Goal: Book appointment/travel/reservation

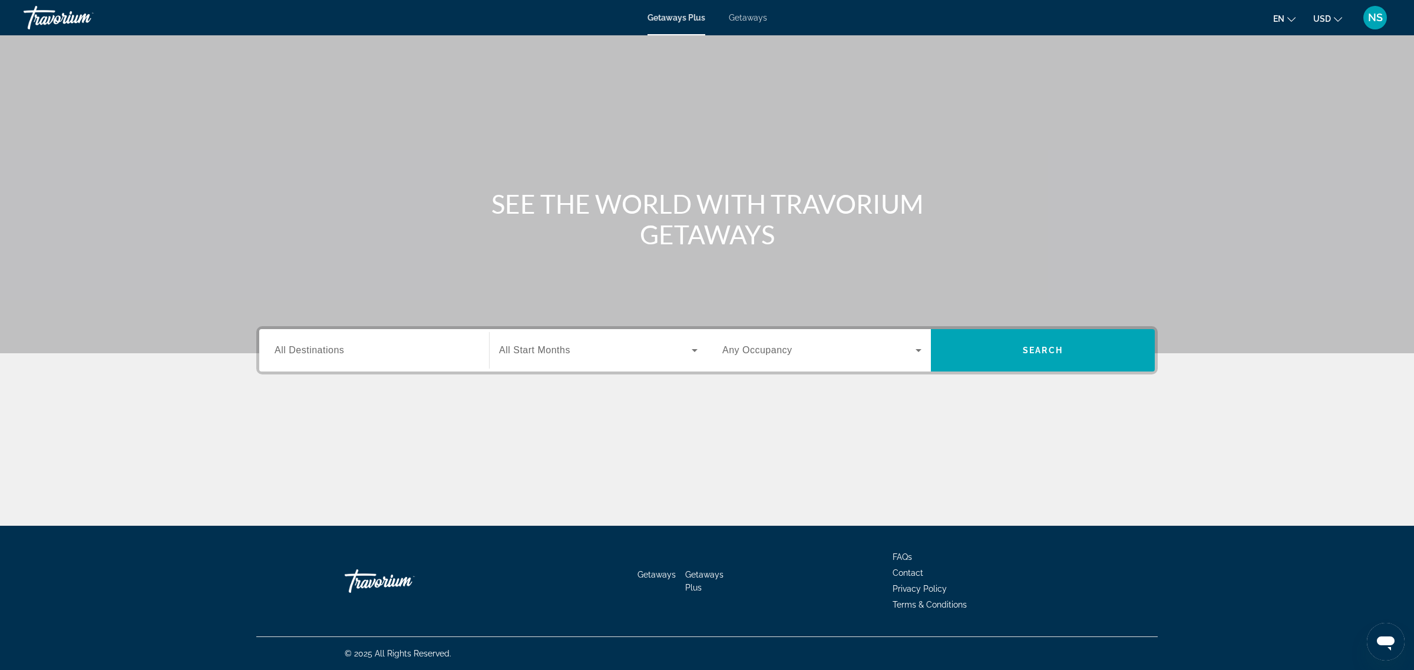
click at [313, 349] on span "All Destinations" at bounding box center [310, 350] width 70 height 10
click at [313, 349] on input "Destination All Destinations" at bounding box center [374, 351] width 199 height 14
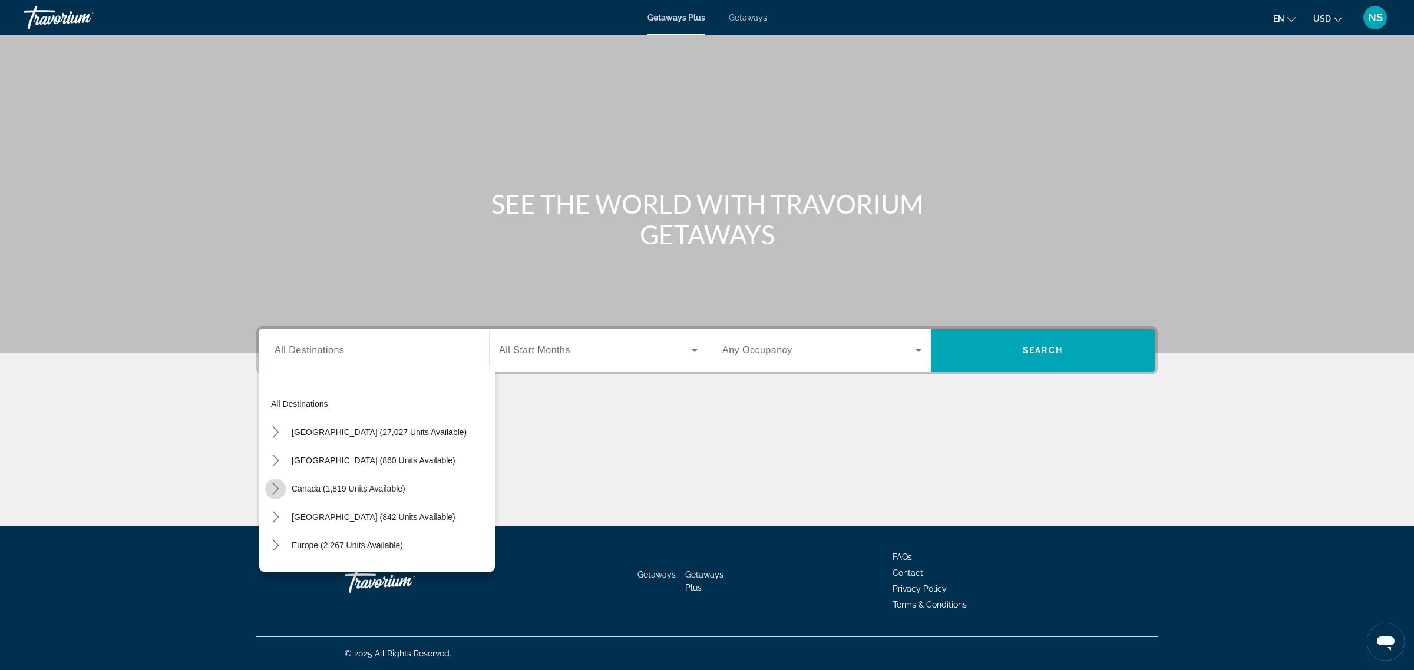
click at [271, 487] on icon "Toggle Canada (1,819 units available) submenu" at bounding box center [276, 489] width 12 height 12
click at [319, 545] on span "Western Canada (666 units available)" at bounding box center [353, 545] width 140 height 9
type input "**********"
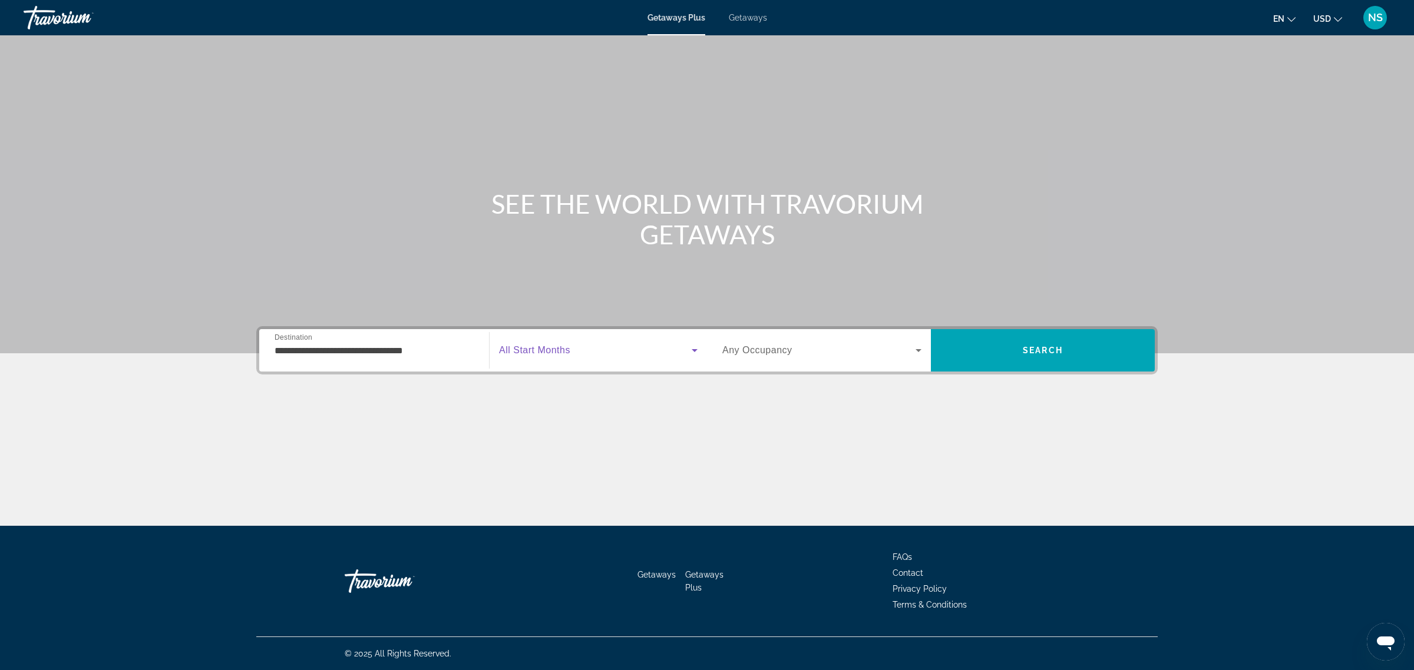
click at [551, 357] on span "Search widget" at bounding box center [595, 350] width 193 height 14
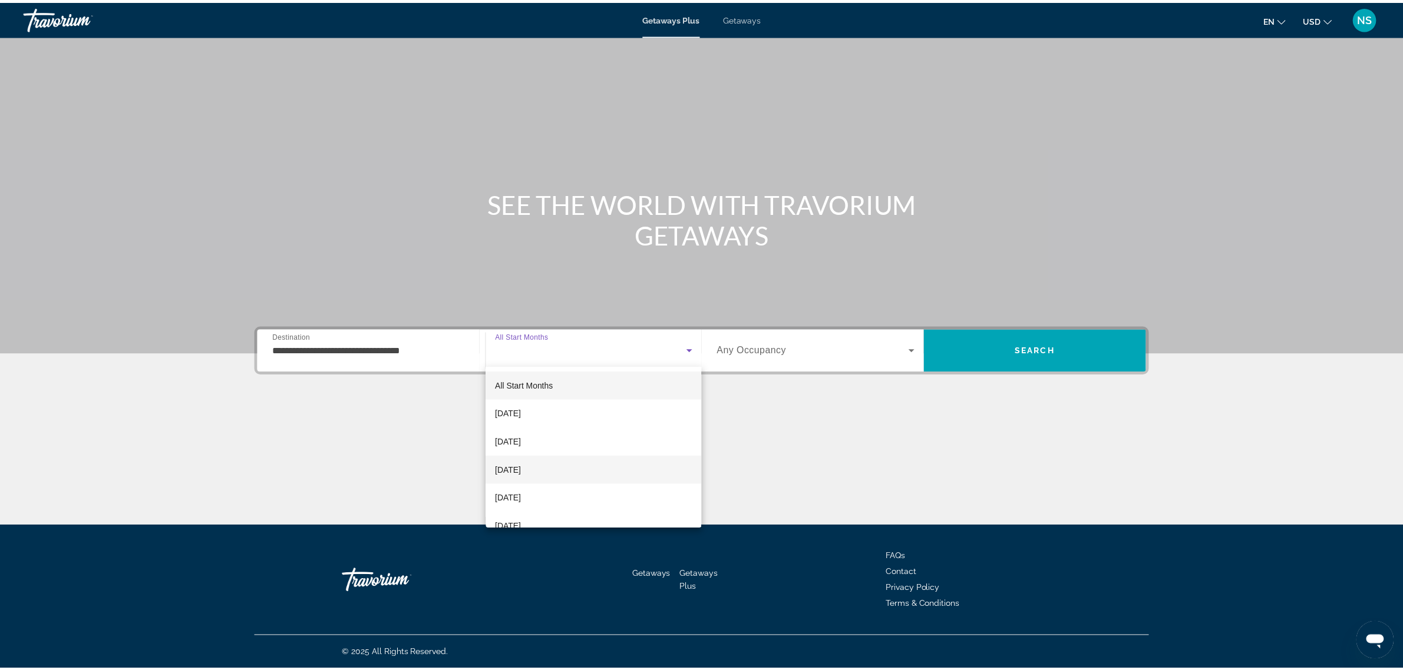
scroll to position [74, 0]
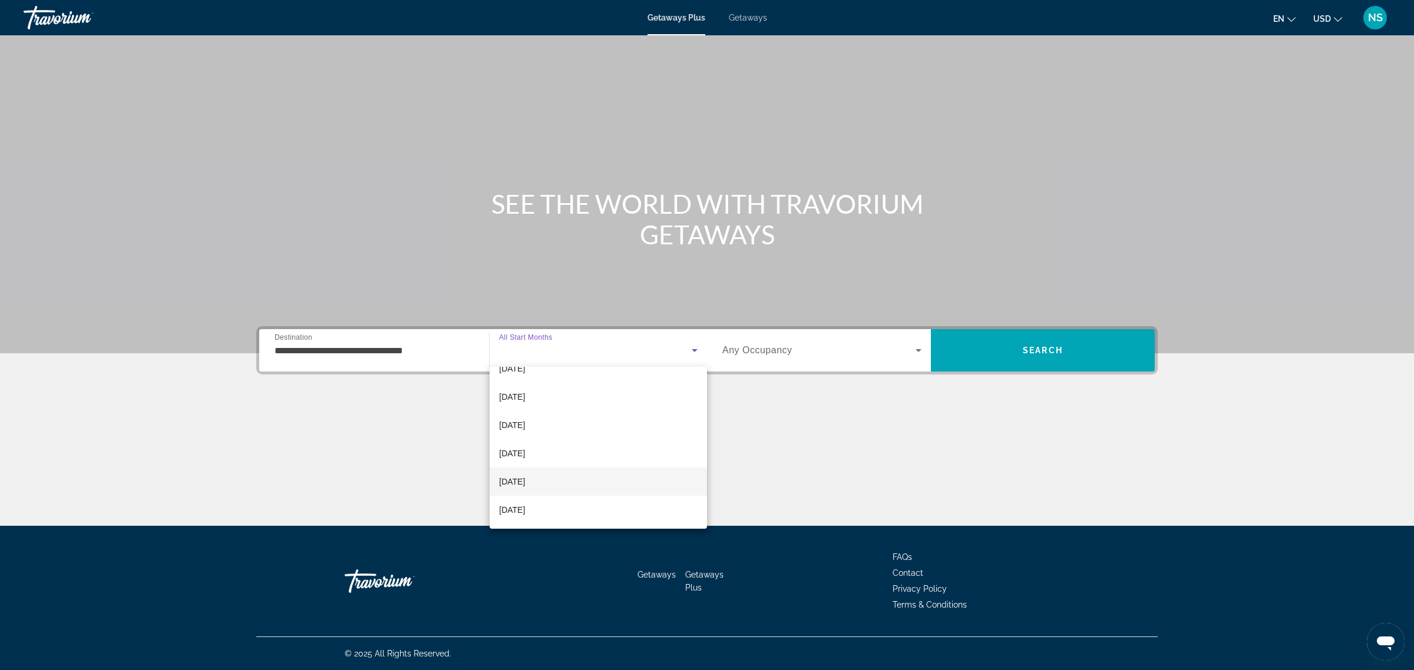
click at [525, 478] on span "[DATE]" at bounding box center [512, 482] width 26 height 14
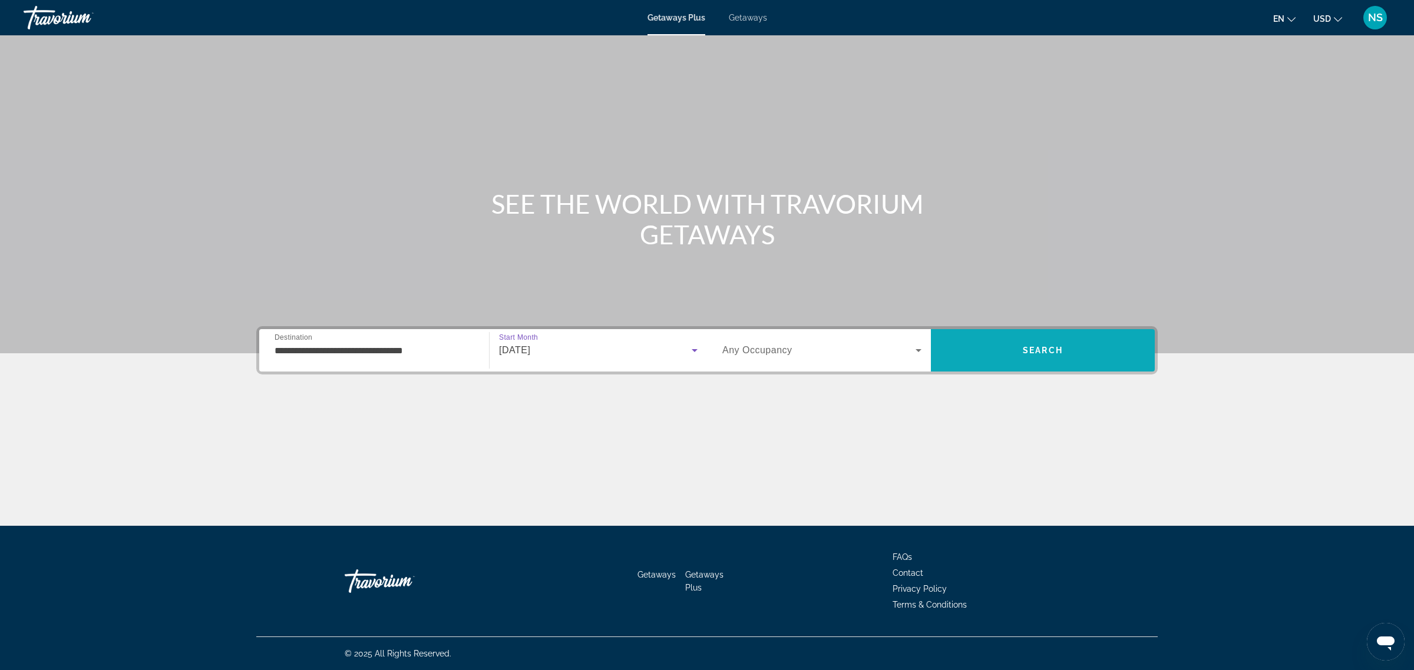
click at [1032, 351] on span "Search" at bounding box center [1043, 350] width 40 height 9
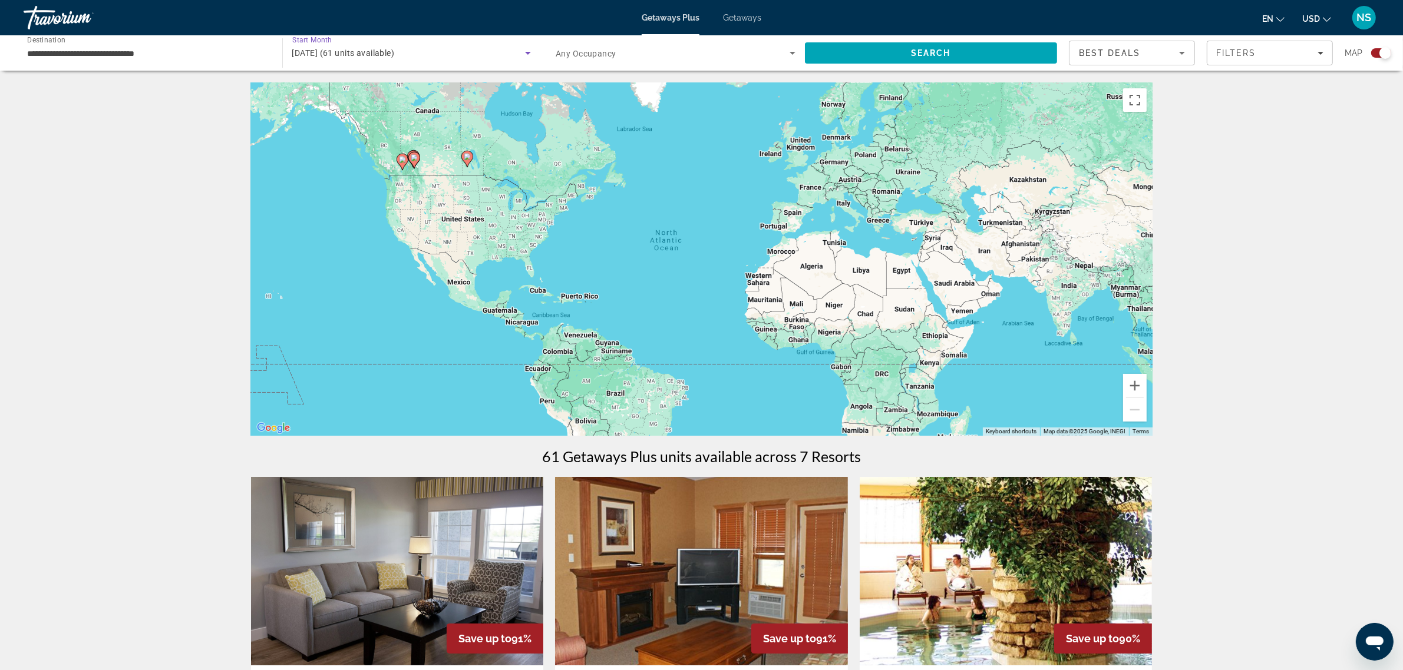
click at [395, 54] on span "March 2026 (61 units available)" at bounding box center [343, 52] width 103 height 9
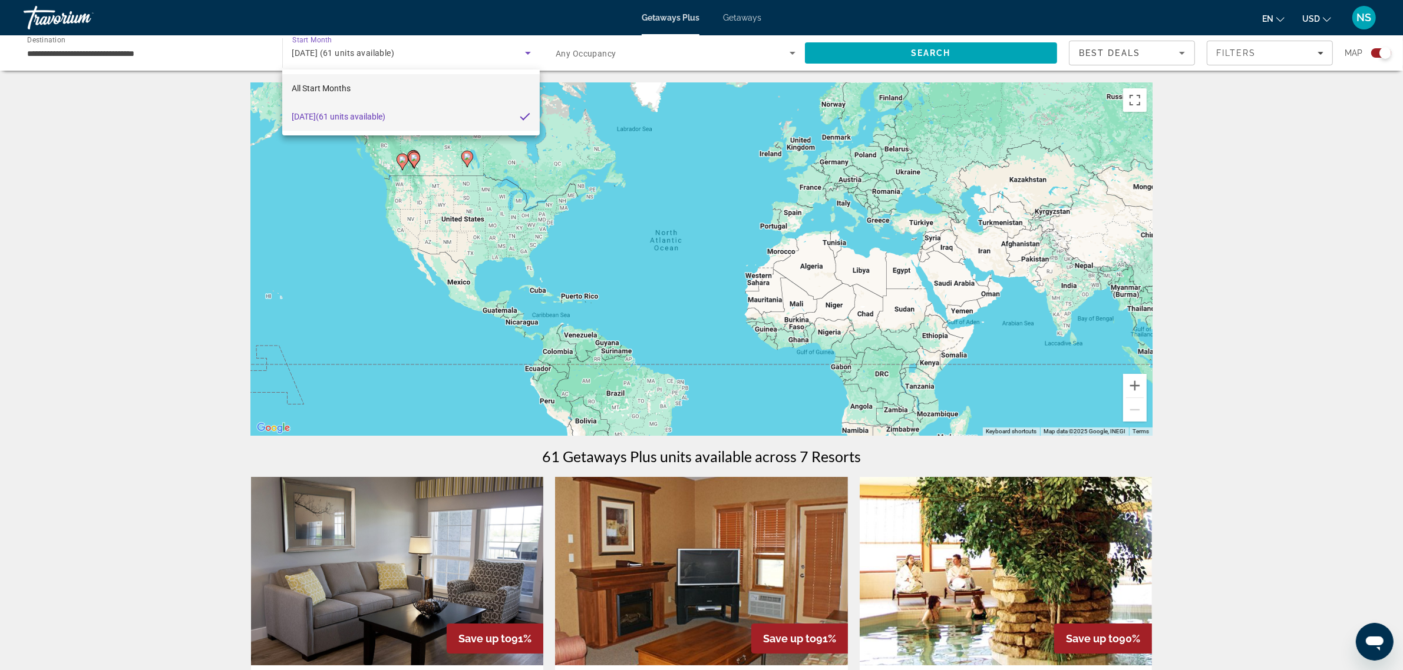
click at [357, 89] on mat-option "All Start Months" at bounding box center [410, 88] width 257 height 28
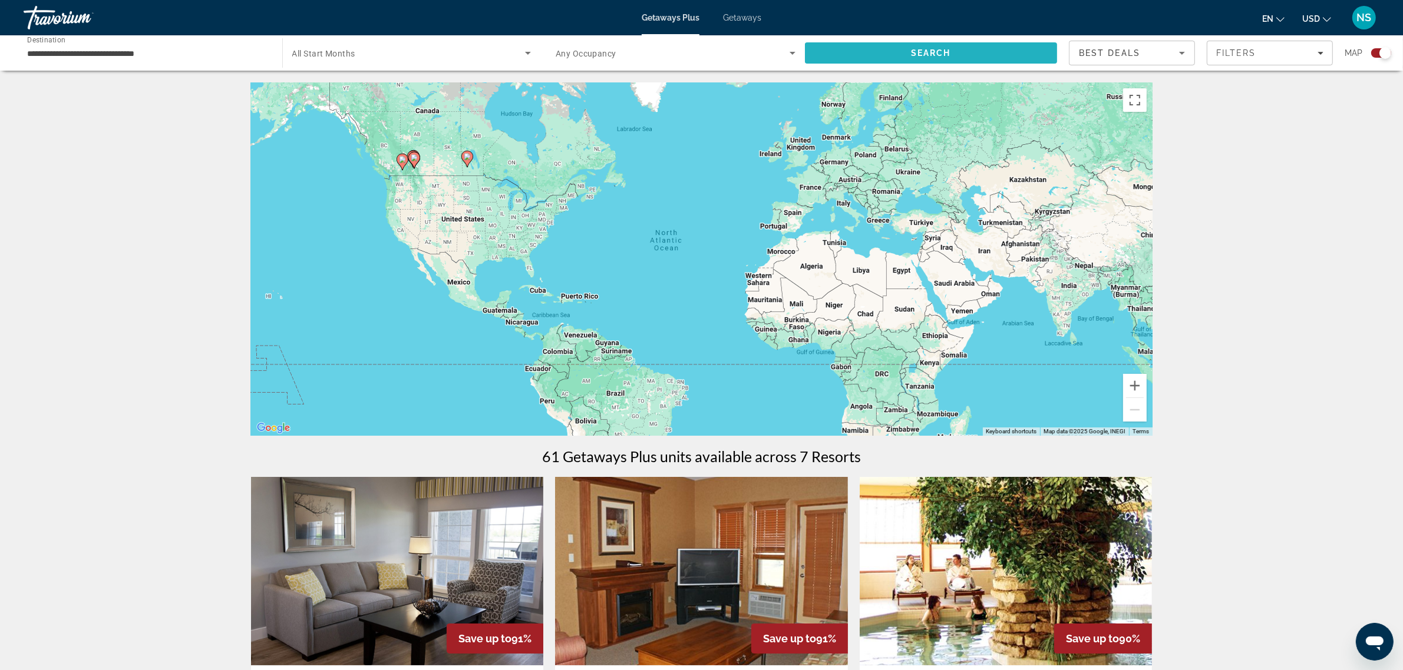
click at [935, 48] on span "Search" at bounding box center [931, 52] width 40 height 9
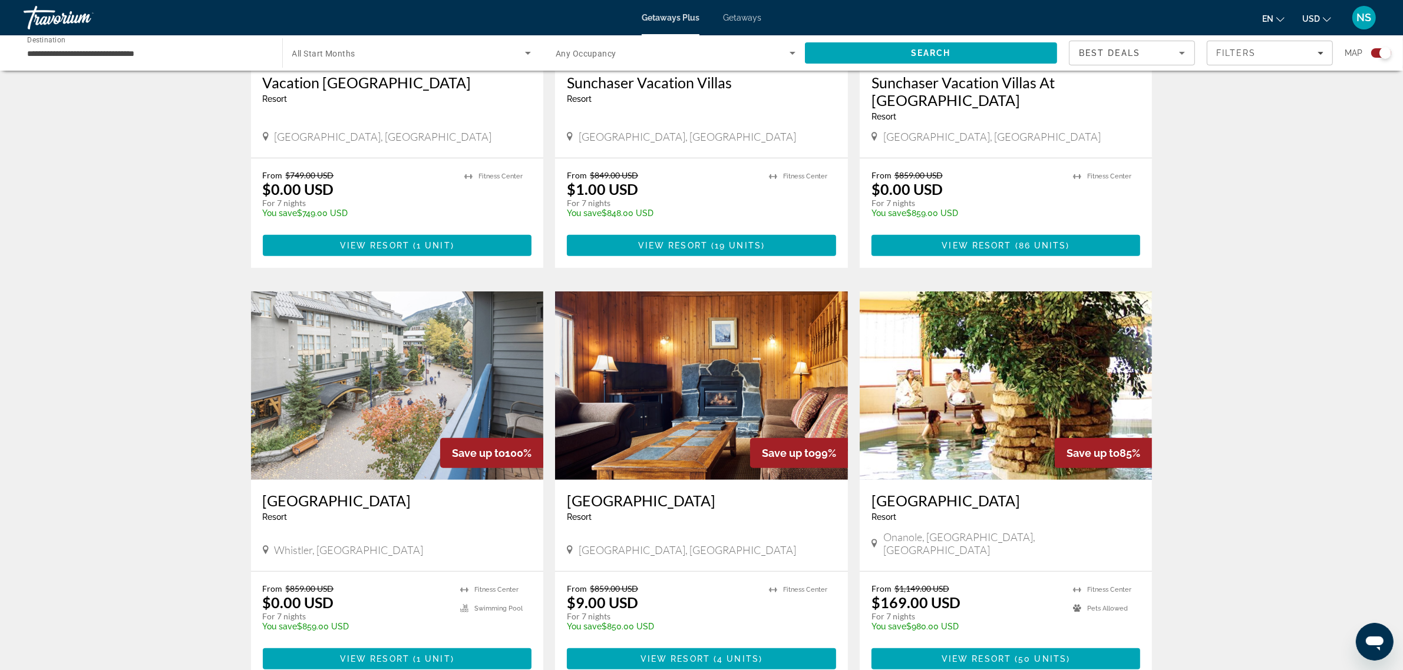
scroll to position [663, 0]
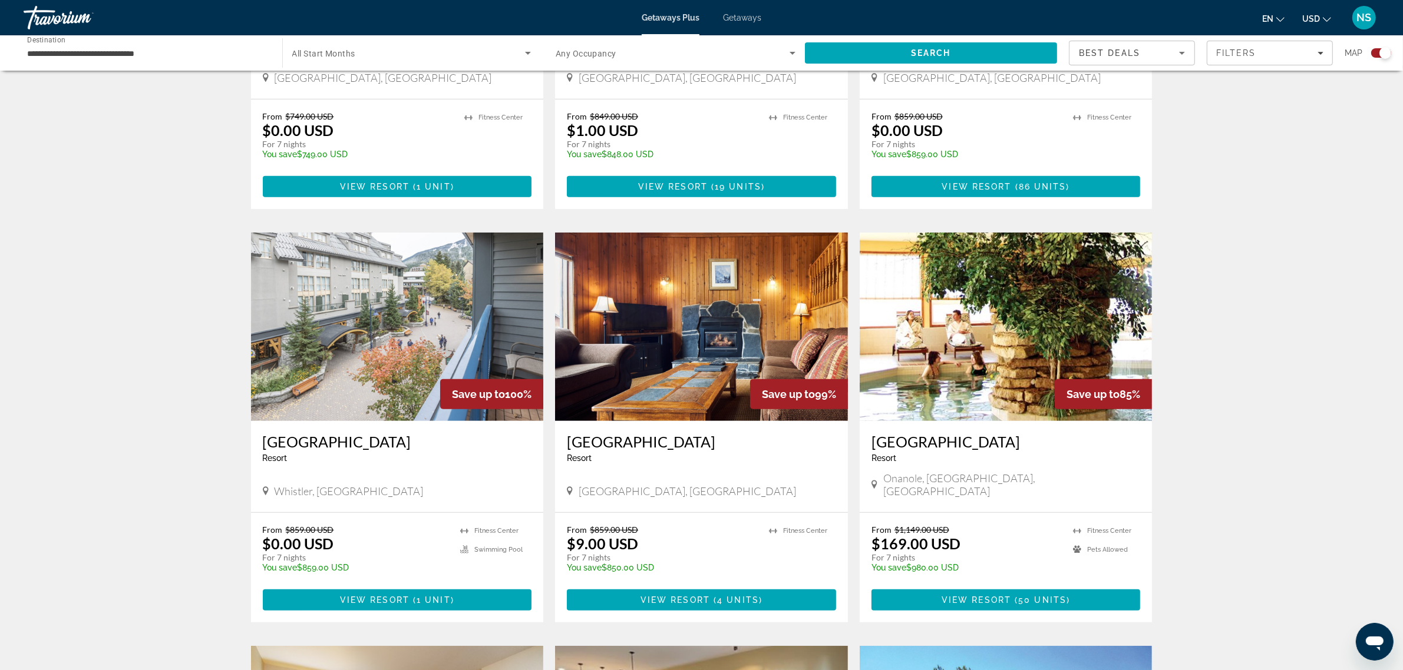
click at [388, 433] on h3 "[GEOGRAPHIC_DATA]" at bounding box center [397, 442] width 269 height 18
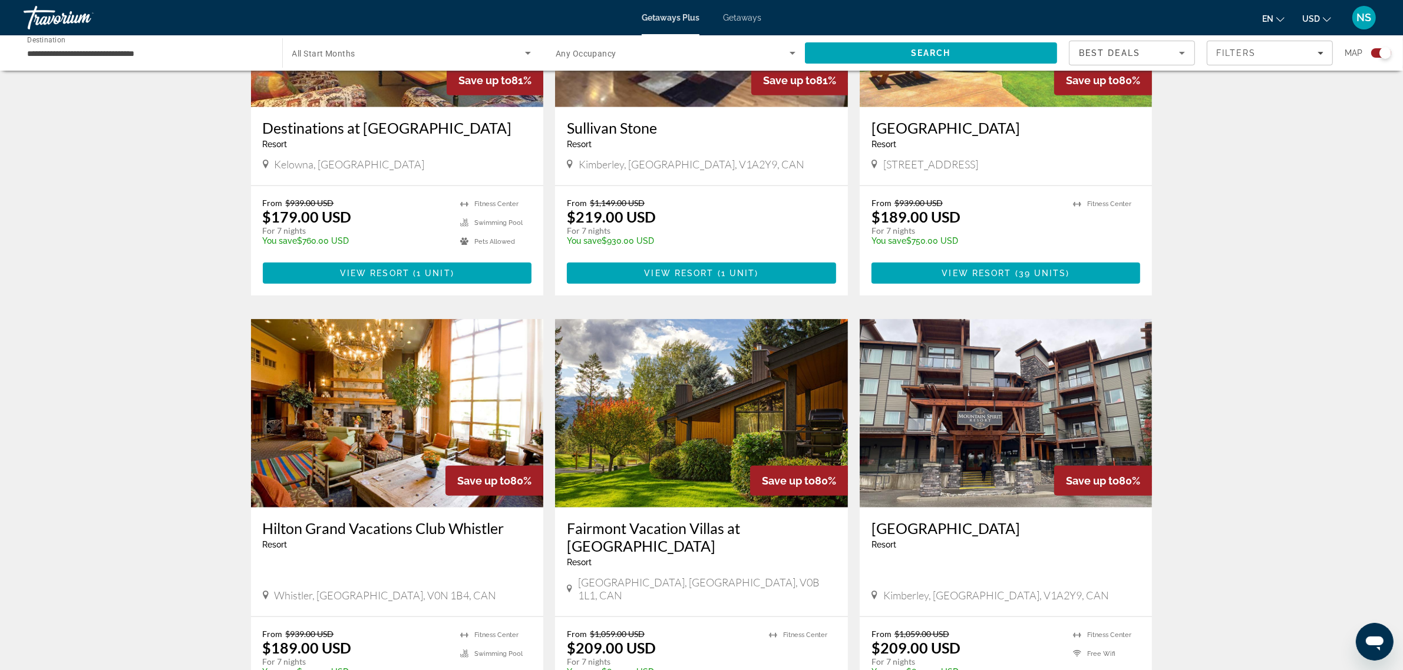
scroll to position [1399, 0]
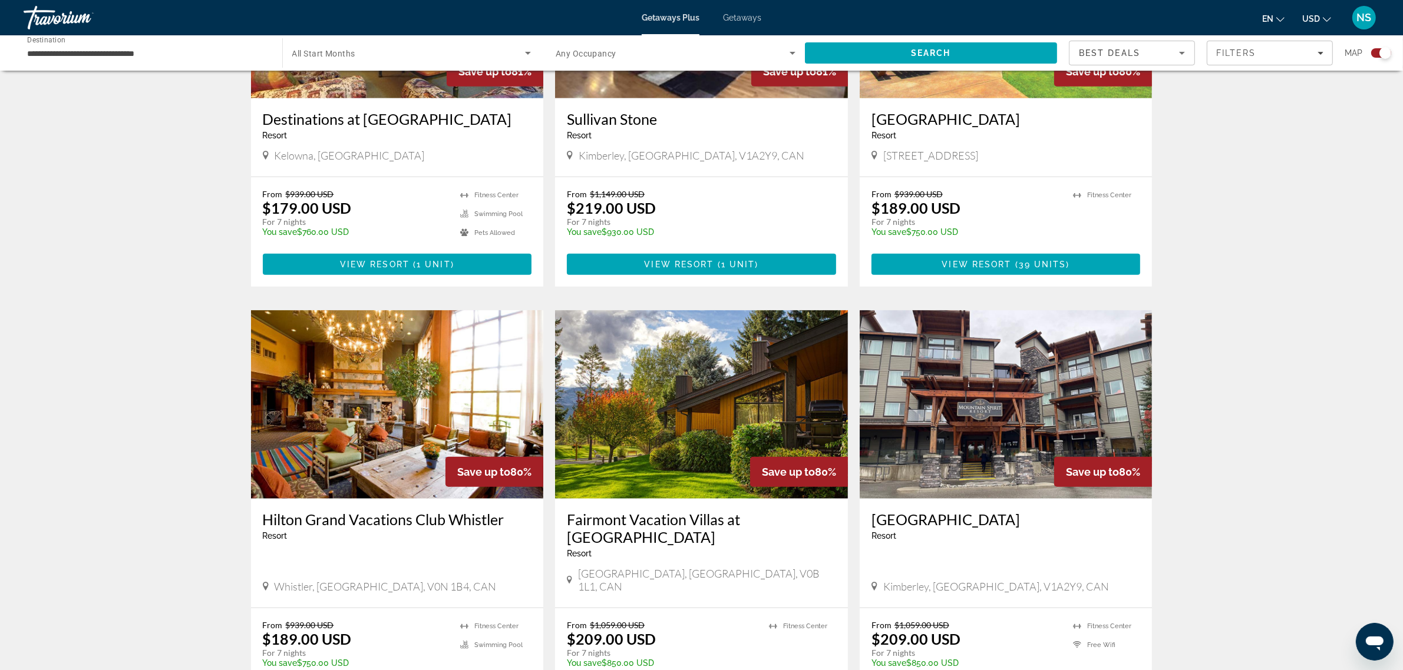
click at [358, 394] on img "Main content" at bounding box center [397, 404] width 293 height 189
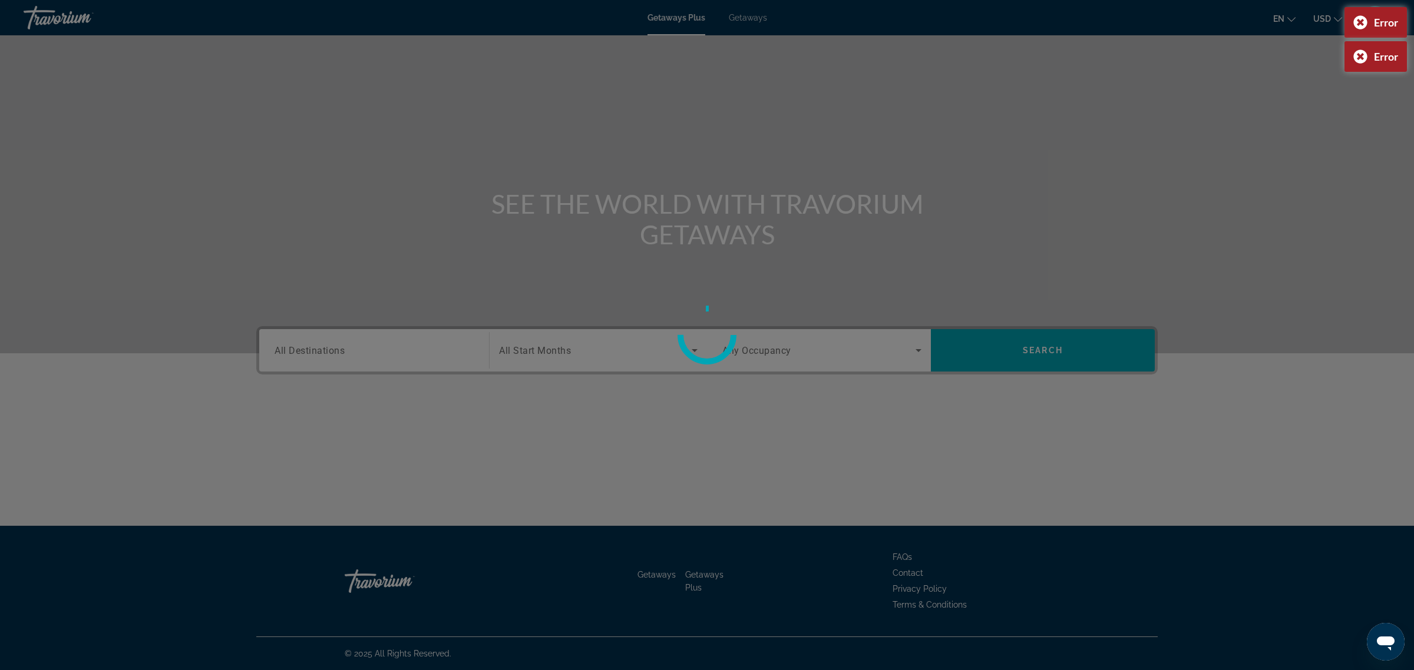
click at [351, 346] on div at bounding box center [707, 335] width 1414 height 670
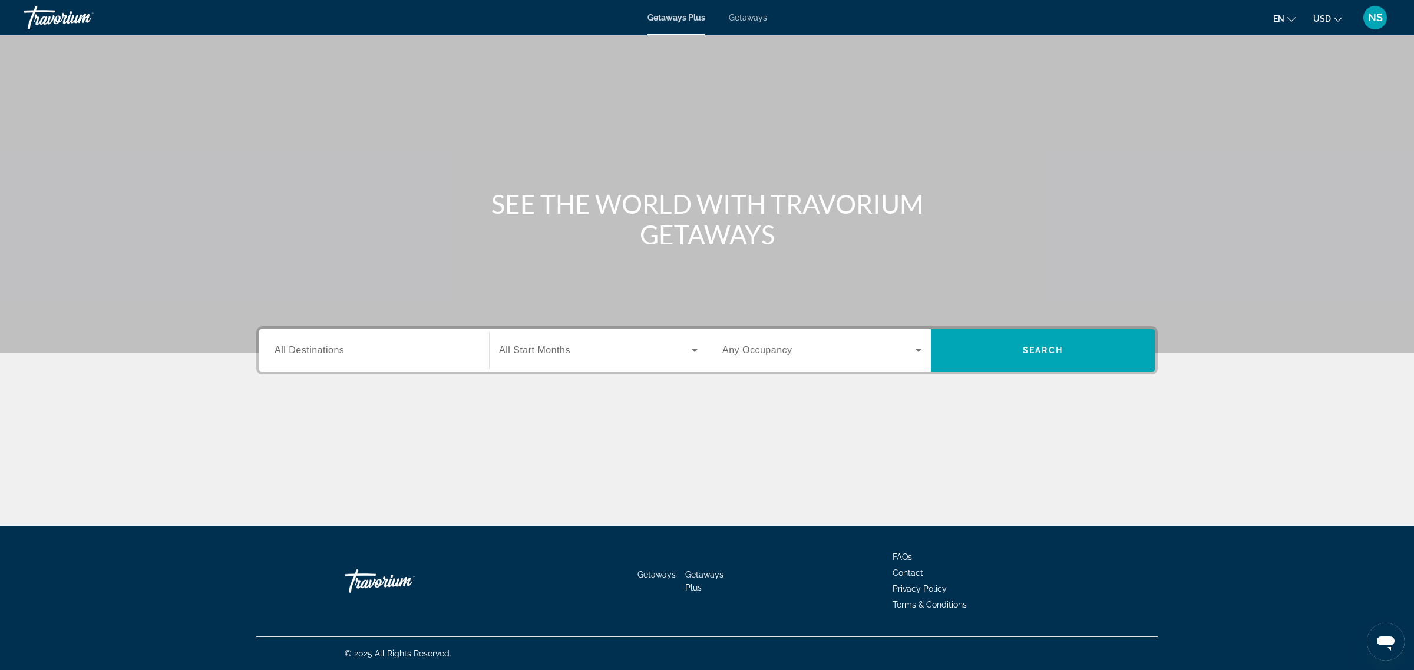
click at [321, 353] on span "All Destinations" at bounding box center [310, 350] width 70 height 10
click at [321, 353] on input "Destination All Destinations" at bounding box center [374, 351] width 199 height 14
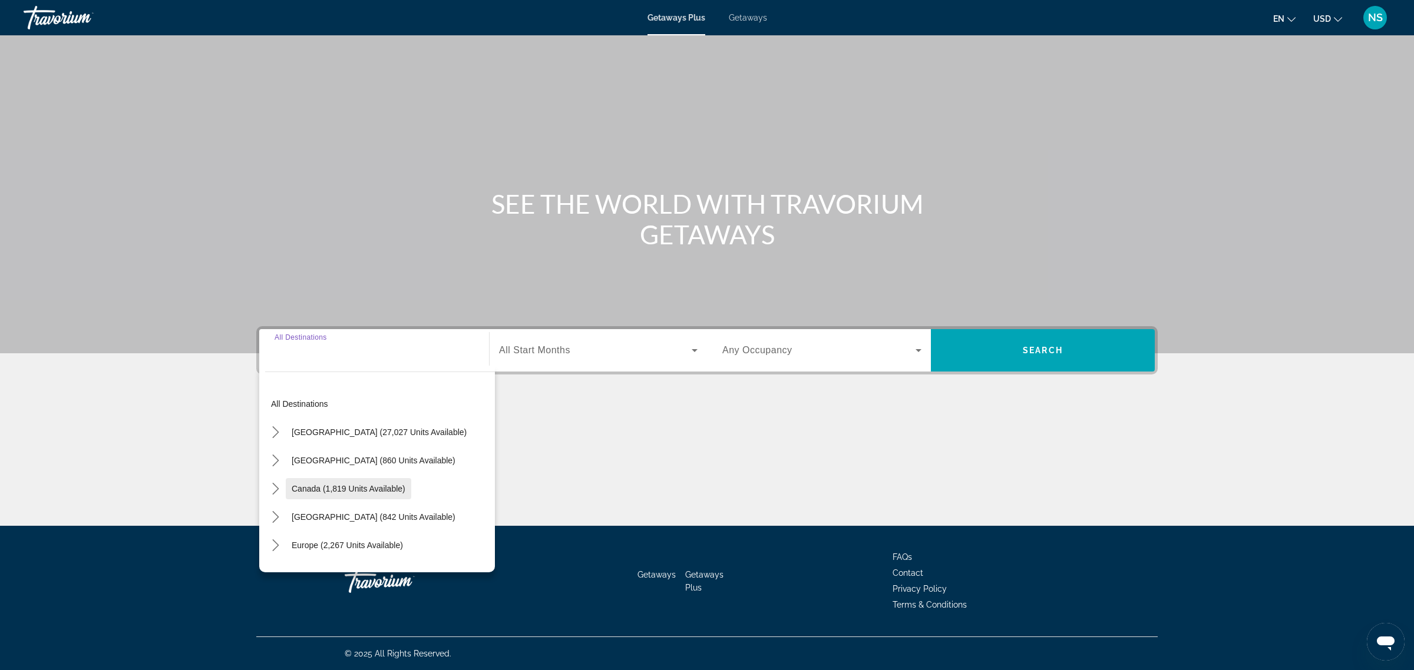
click at [340, 488] on span "Canada (1,819 units available)" at bounding box center [349, 488] width 114 height 9
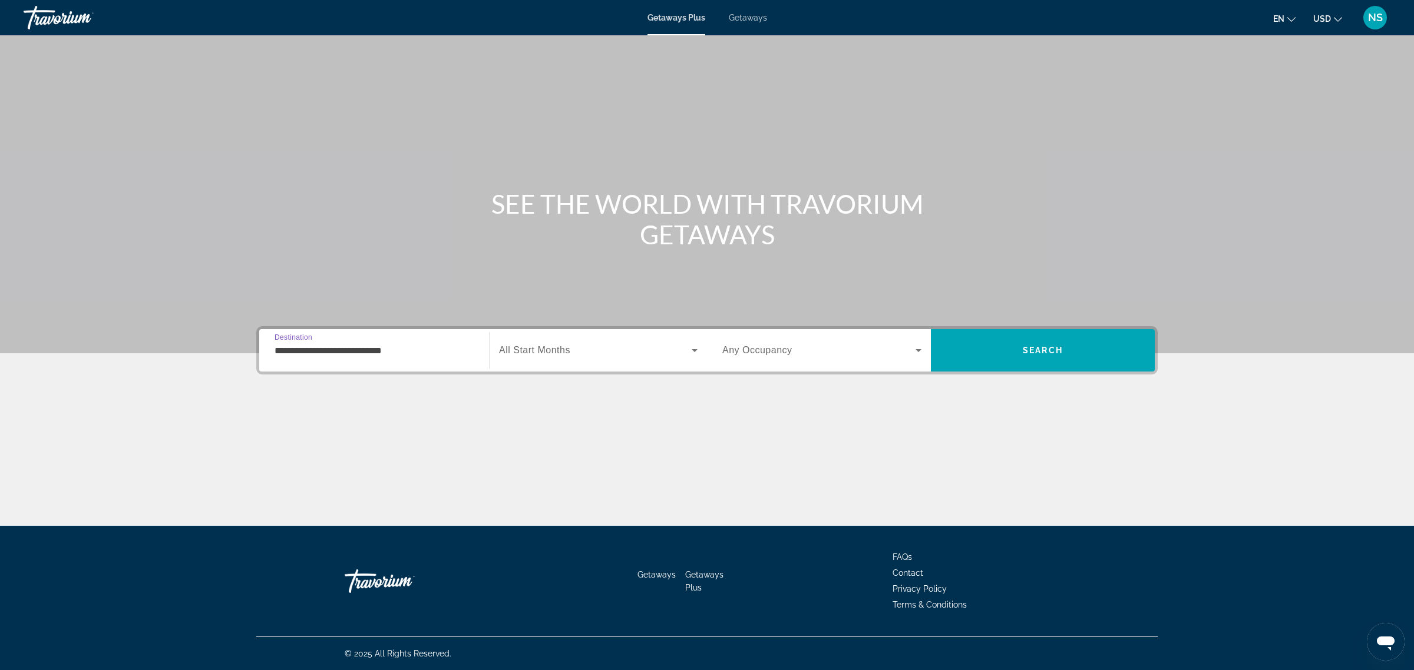
click at [302, 352] on input "**********" at bounding box center [374, 351] width 199 height 14
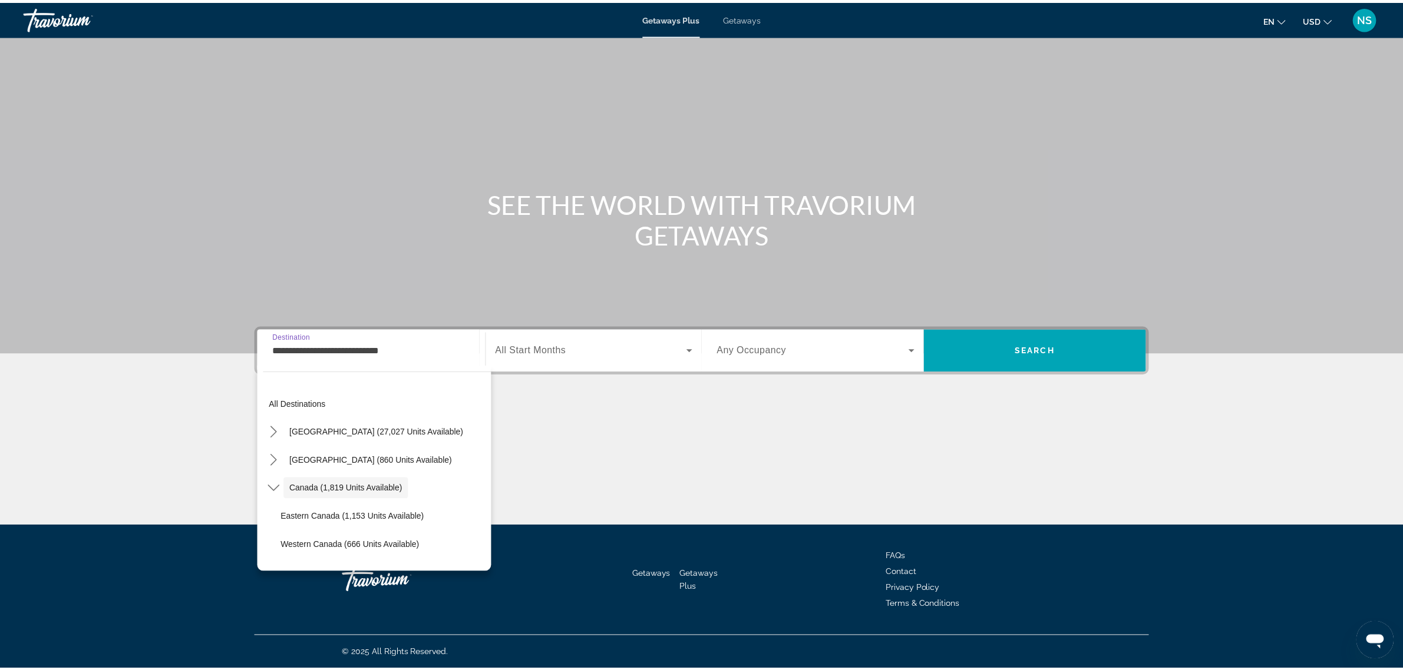
scroll to position [13, 0]
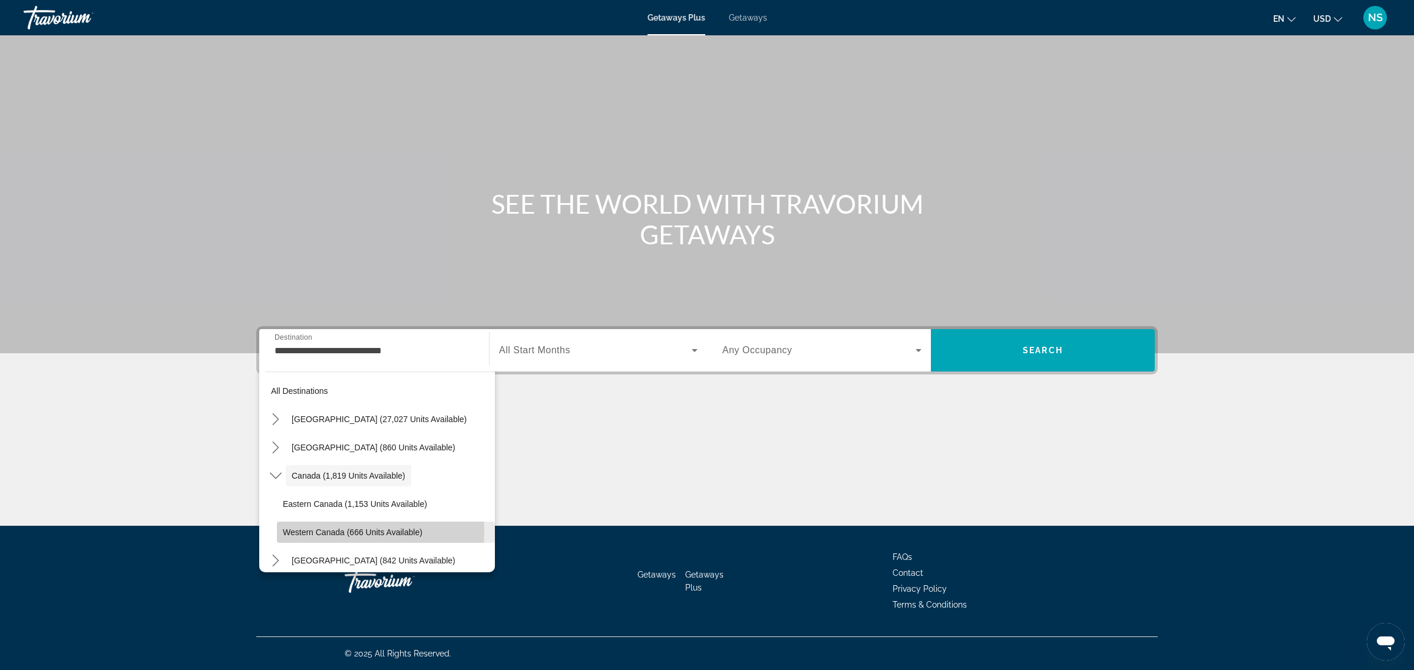
click at [297, 531] on span "Western Canada (666 units available)" at bounding box center [353, 532] width 140 height 9
type input "**********"
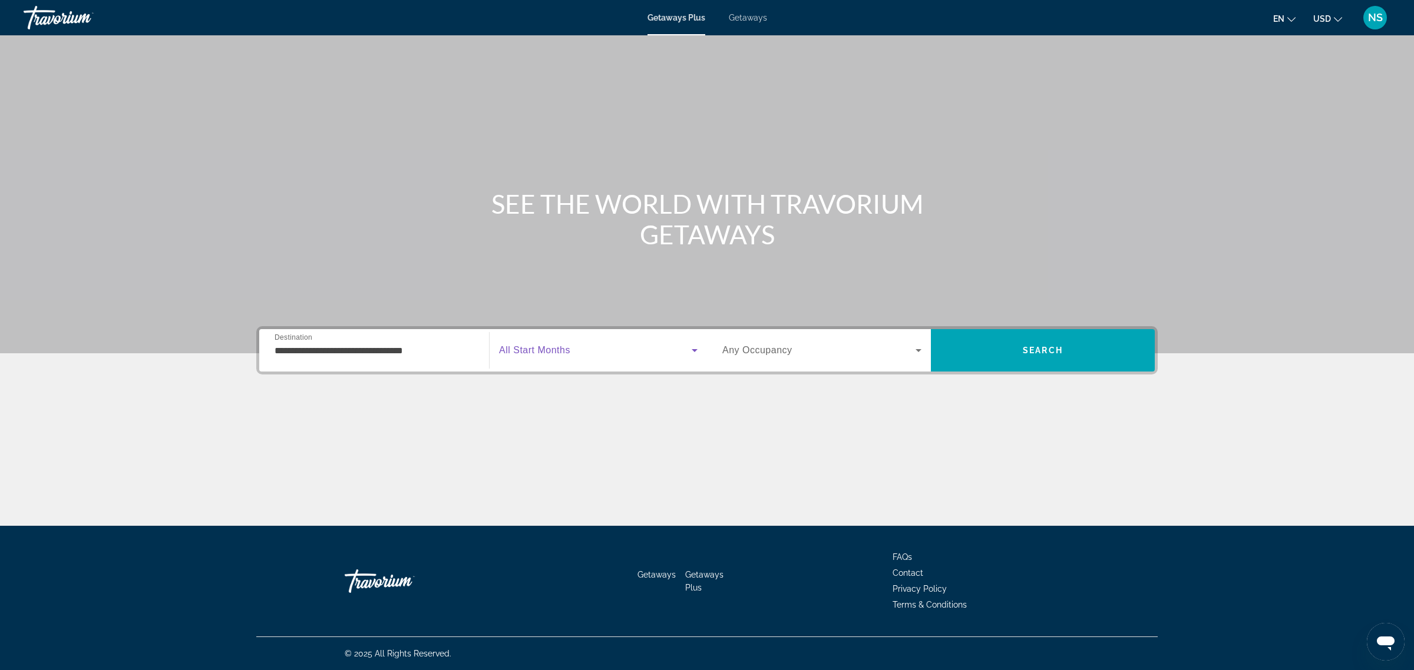
click at [570, 349] on span "Search widget" at bounding box center [595, 350] width 193 height 14
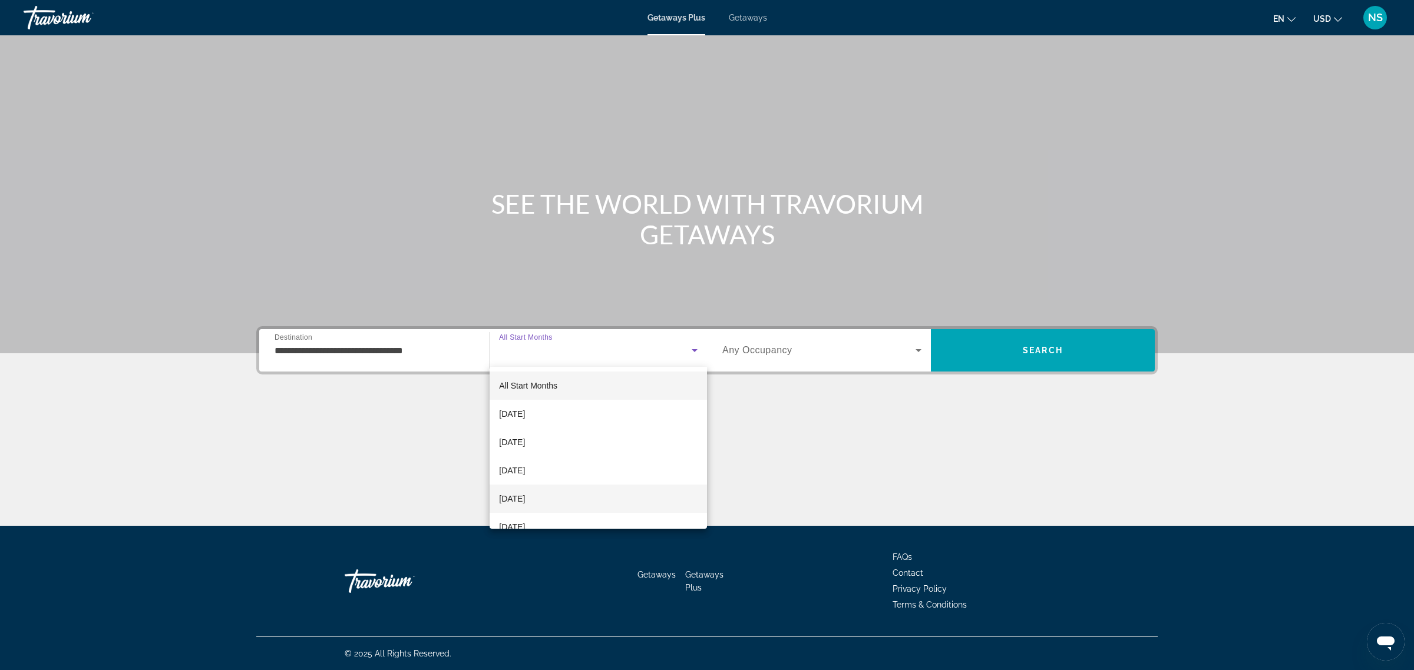
click at [525, 495] on span "[DATE]" at bounding box center [512, 499] width 26 height 14
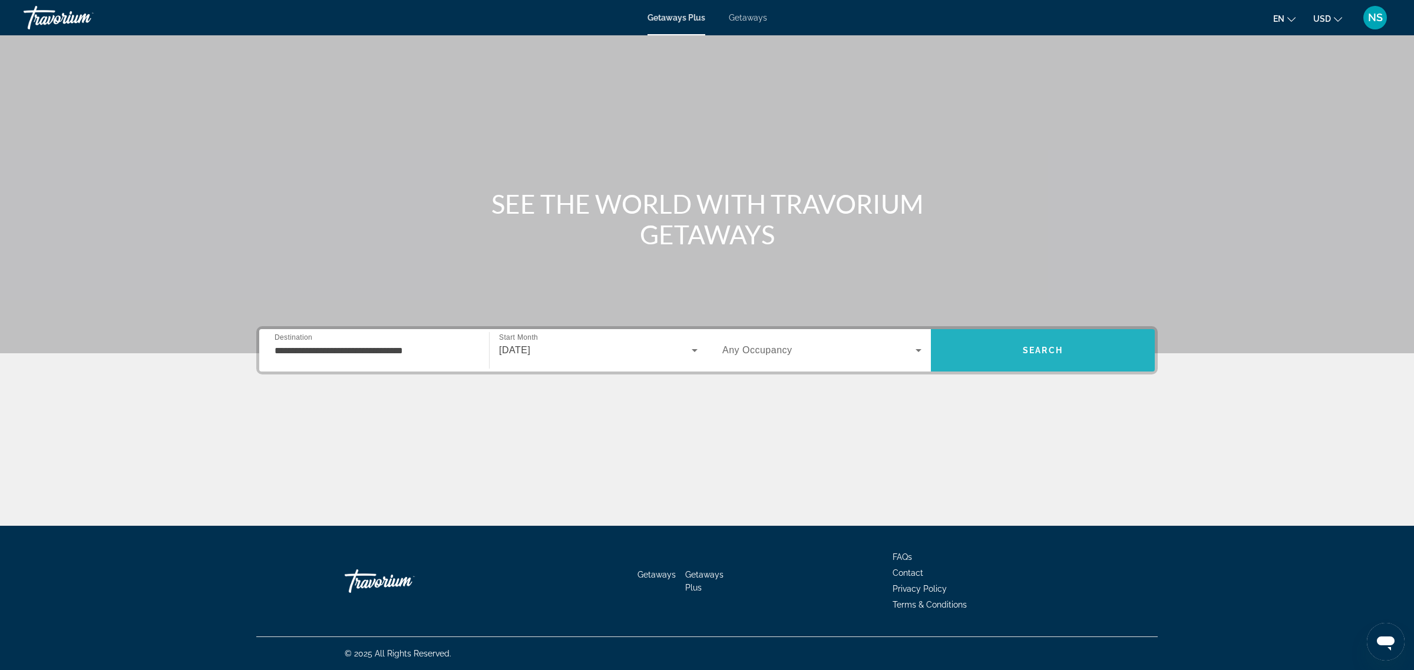
click at [1029, 348] on span "Search" at bounding box center [1043, 350] width 40 height 9
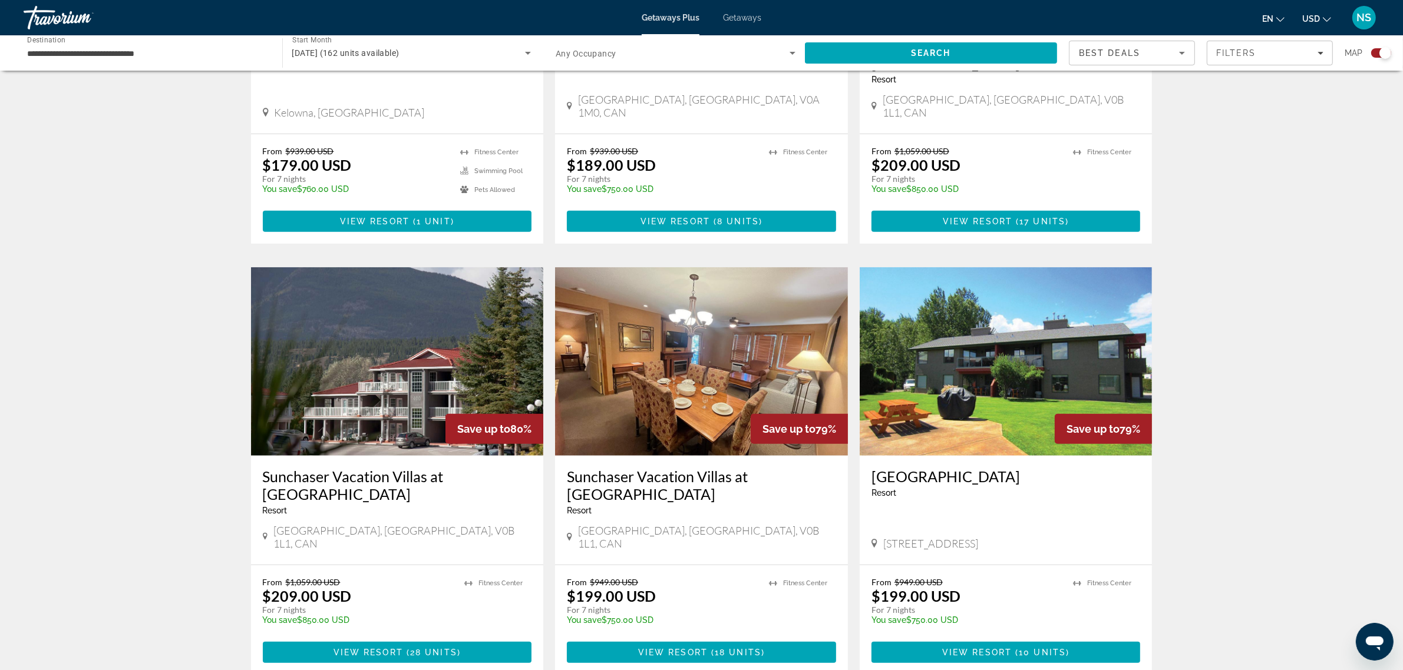
scroll to position [1031, 0]
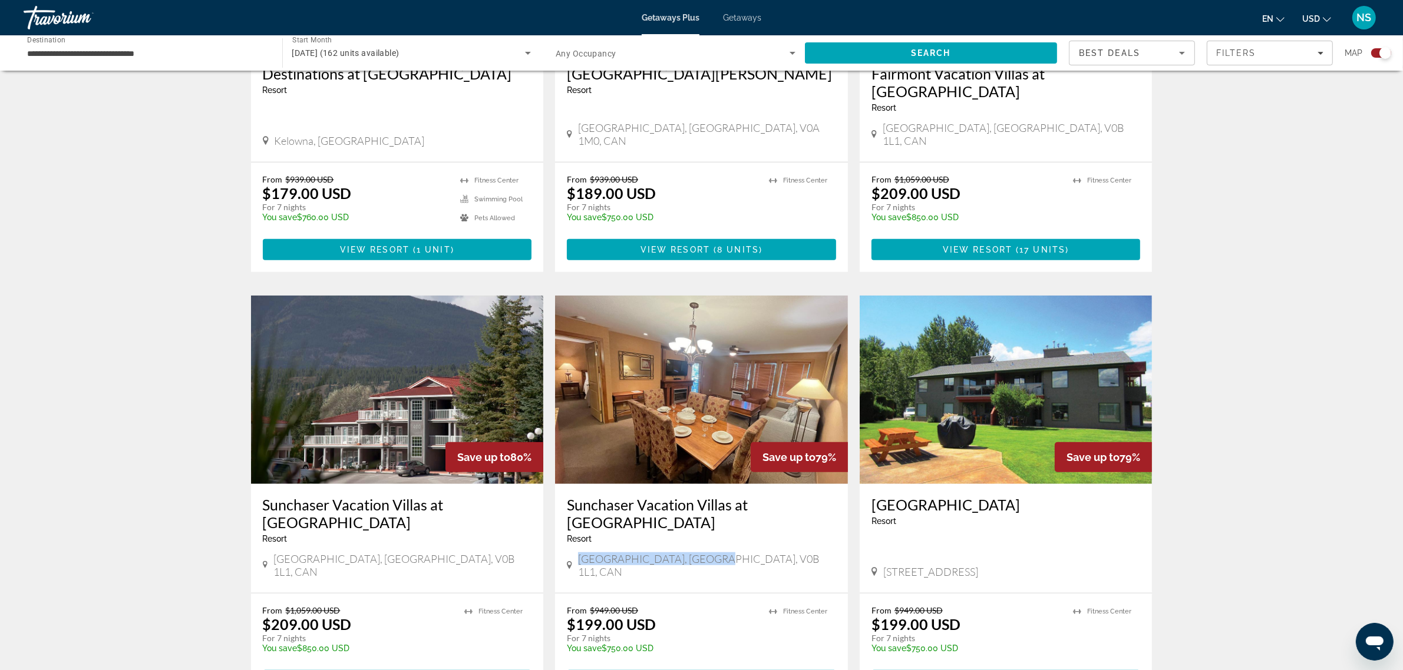
drag, startPoint x: 576, startPoint y: 498, endPoint x: 699, endPoint y: 499, distance: 123.1
click at [699, 553] on div "[GEOGRAPHIC_DATA], [GEOGRAPHIC_DATA], V0B 1L1, CAN" at bounding box center [701, 566] width 269 height 26
copy span "[GEOGRAPHIC_DATA], [GEOGRAPHIC_DATA],"
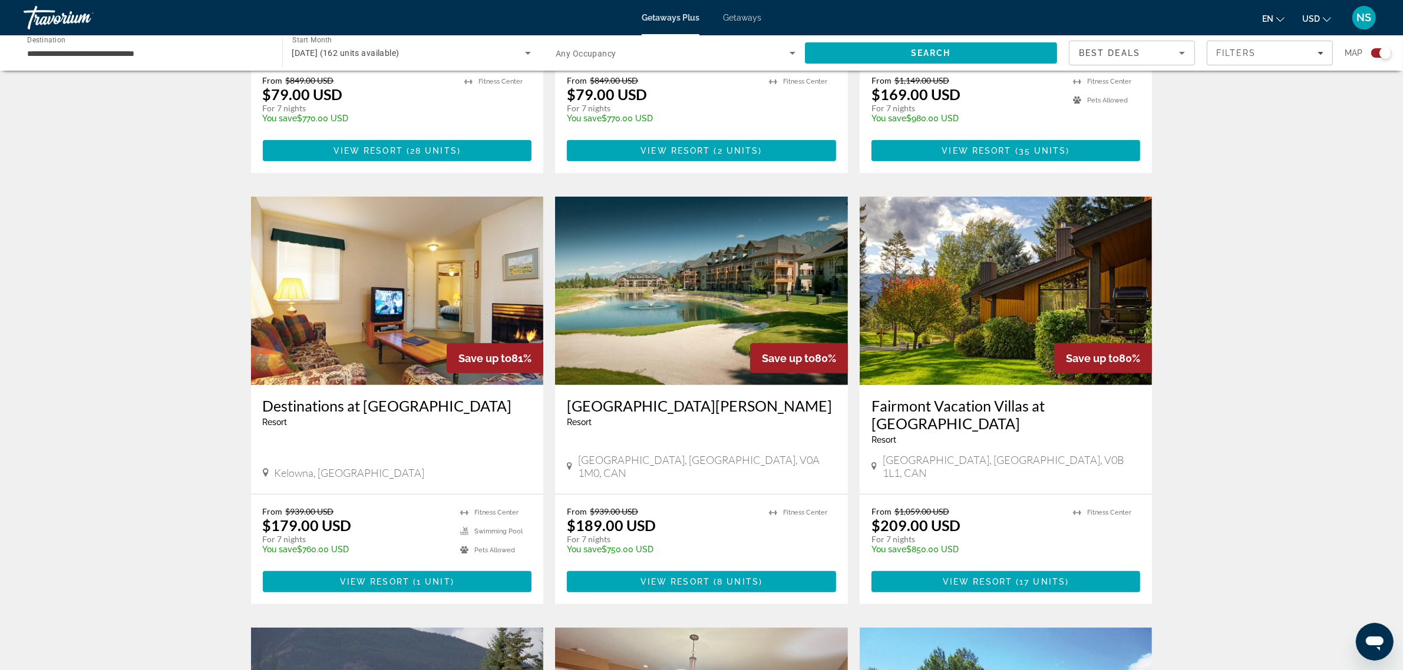
scroll to position [663, 0]
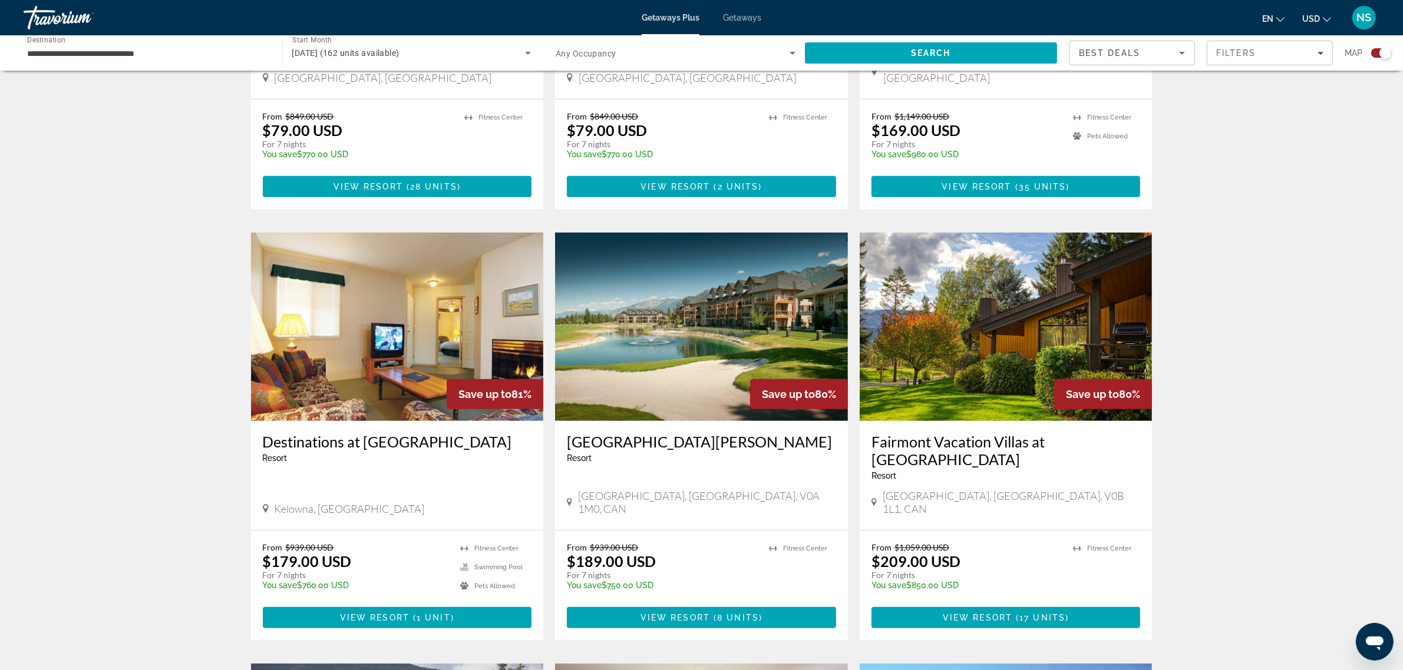
click at [1067, 433] on h3 "Fairmont Vacation Villas at [GEOGRAPHIC_DATA]" at bounding box center [1005, 450] width 269 height 35
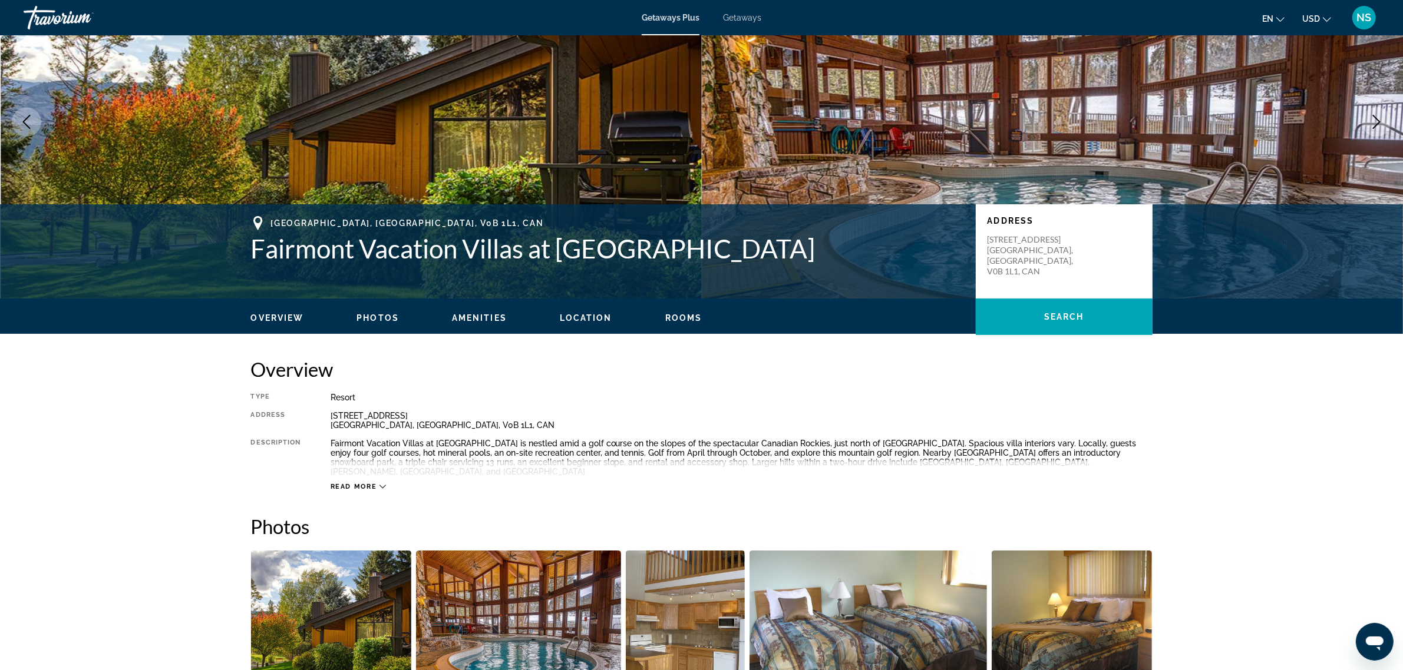
scroll to position [295, 0]
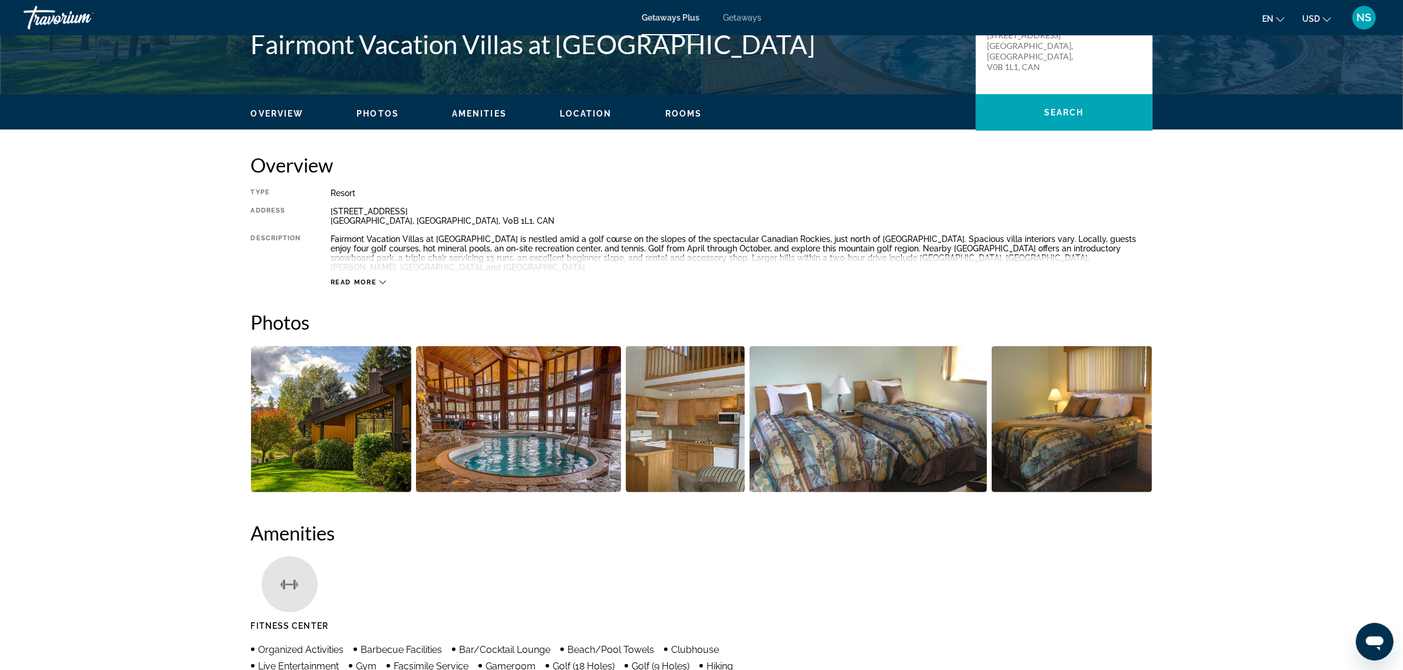
click at [359, 279] on span "Read more" at bounding box center [353, 283] width 47 height 8
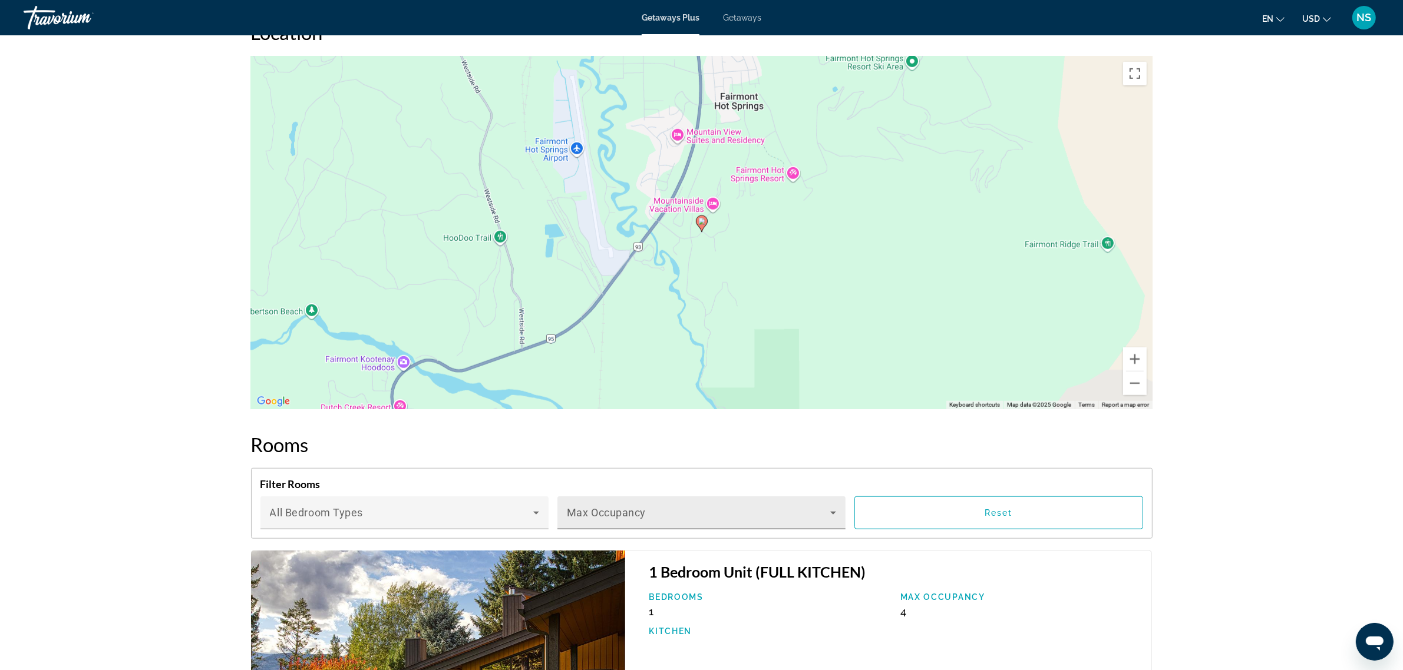
scroll to position [1325, 0]
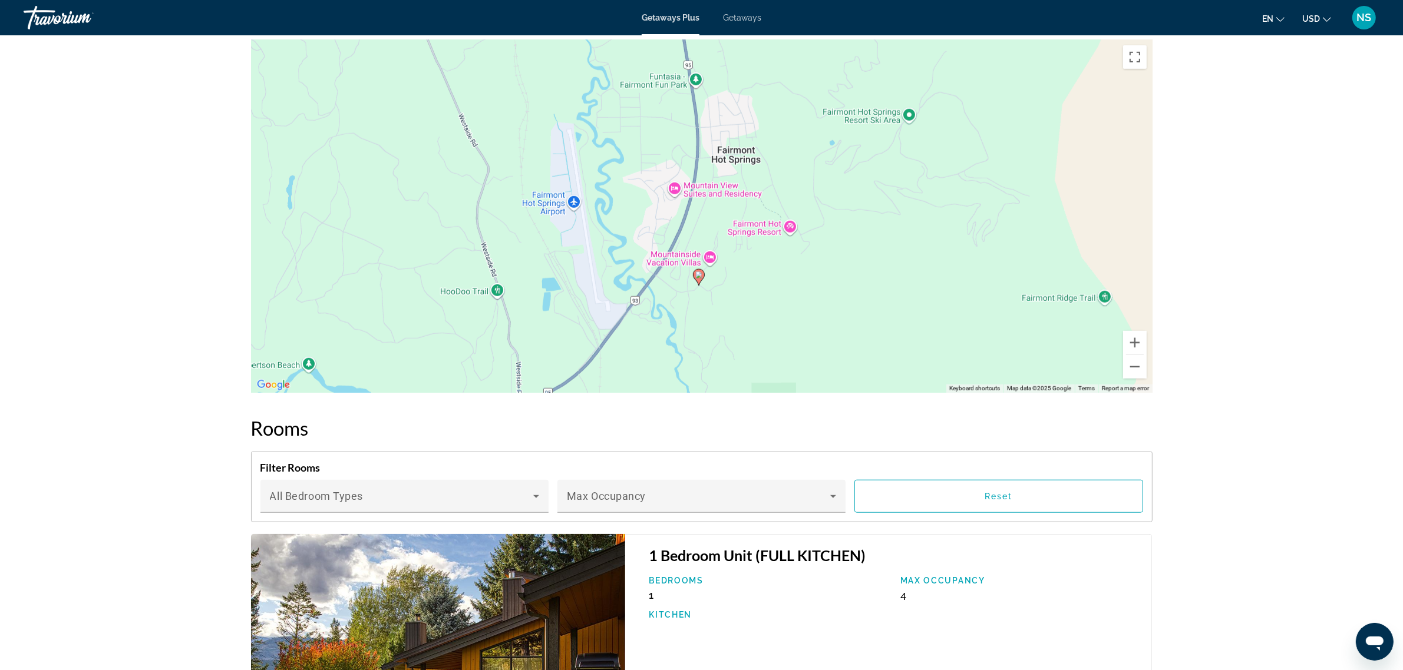
drag, startPoint x: 810, startPoint y: 211, endPoint x: 807, endPoint y: 286, distance: 74.9
click at [807, 286] on div "To activate drag with keyboard, press Alt + Enter. Once in keyboard drag state,…" at bounding box center [701, 215] width 901 height 353
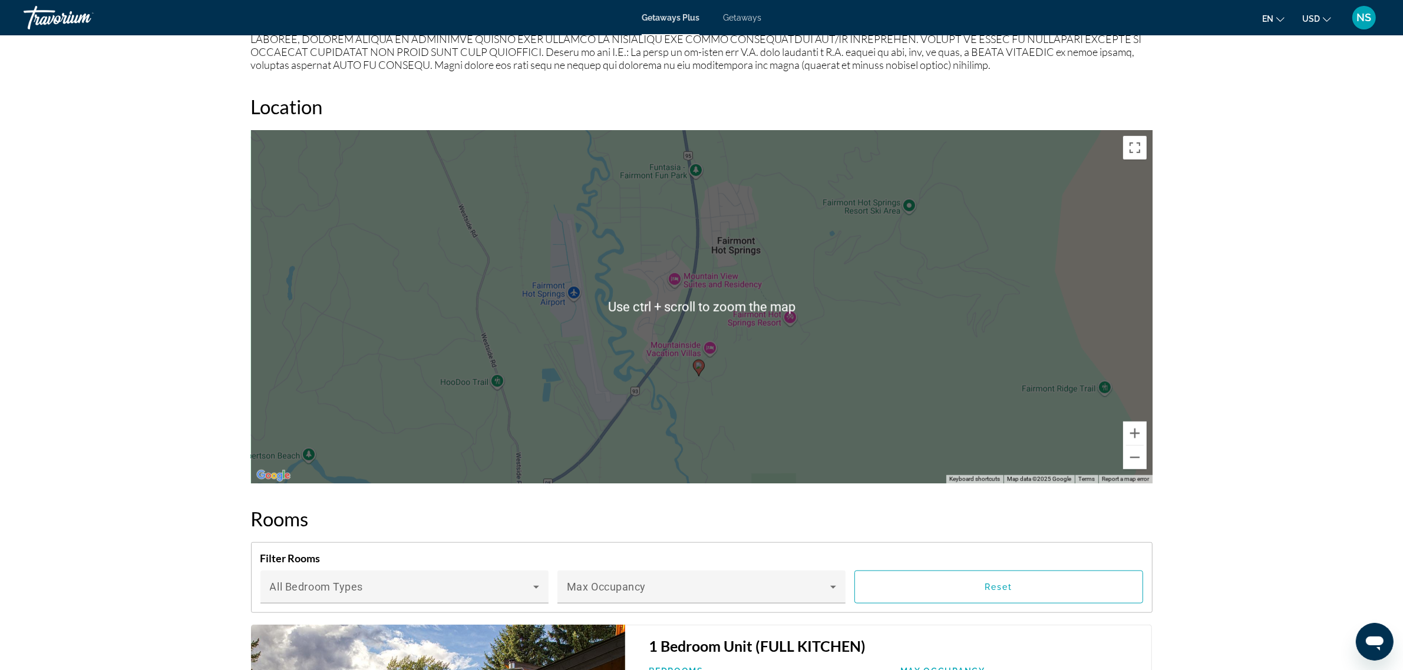
scroll to position [1252, 0]
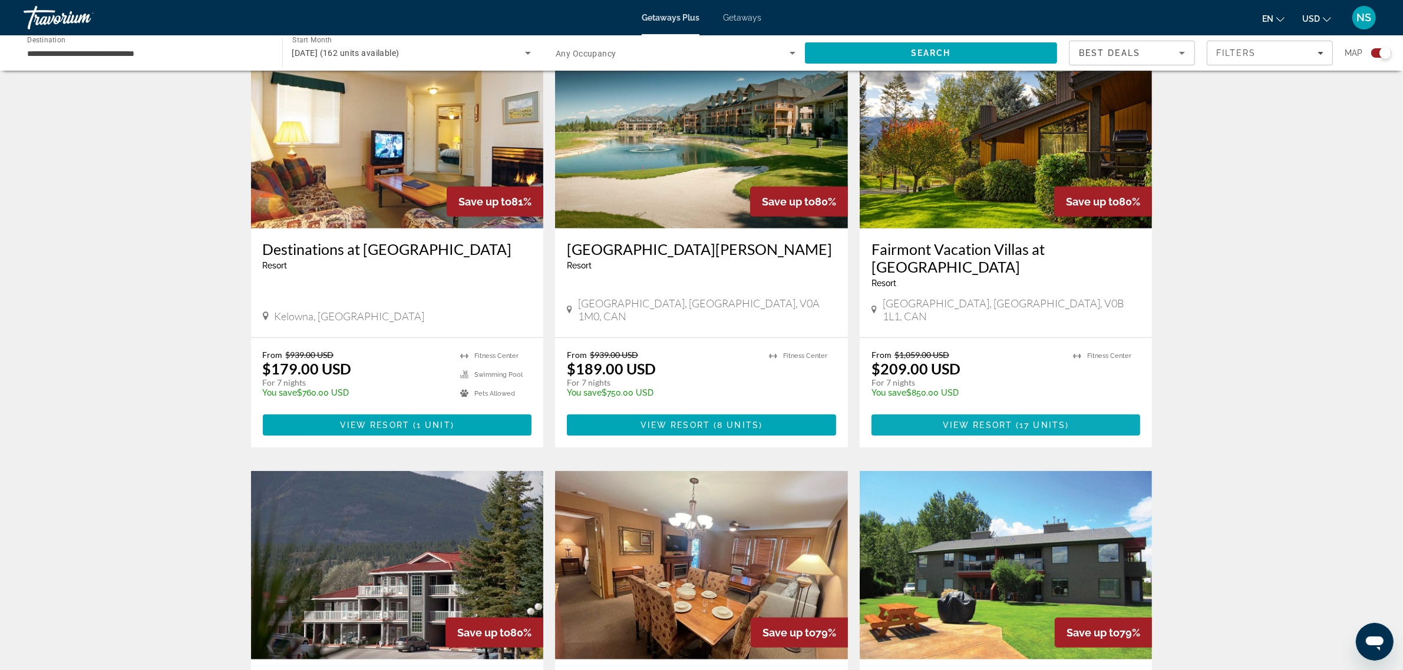
scroll to position [810, 0]
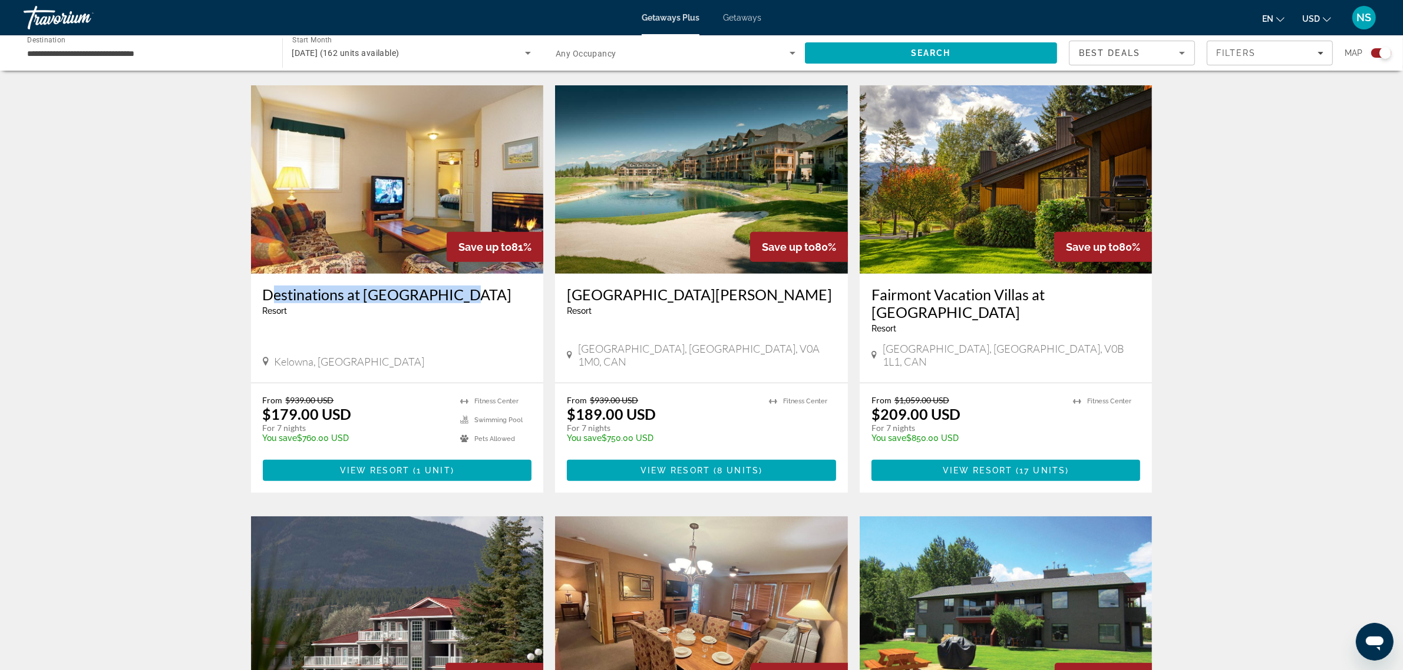
drag, startPoint x: 256, startPoint y: 281, endPoint x: 470, endPoint y: 283, distance: 213.9
click at [470, 283] on div "Destinations at [GEOGRAPHIC_DATA] - This is an adults only resort [GEOGRAPHIC_D…" at bounding box center [397, 328] width 293 height 109
copy h3 "Destinations at [GEOGRAPHIC_DATA]"
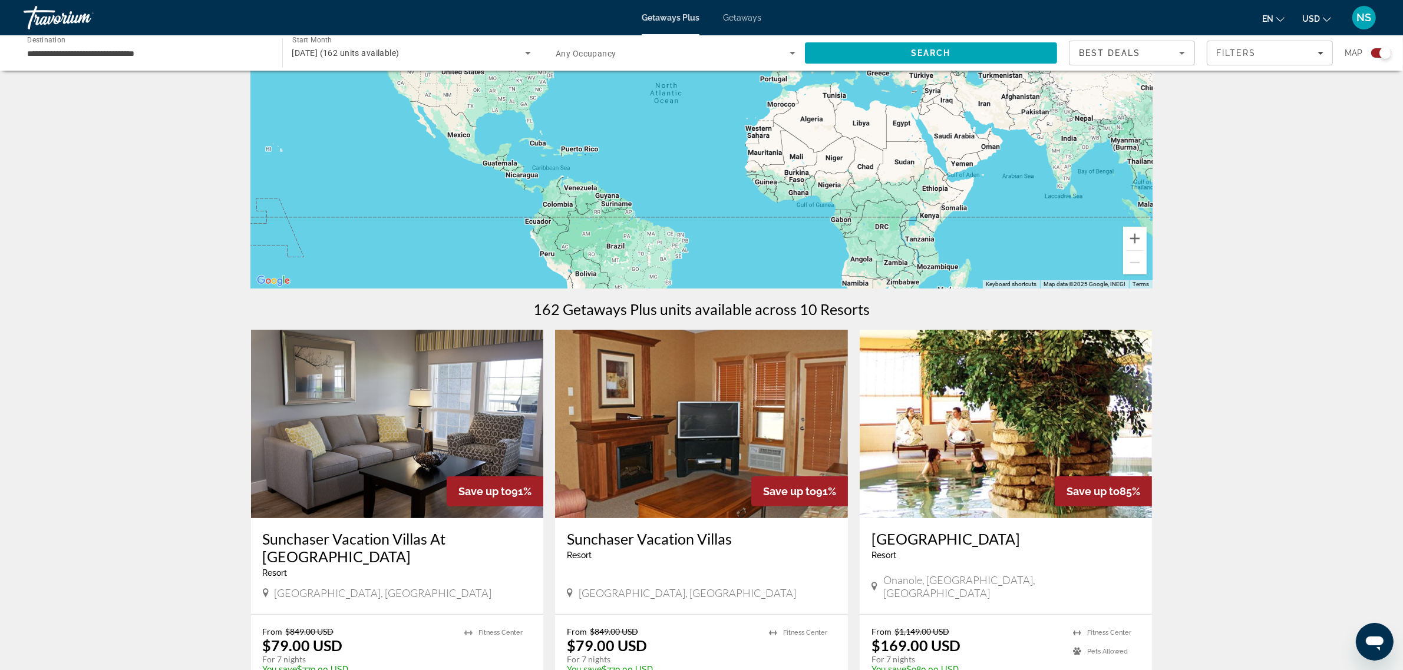
scroll to position [0, 0]
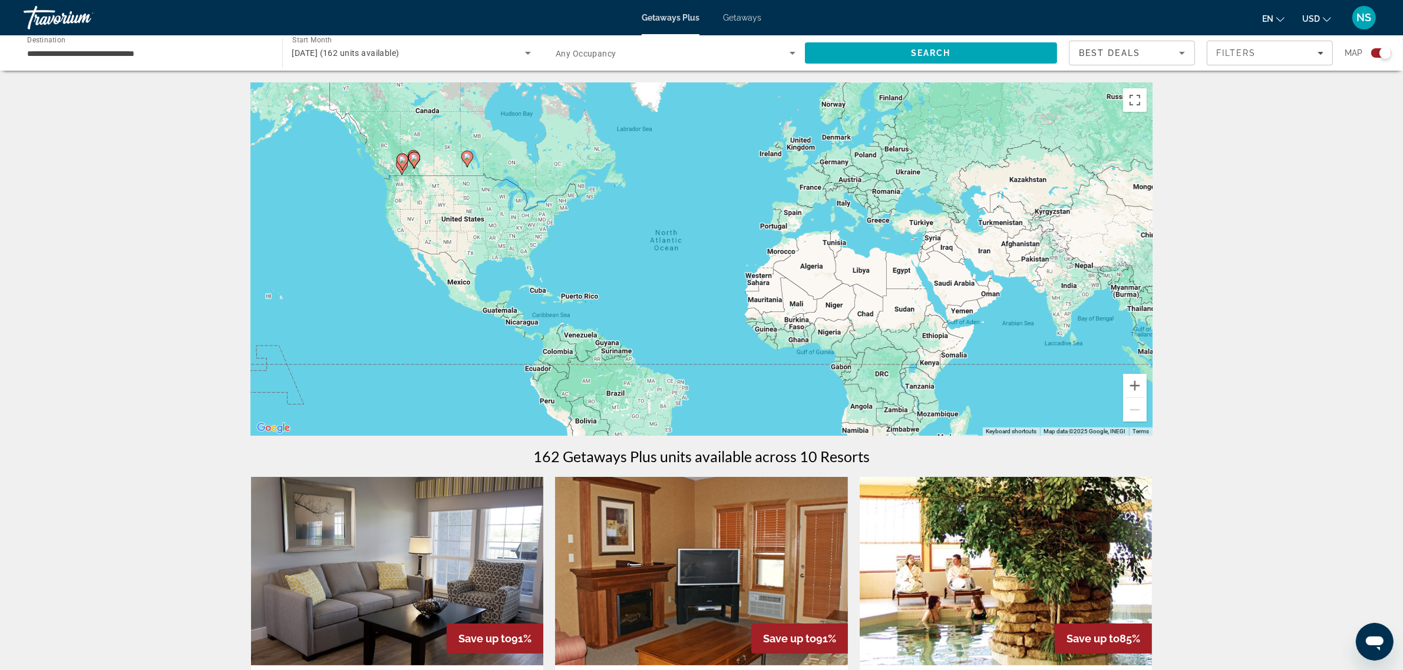
click at [370, 51] on span "[DATE] (162 units available)" at bounding box center [345, 52] width 107 height 9
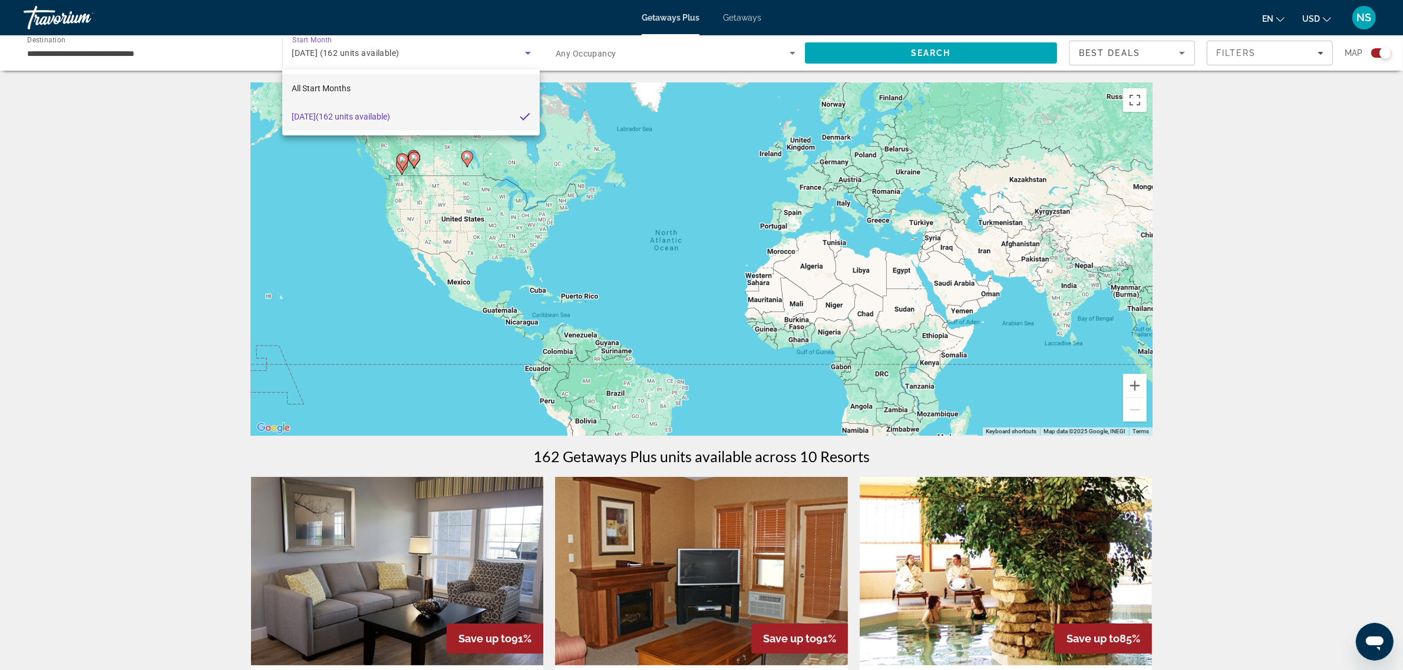
click at [345, 86] on span "All Start Months" at bounding box center [321, 88] width 59 height 9
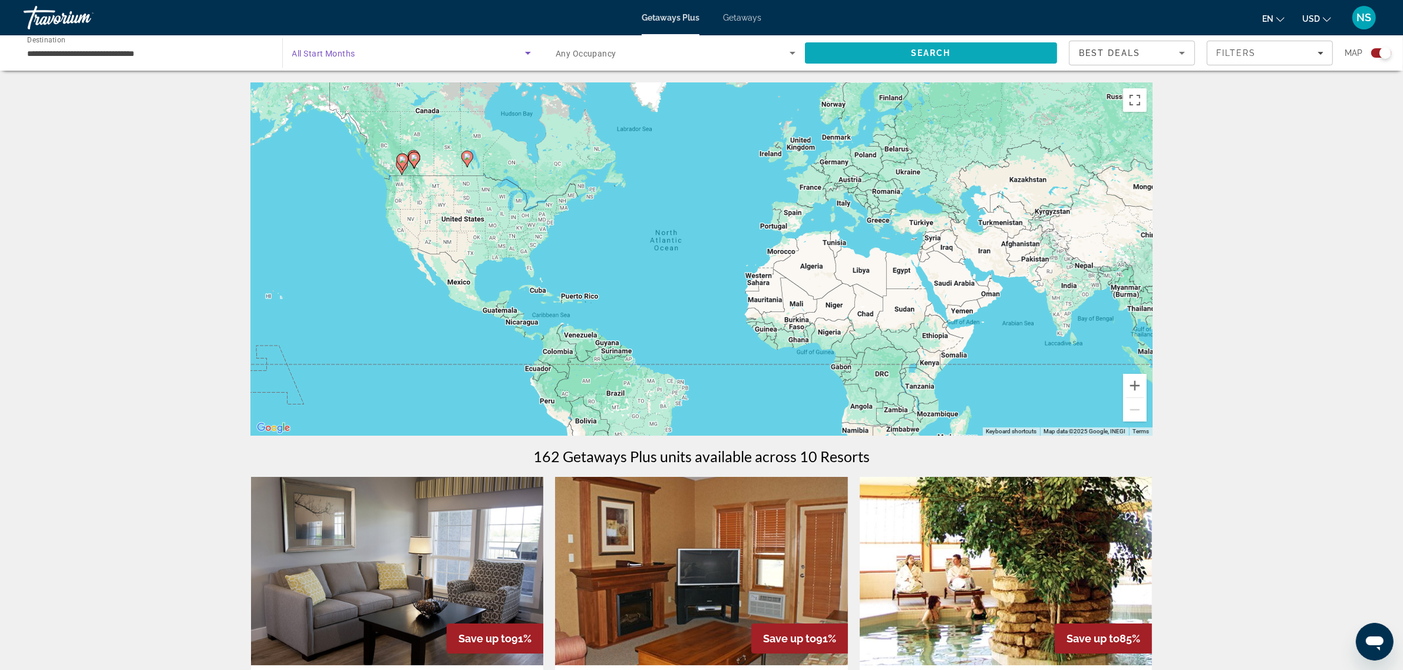
click at [977, 45] on span "Search" at bounding box center [931, 53] width 253 height 28
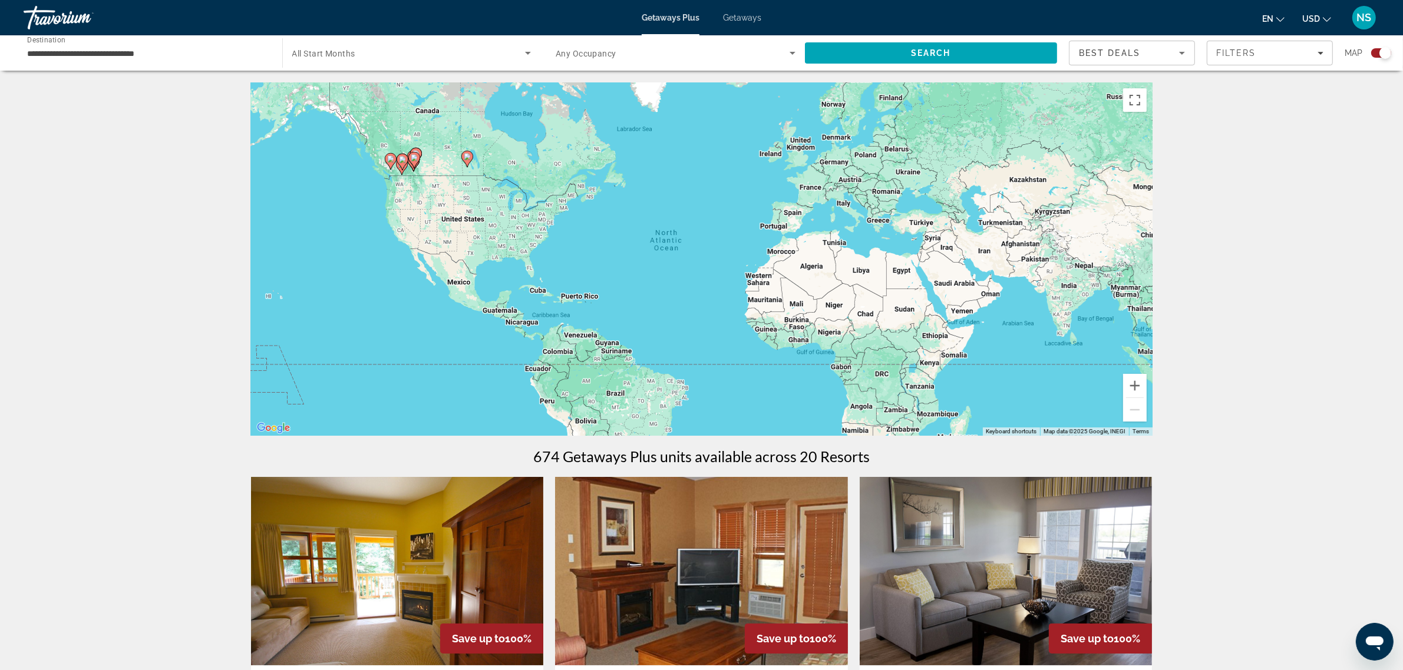
click at [523, 224] on div "To activate drag with keyboard, press Alt + Enter. Once in keyboard drag state,…" at bounding box center [701, 258] width 901 height 353
click at [511, 224] on div "To activate drag with keyboard, press Alt + Enter. Once in keyboard drag state,…" at bounding box center [701, 258] width 901 height 353
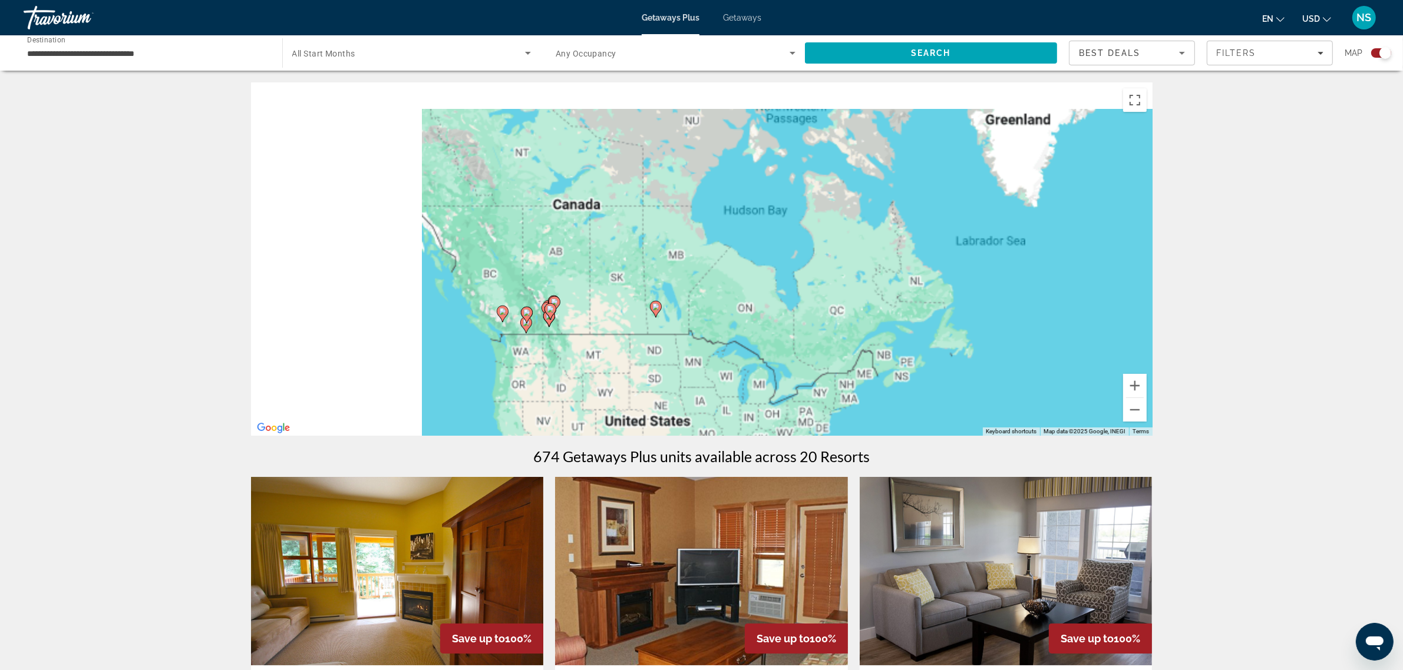
drag, startPoint x: 491, startPoint y: 213, endPoint x: 730, endPoint y: 428, distance: 321.7
click at [730, 428] on div "To activate drag with keyboard, press Alt + Enter. Once in keyboard drag state,…" at bounding box center [701, 258] width 901 height 353
click at [670, 340] on div "To activate drag with keyboard, press Alt + Enter. Once in keyboard drag state,…" at bounding box center [701, 258] width 901 height 353
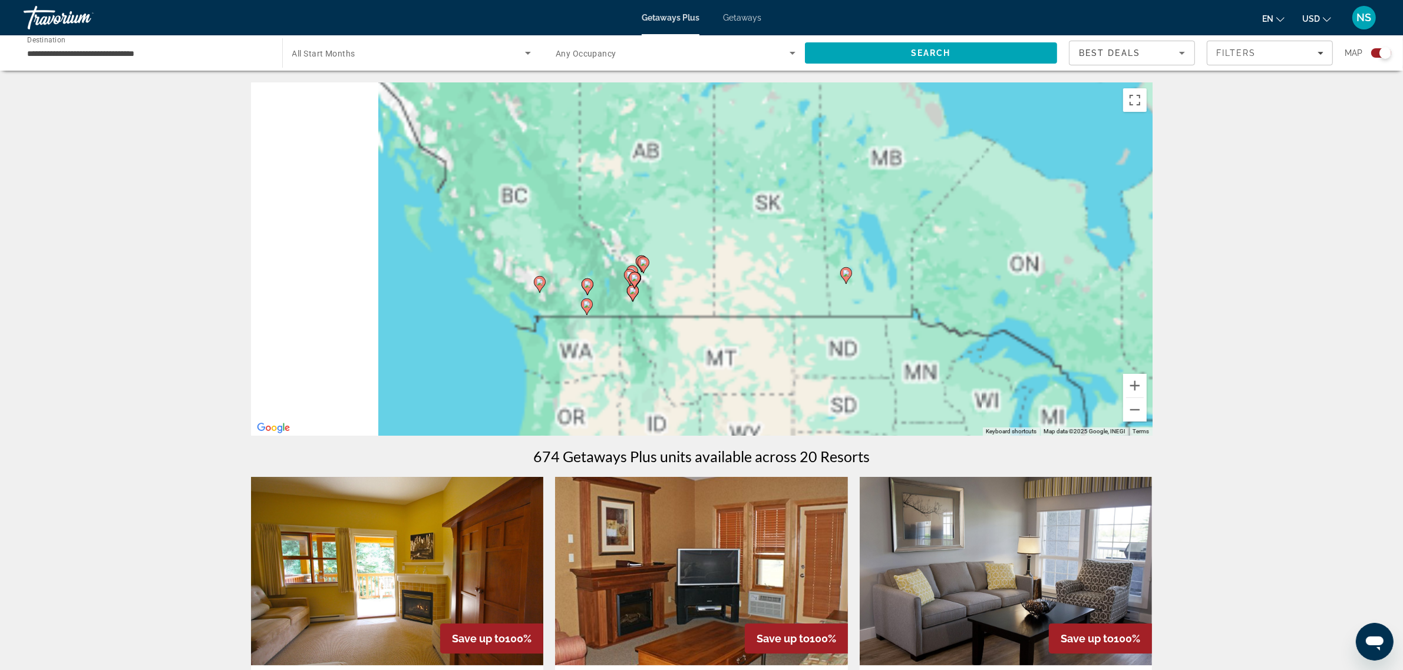
drag, startPoint x: 568, startPoint y: 340, endPoint x: 785, endPoint y: 327, distance: 217.2
click at [785, 327] on div "To activate drag with keyboard, press Alt + Enter. Once in keyboard drag state,…" at bounding box center [701, 258] width 901 height 353
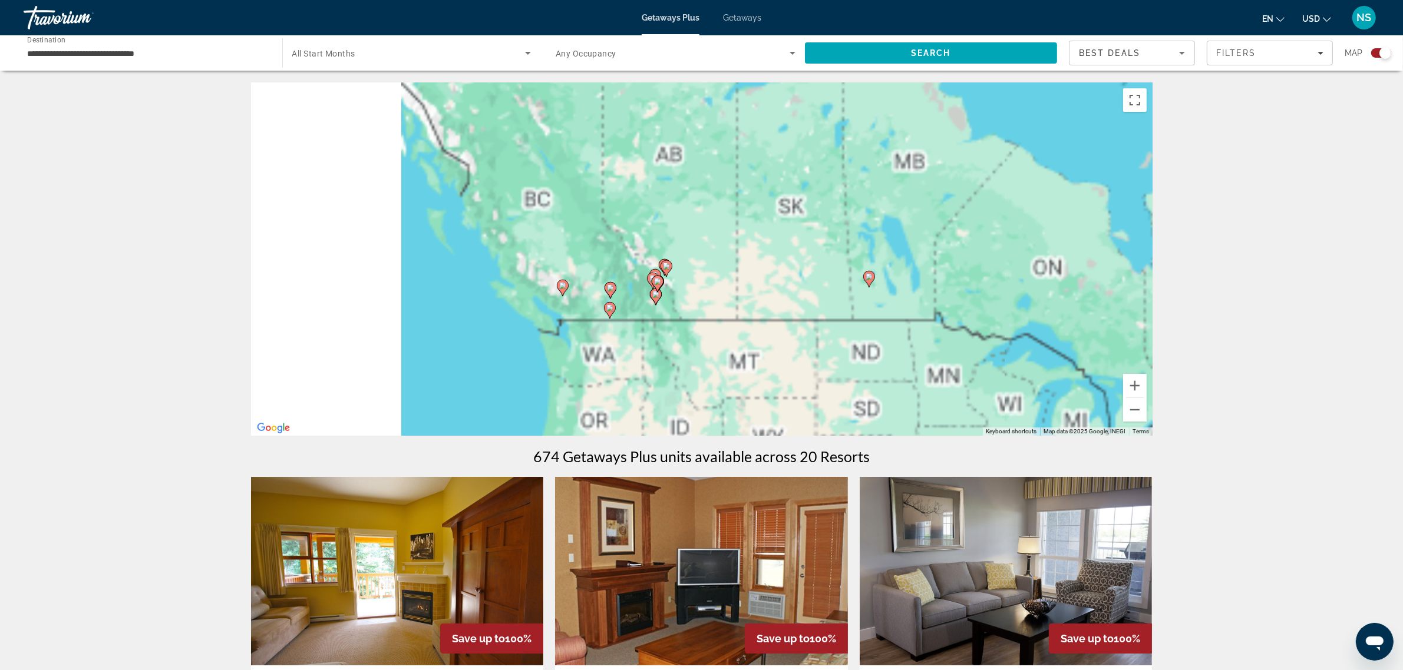
click at [690, 319] on div "To activate drag with keyboard, press Alt + Enter. Once in keyboard drag state,…" at bounding box center [701, 258] width 901 height 353
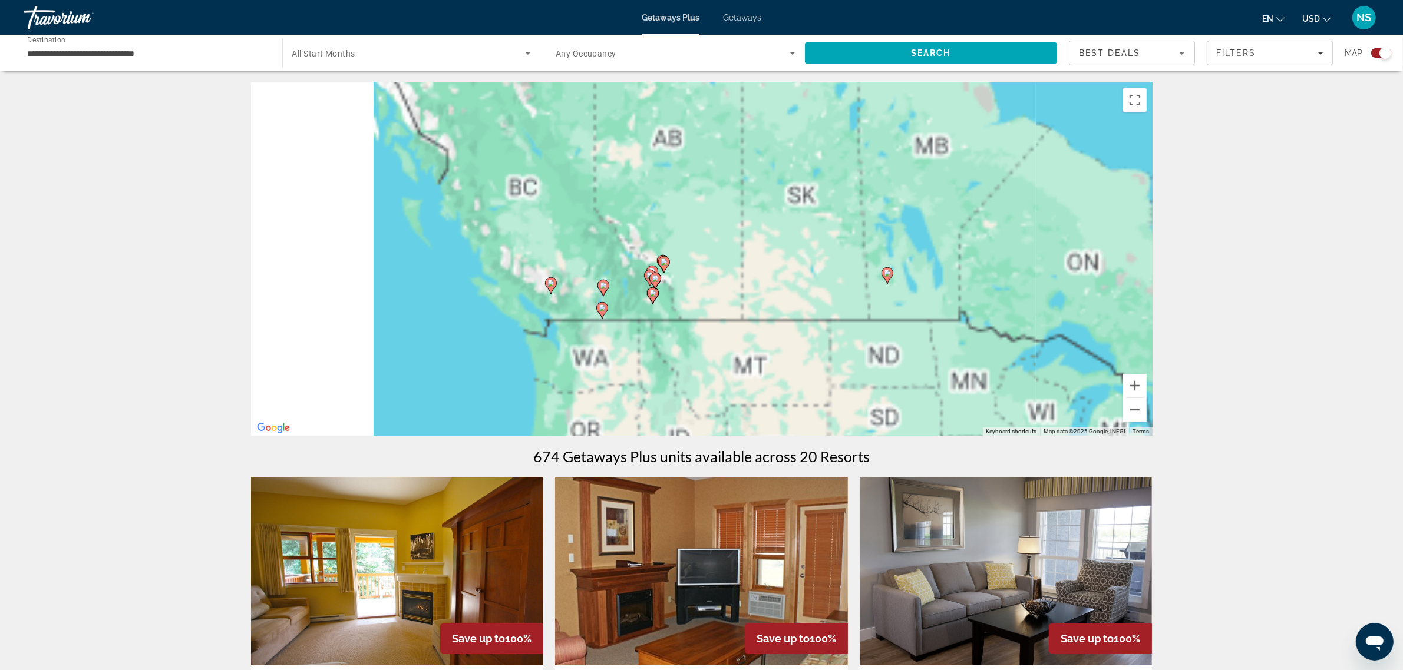
click at [690, 319] on div "To activate drag with keyboard, press Alt + Enter. Once in keyboard drag state,…" at bounding box center [701, 258] width 901 height 353
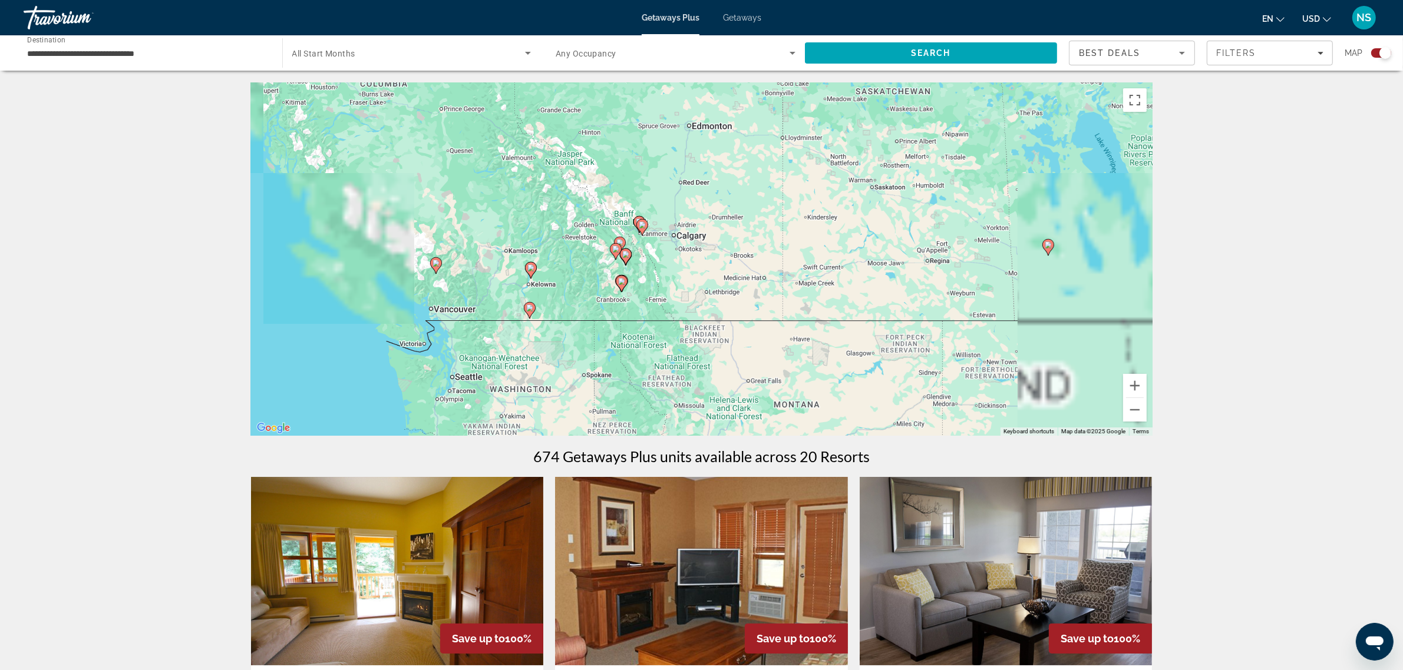
click at [690, 319] on div "To activate drag with keyboard, press Alt + Enter. Once in keyboard drag state,…" at bounding box center [701, 258] width 901 height 353
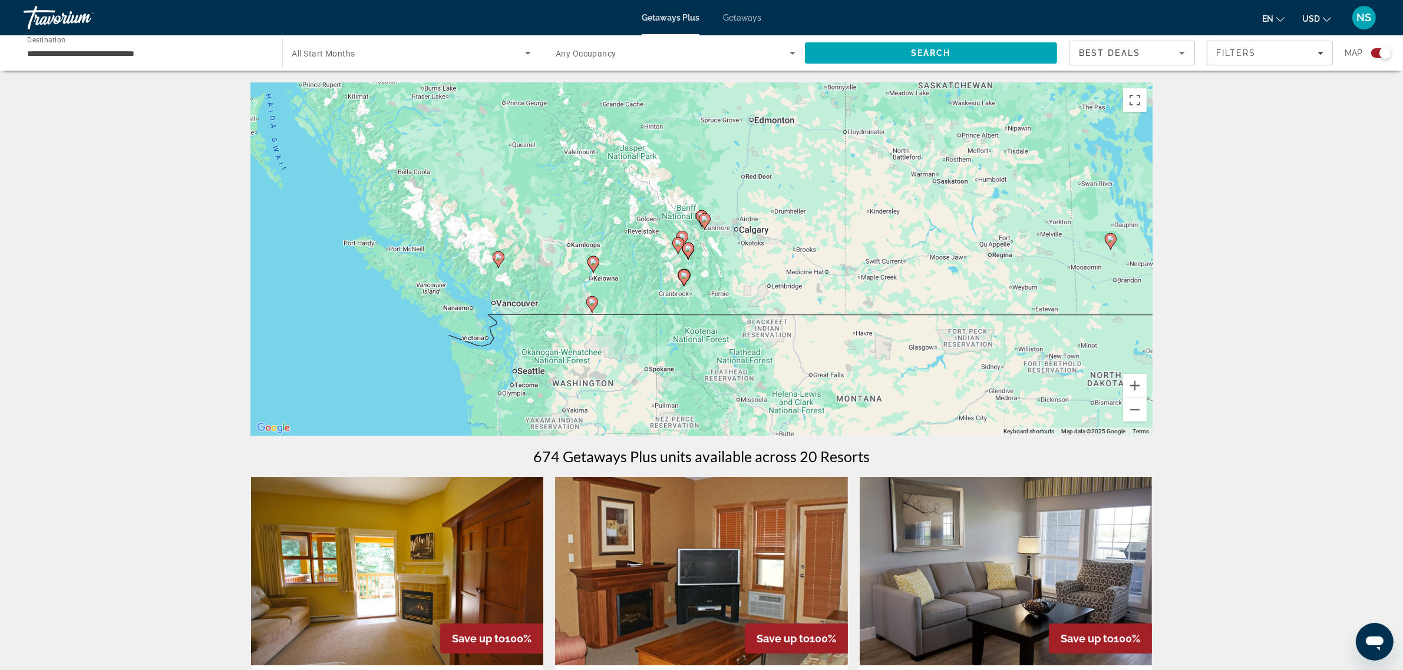
drag, startPoint x: 700, startPoint y: 272, endPoint x: 785, endPoint y: 260, distance: 86.2
click at [785, 260] on div "To activate drag with keyboard, press Alt + Enter. Once in keyboard drag state,…" at bounding box center [701, 258] width 901 height 353
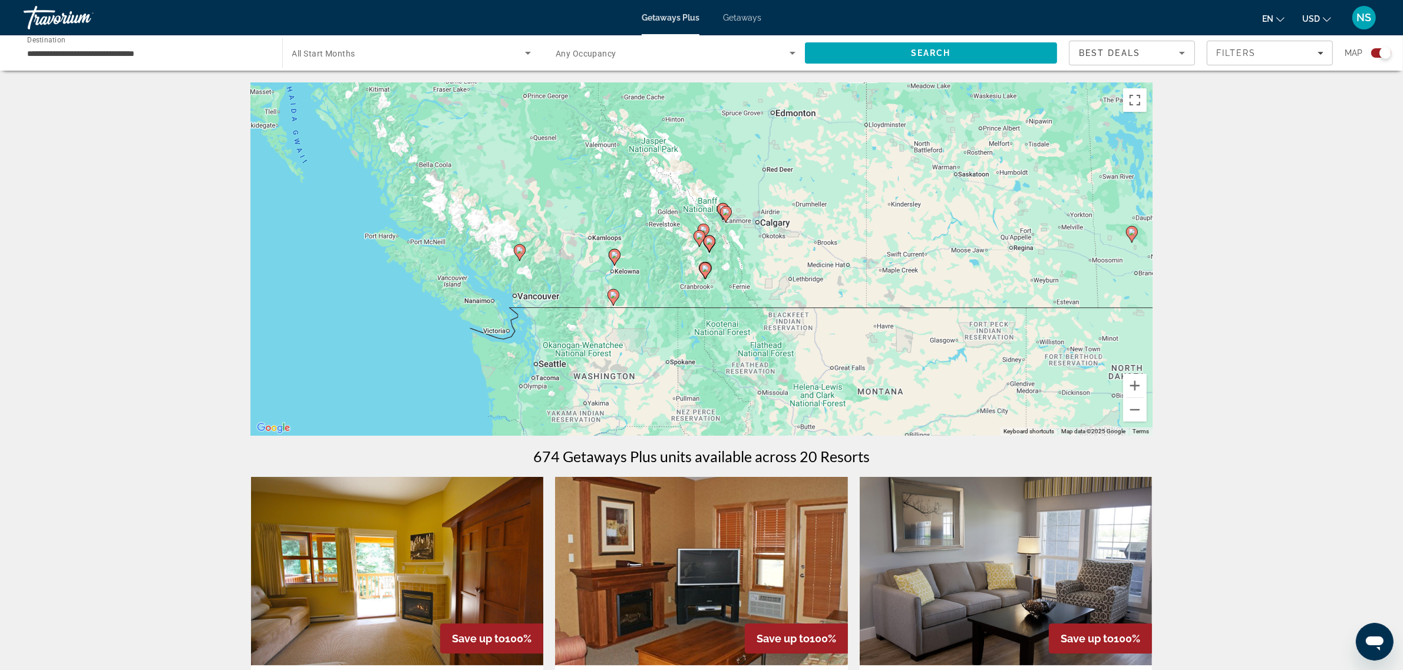
click at [659, 246] on div "To activate drag with keyboard, press Alt + Enter. Once in keyboard drag state,…" at bounding box center [701, 258] width 901 height 353
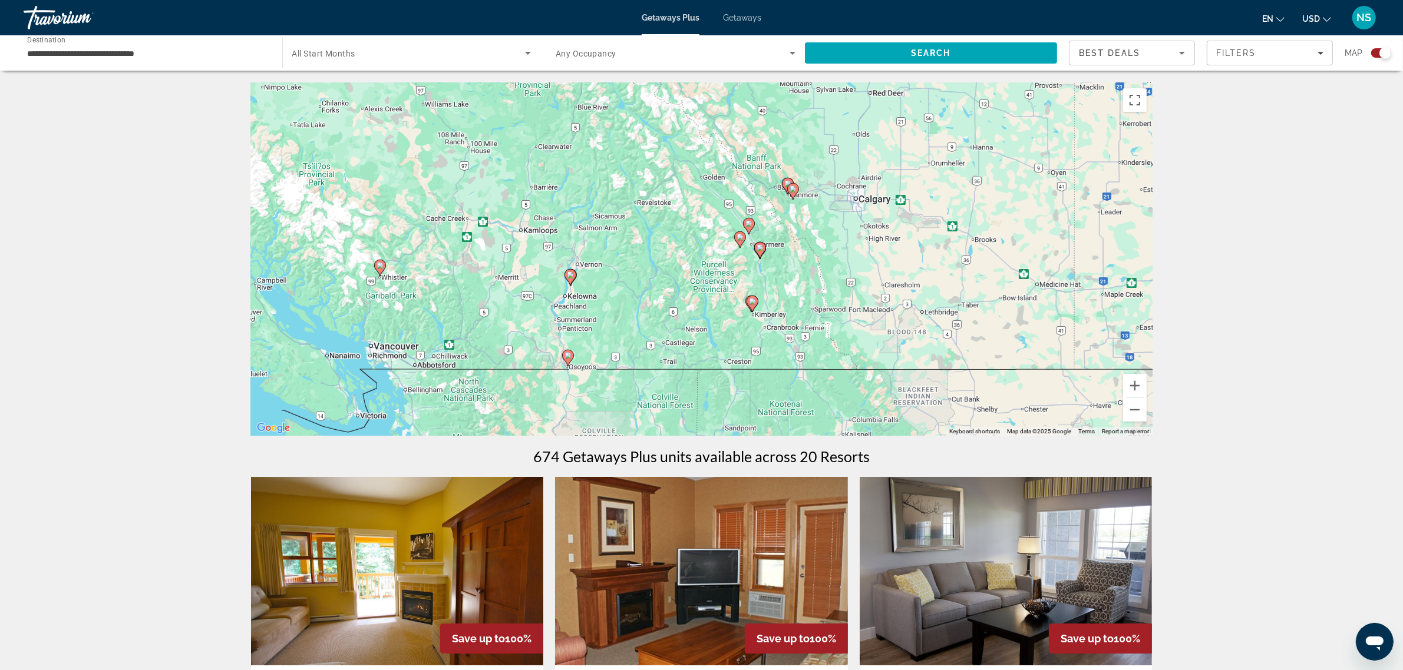
click at [657, 240] on div "To activate drag with keyboard, press Alt + Enter. Once in keyboard drag state,…" at bounding box center [701, 258] width 901 height 353
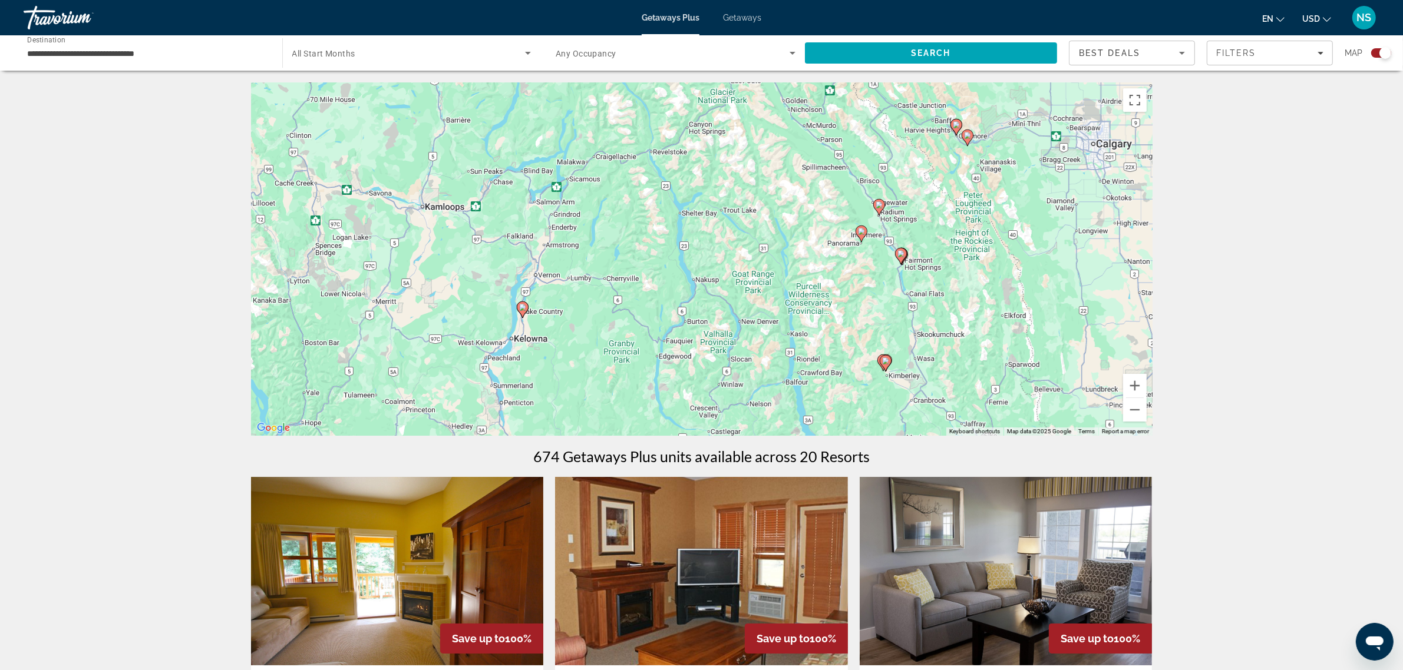
drag, startPoint x: 667, startPoint y: 230, endPoint x: 713, endPoint y: 214, distance: 48.8
click at [713, 214] on div "To activate drag with keyboard, press Alt + Enter. Once in keyboard drag state,…" at bounding box center [701, 258] width 901 height 353
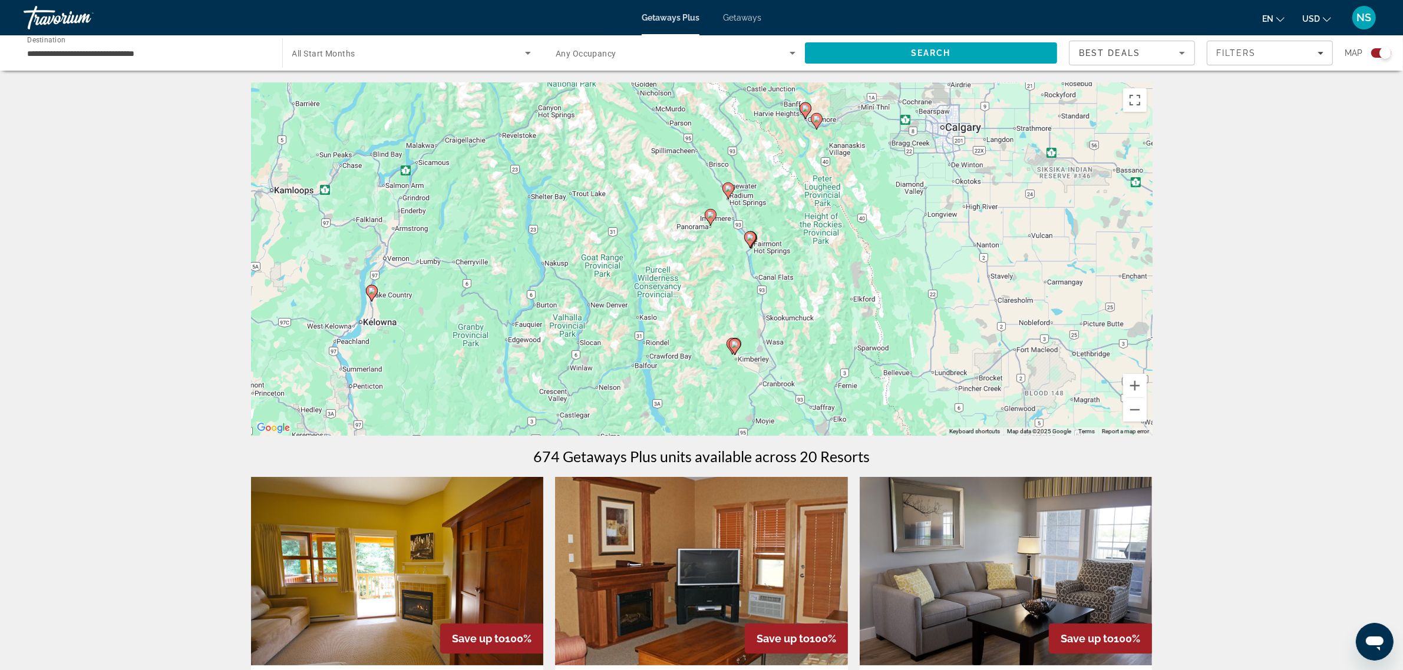
drag, startPoint x: 710, startPoint y: 306, endPoint x: 558, endPoint y: 290, distance: 152.9
click at [558, 290] on div "To activate drag with keyboard, press Alt + Enter. Once in keyboard drag state,…" at bounding box center [701, 258] width 901 height 353
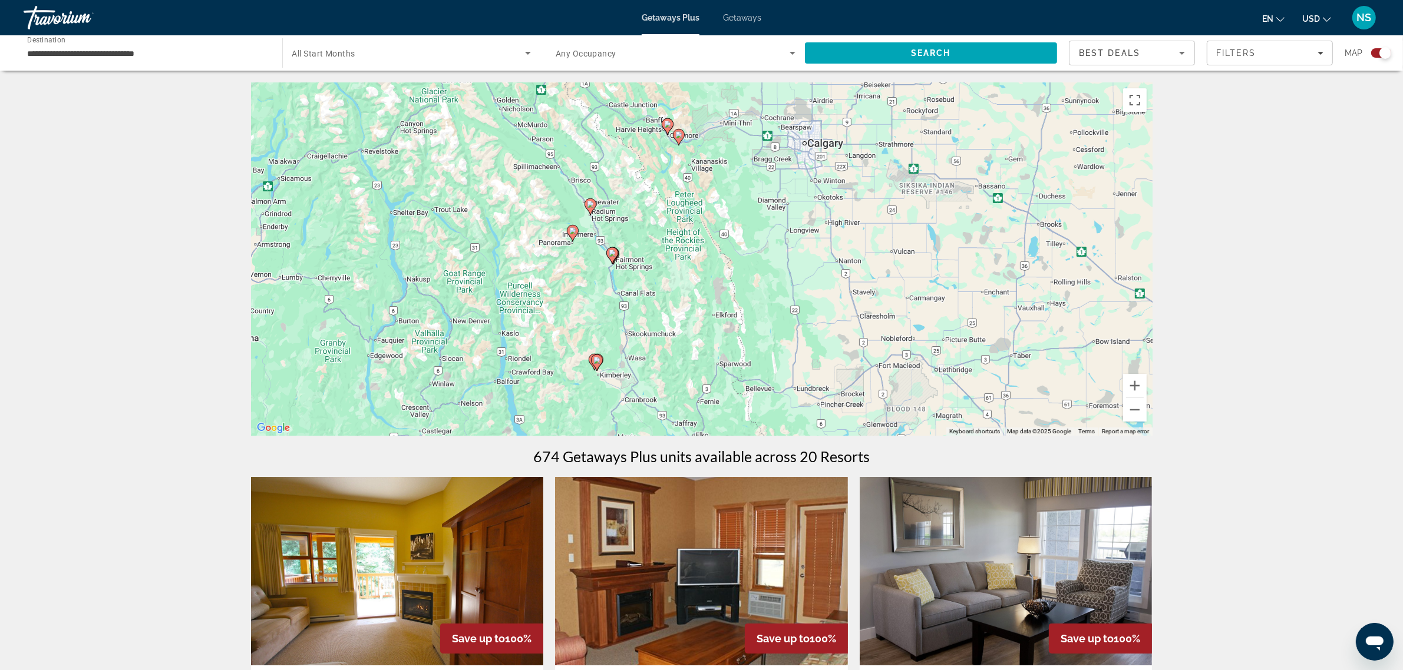
drag, startPoint x: 858, startPoint y: 368, endPoint x: 709, endPoint y: 383, distance: 150.4
click at [709, 383] on div "To activate drag with keyboard, press Alt + Enter. Once in keyboard drag state,…" at bounding box center [701, 258] width 901 height 353
click at [572, 236] on icon "Main content" at bounding box center [572, 233] width 11 height 15
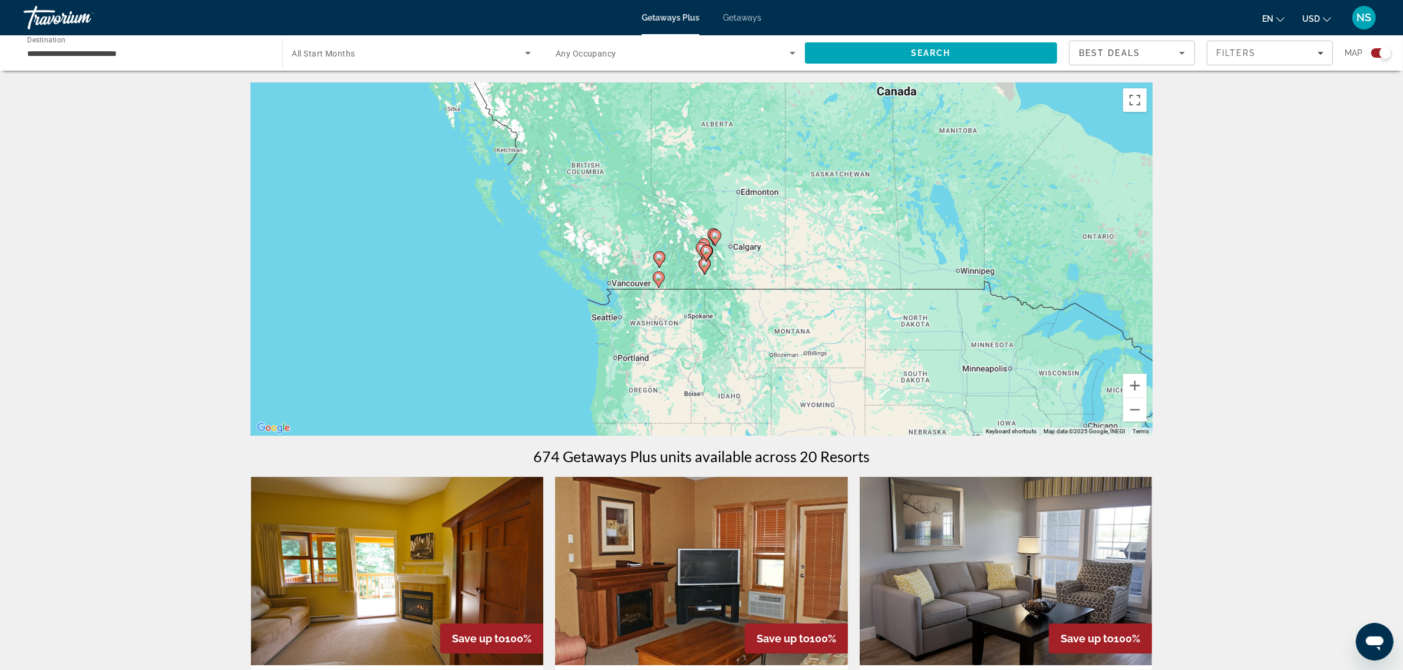
click at [746, 275] on div "To navigate, press the arrow keys. To activate drag with keyboard, press Alt + …" at bounding box center [701, 258] width 901 height 353
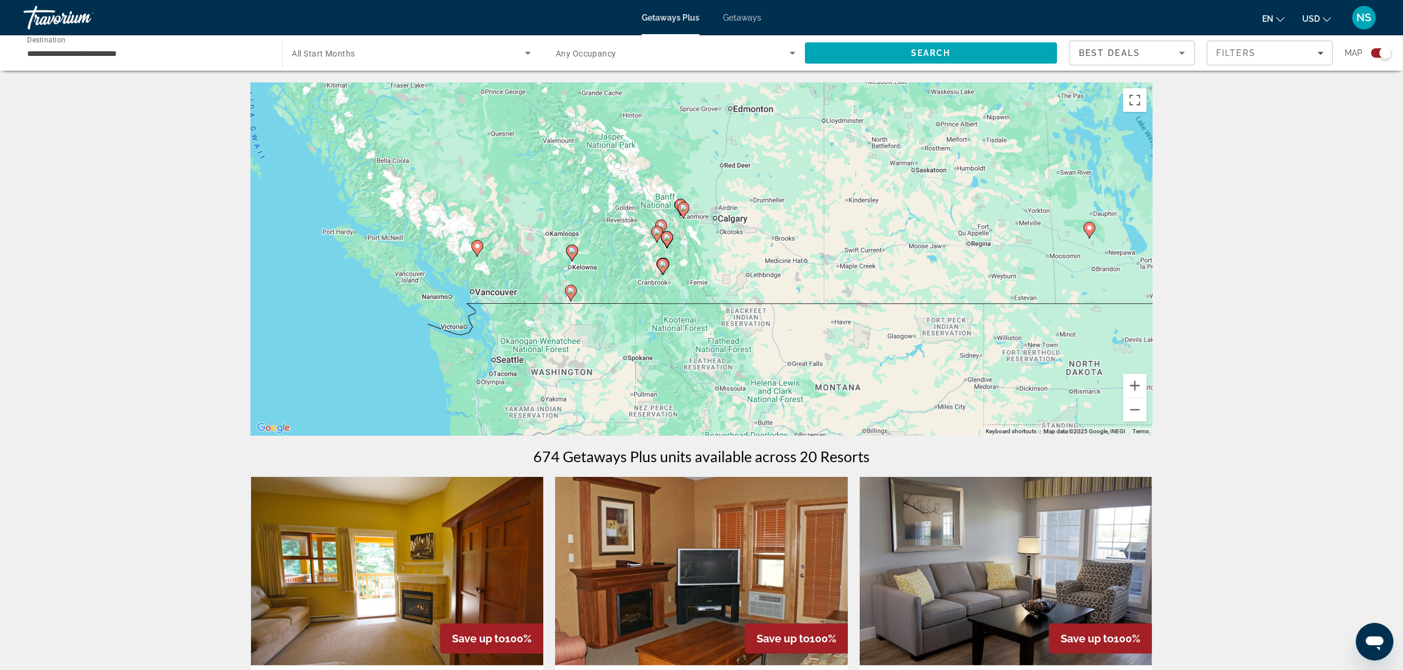
click at [746, 263] on div "To activate drag with keyboard, press Alt + Enter. Once in keyboard drag state,…" at bounding box center [701, 258] width 901 height 353
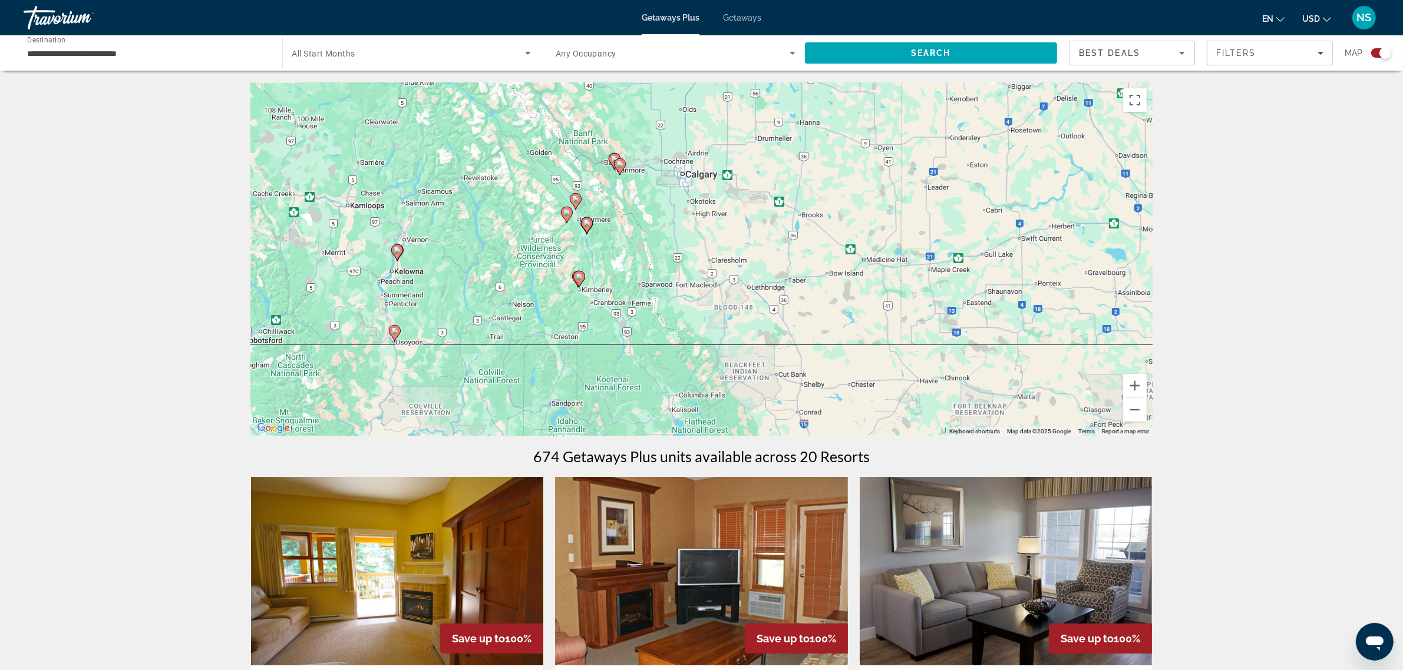
click at [689, 240] on div "To activate drag with keyboard, press Alt + Enter. Once in keyboard drag state,…" at bounding box center [701, 258] width 901 height 353
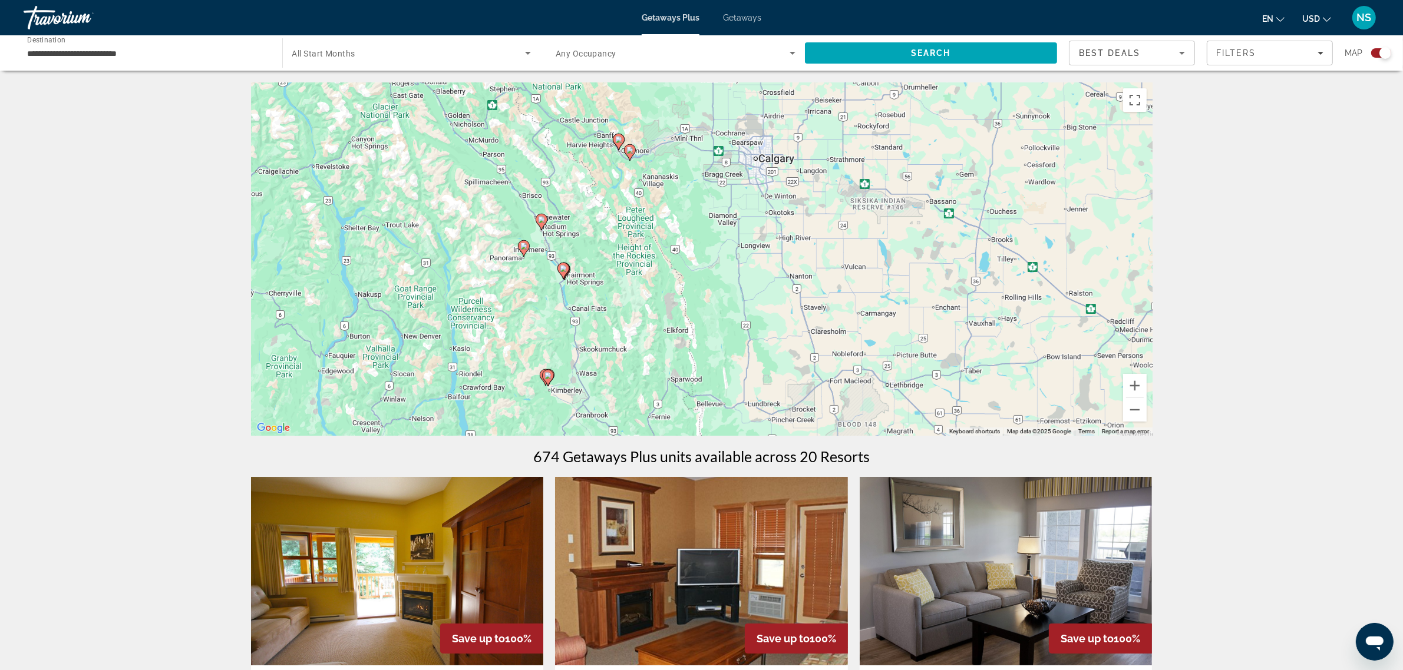
drag, startPoint x: 649, startPoint y: 237, endPoint x: 794, endPoint y: 332, distance: 172.7
click at [794, 332] on div "To activate drag with keyboard, press Alt + Enter. Once in keyboard drag state,…" at bounding box center [701, 258] width 901 height 353
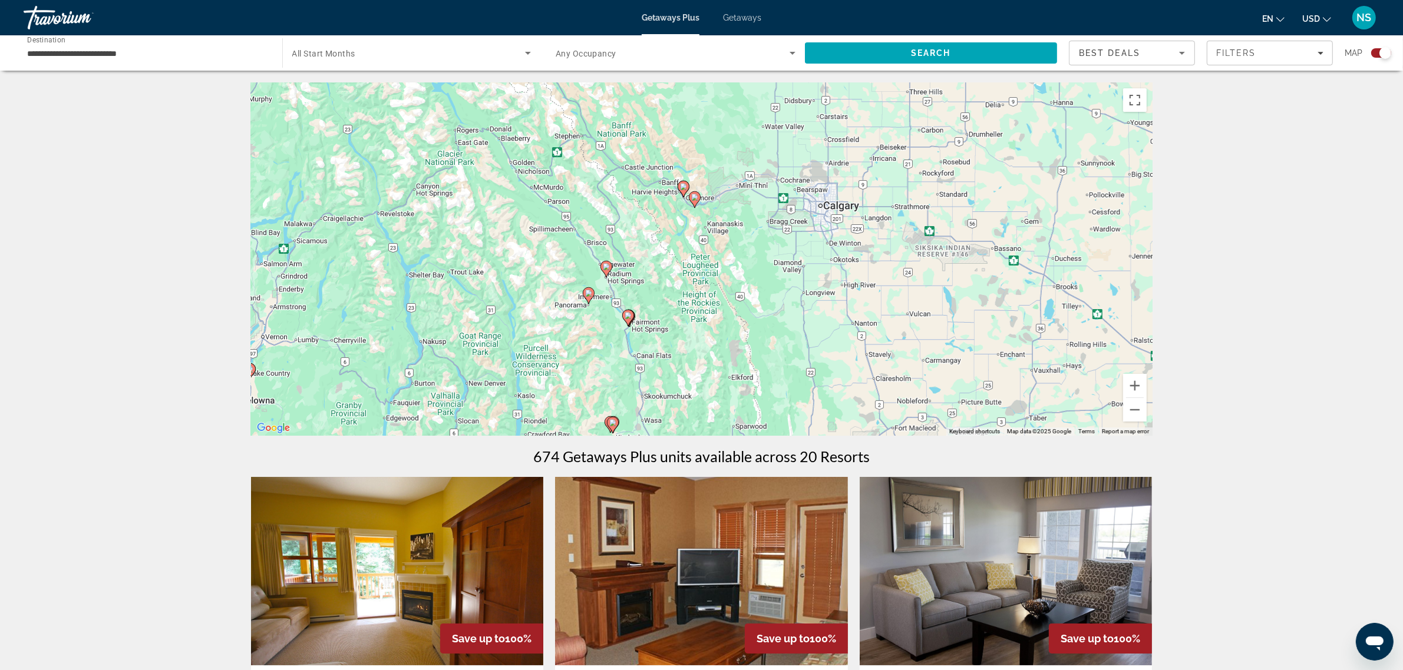
click at [667, 283] on div "To activate drag with keyboard, press Alt + Enter. Once in keyboard drag state,…" at bounding box center [701, 258] width 901 height 353
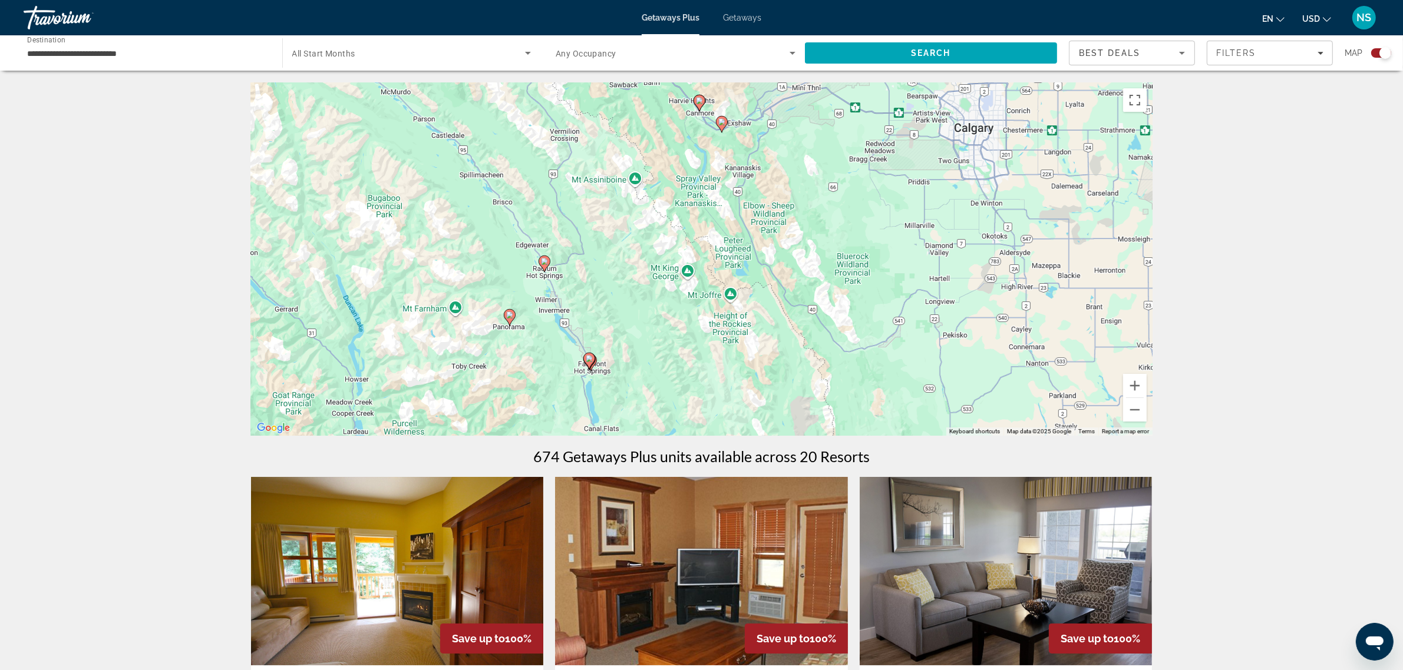
click at [656, 281] on div "To activate drag with keyboard, press Alt + Enter. Once in keyboard drag state,…" at bounding box center [701, 258] width 901 height 353
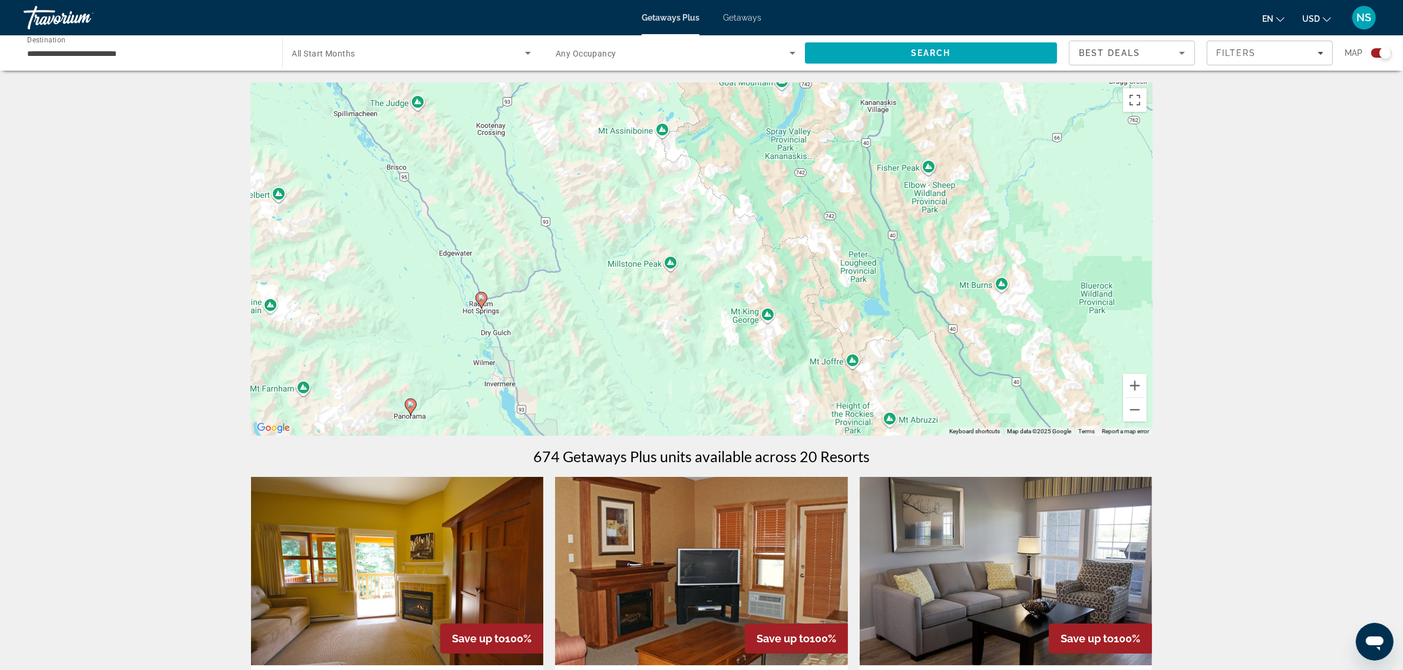
drag, startPoint x: 646, startPoint y: 281, endPoint x: 698, endPoint y: 328, distance: 70.1
click at [698, 328] on div "To activate drag with keyboard, press Alt + Enter. Once in keyboard drag state,…" at bounding box center [701, 258] width 901 height 353
click at [1133, 412] on button "Zoom out" at bounding box center [1135, 410] width 24 height 24
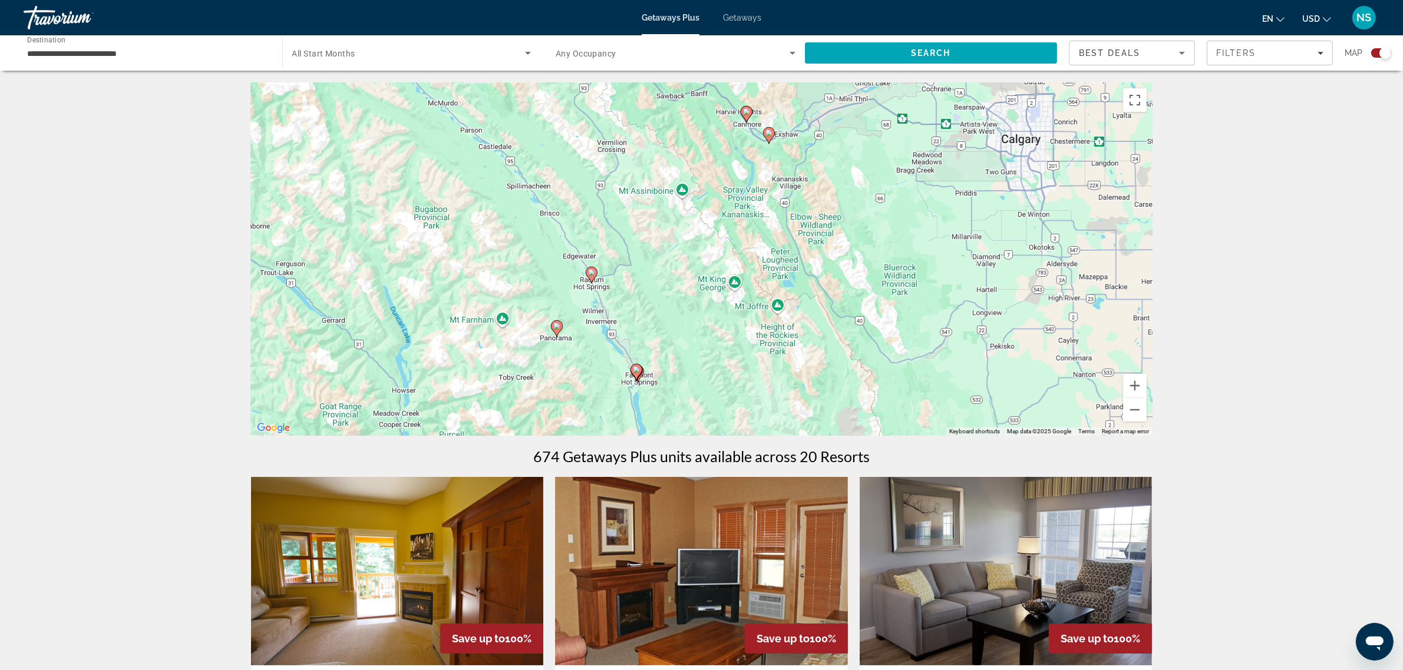
click at [555, 325] on image "Main content" at bounding box center [556, 326] width 7 height 7
type input "**********"
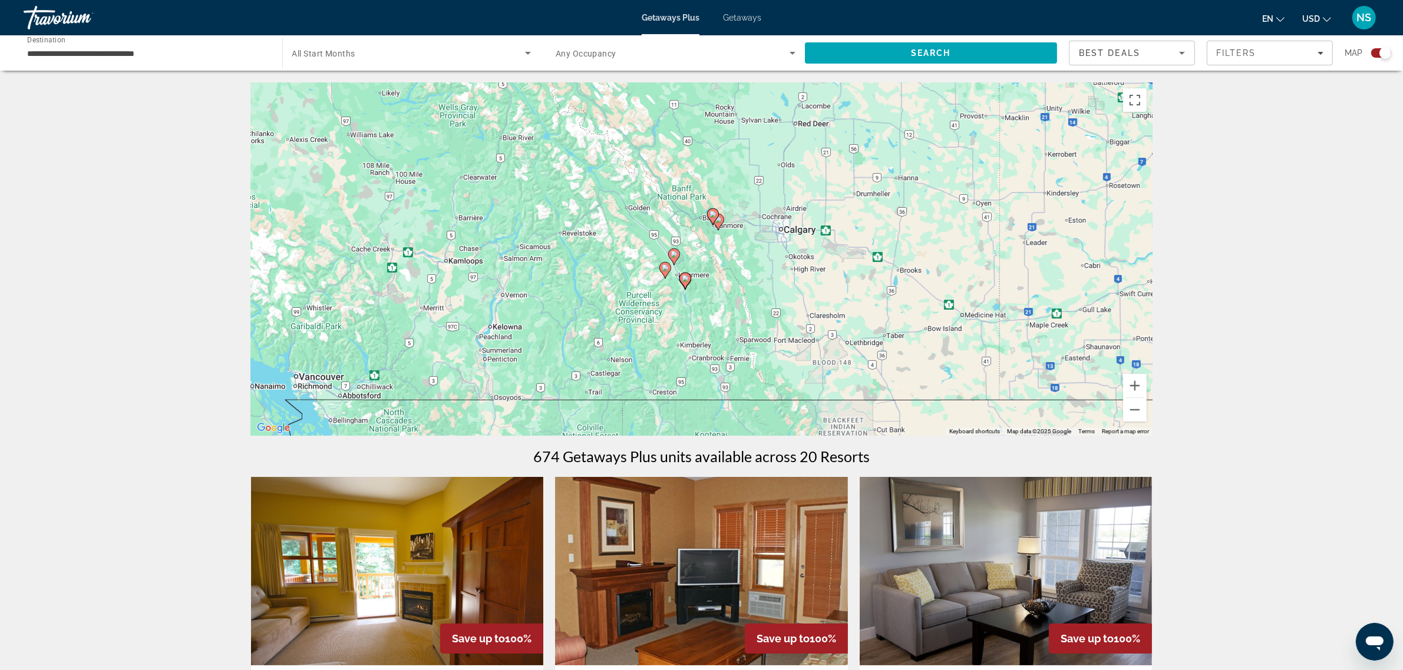
click at [666, 272] on icon "Main content" at bounding box center [664, 270] width 11 height 15
click at [666, 272] on div "To navigate, press the arrow keys. To activate drag with keyboard, press Alt + …" at bounding box center [701, 258] width 901 height 353
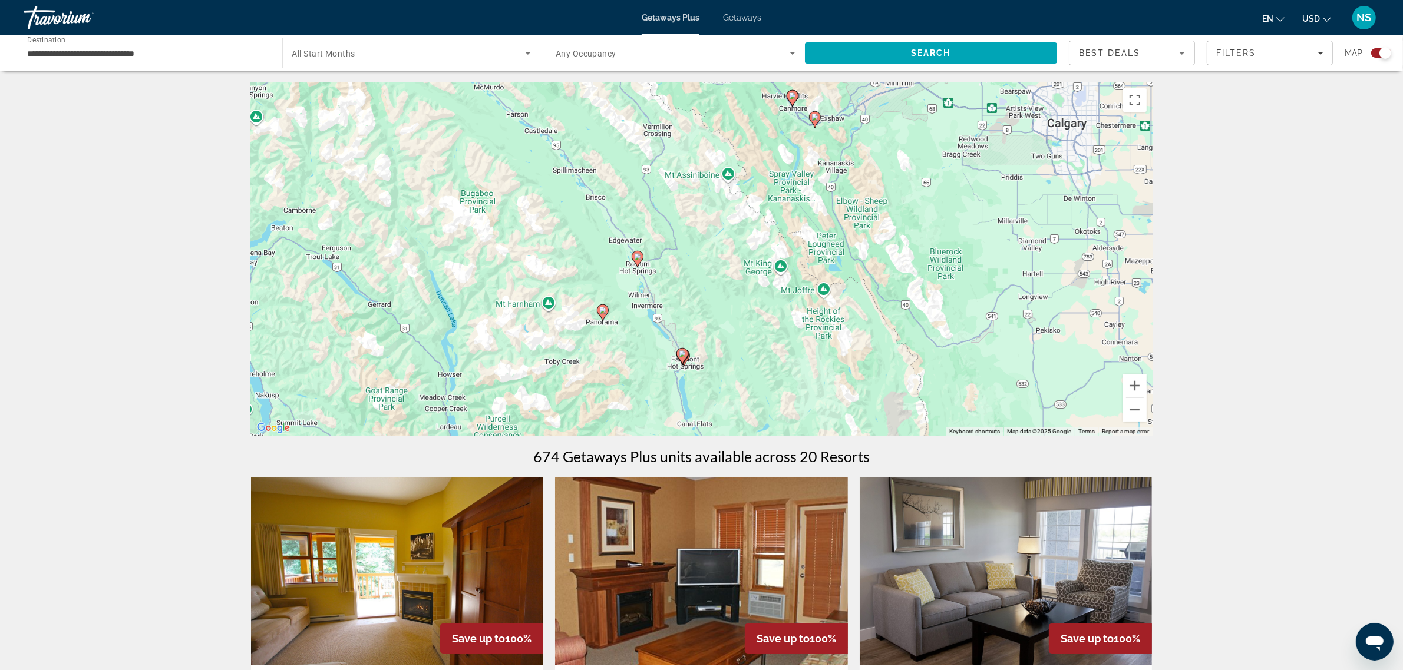
click at [601, 313] on image "Main content" at bounding box center [602, 310] width 7 height 7
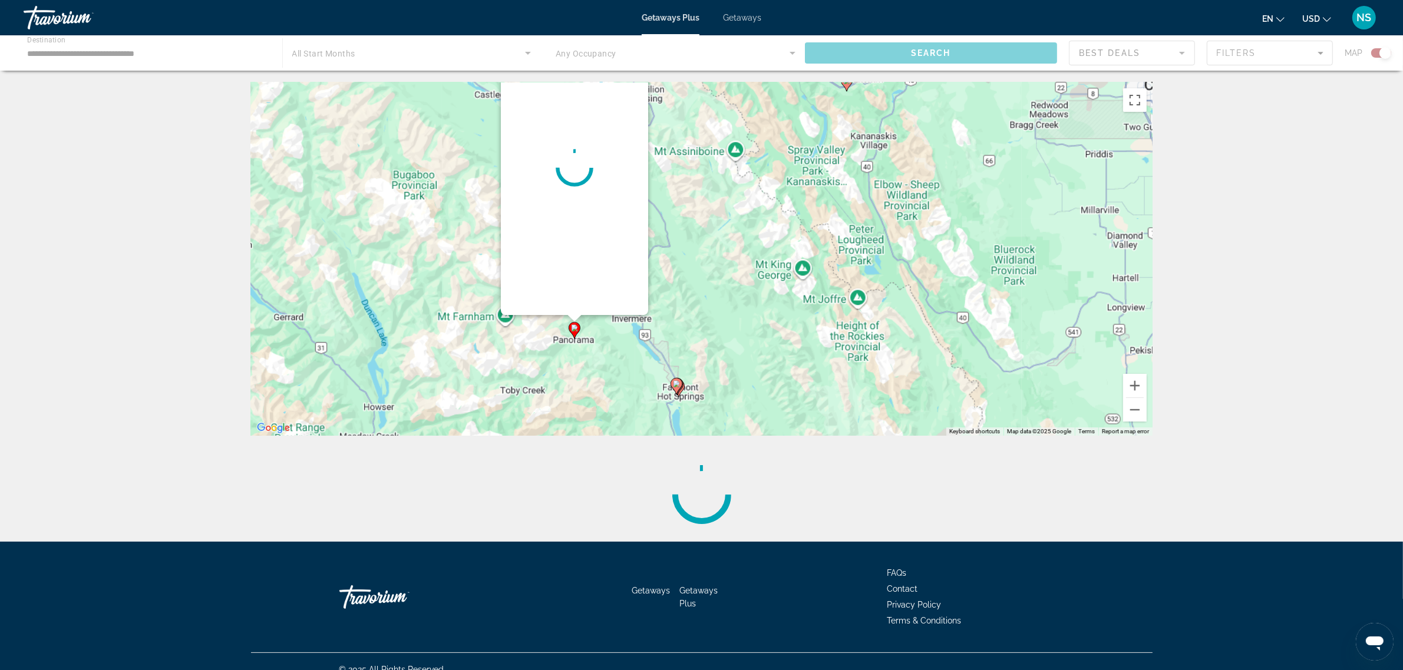
click at [601, 313] on div "To activate drag with keyboard, press Alt + Enter. Once in keyboard drag state,…" at bounding box center [701, 258] width 901 height 353
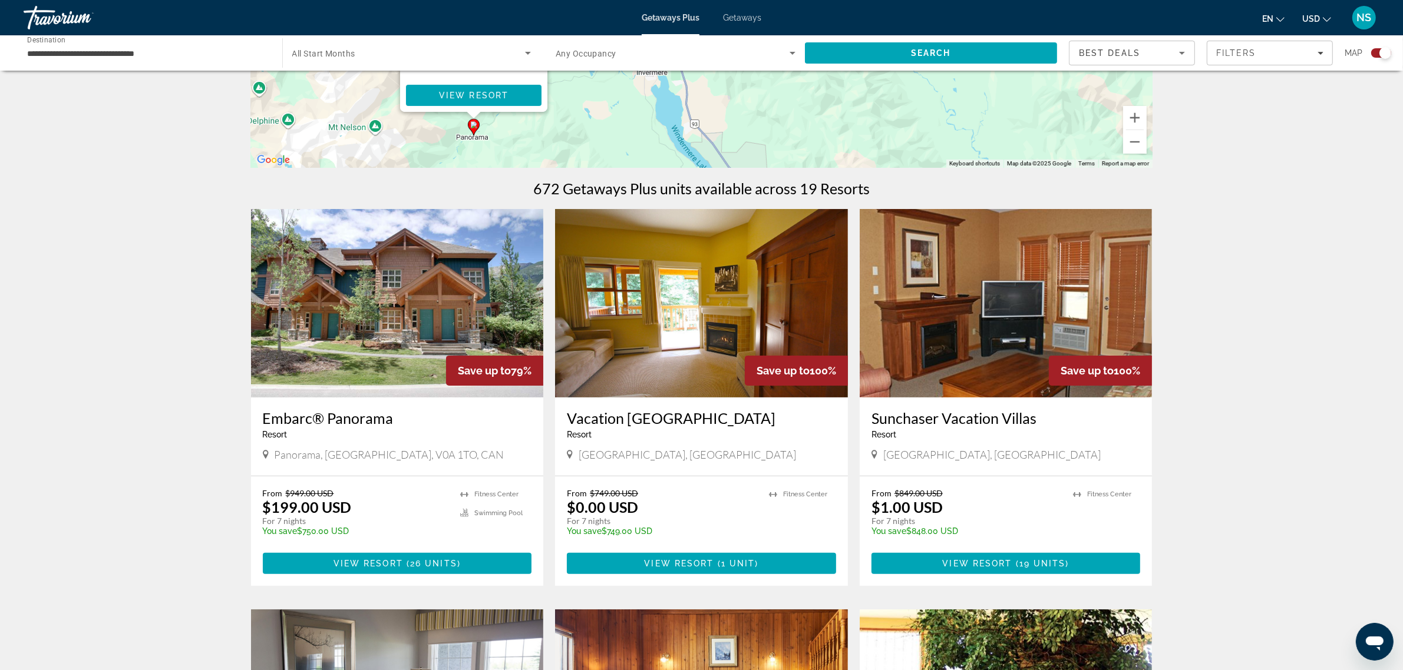
scroll to position [295, 0]
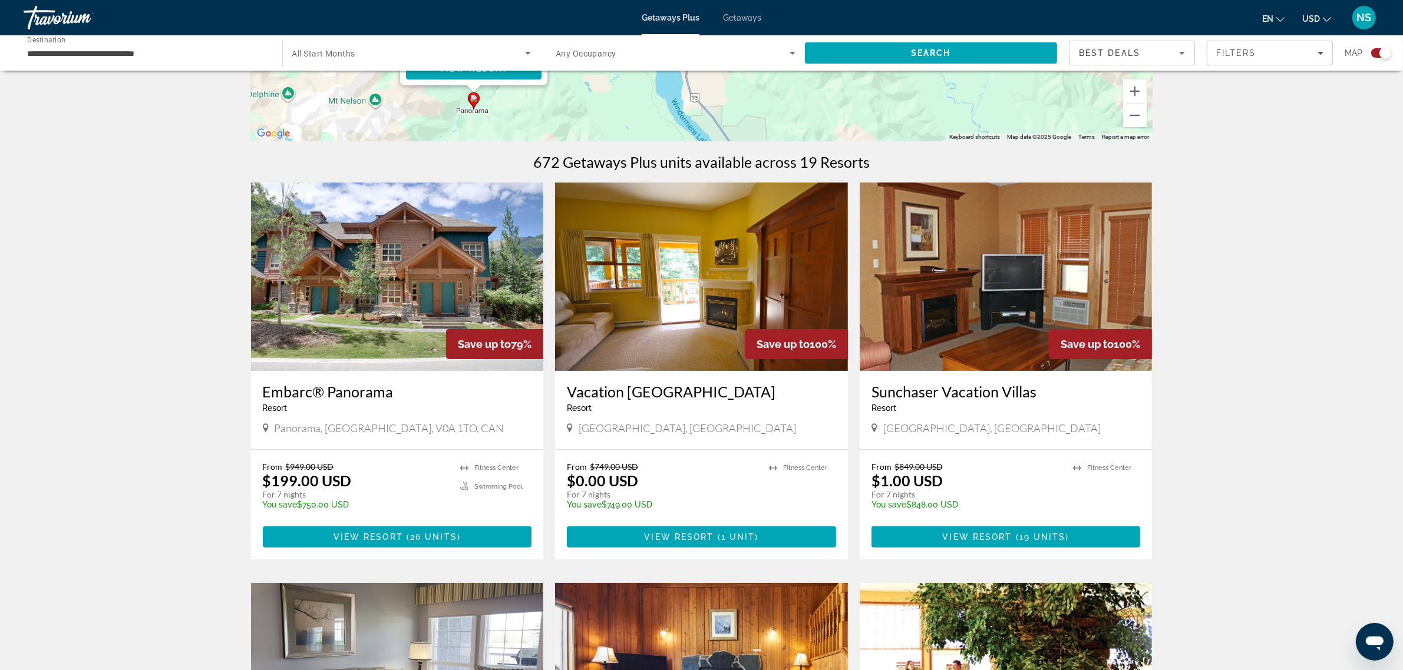
drag, startPoint x: 260, startPoint y: 394, endPoint x: 402, endPoint y: 396, distance: 142.0
click at [402, 396] on div "Embarc® Panorama Resort - This is an adults only resort [STREET_ADDRESS]" at bounding box center [397, 410] width 293 height 78
copy h3 "Embarc® Panorama"
click at [384, 534] on span "View Resort" at bounding box center [368, 537] width 70 height 9
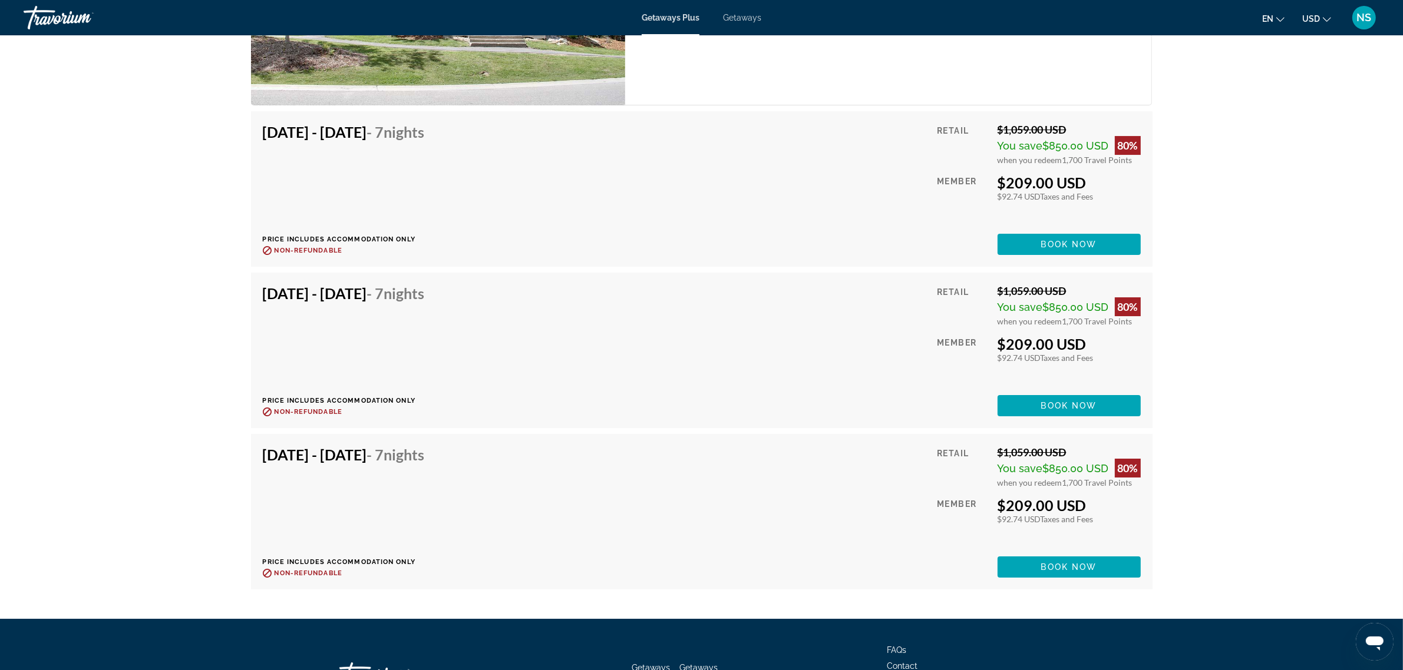
scroll to position [5070, 0]
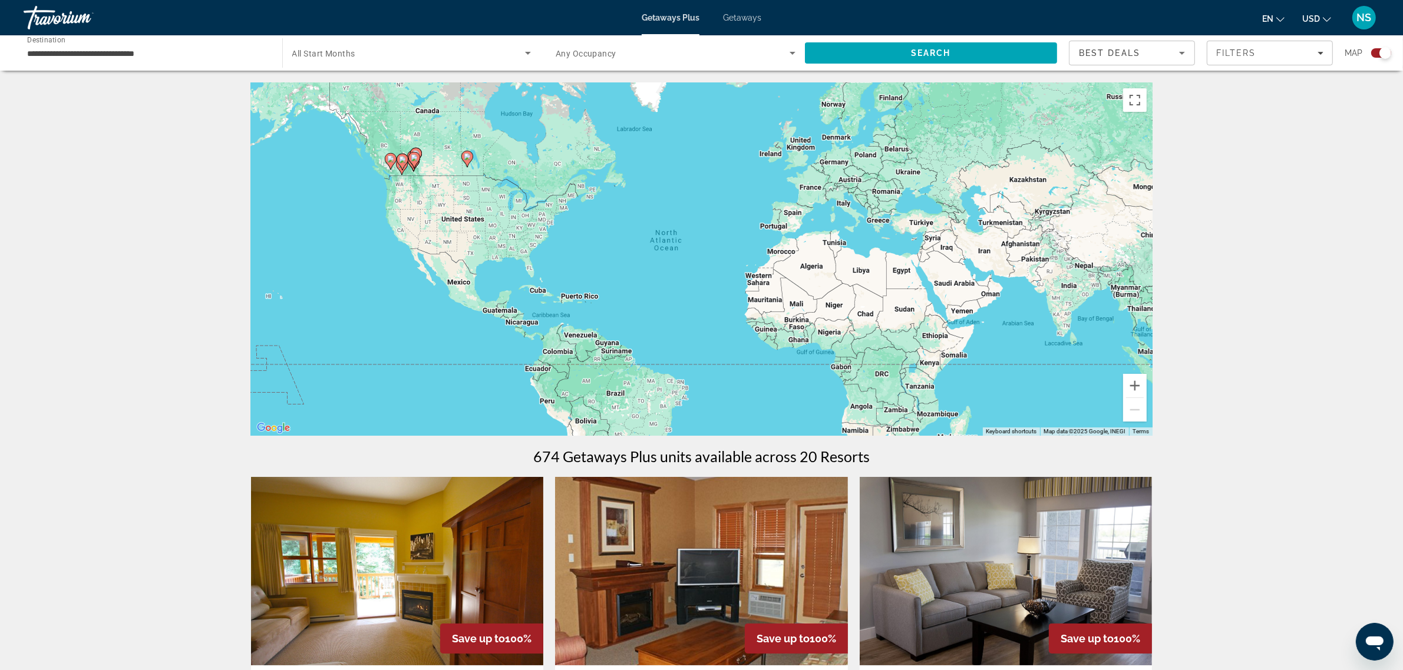
click at [742, 24] on div "Getaways Plus Getaways en English Español Français Italiano Português русский U…" at bounding box center [701, 17] width 1403 height 31
click at [748, 18] on span "Getaways" at bounding box center [742, 17] width 38 height 9
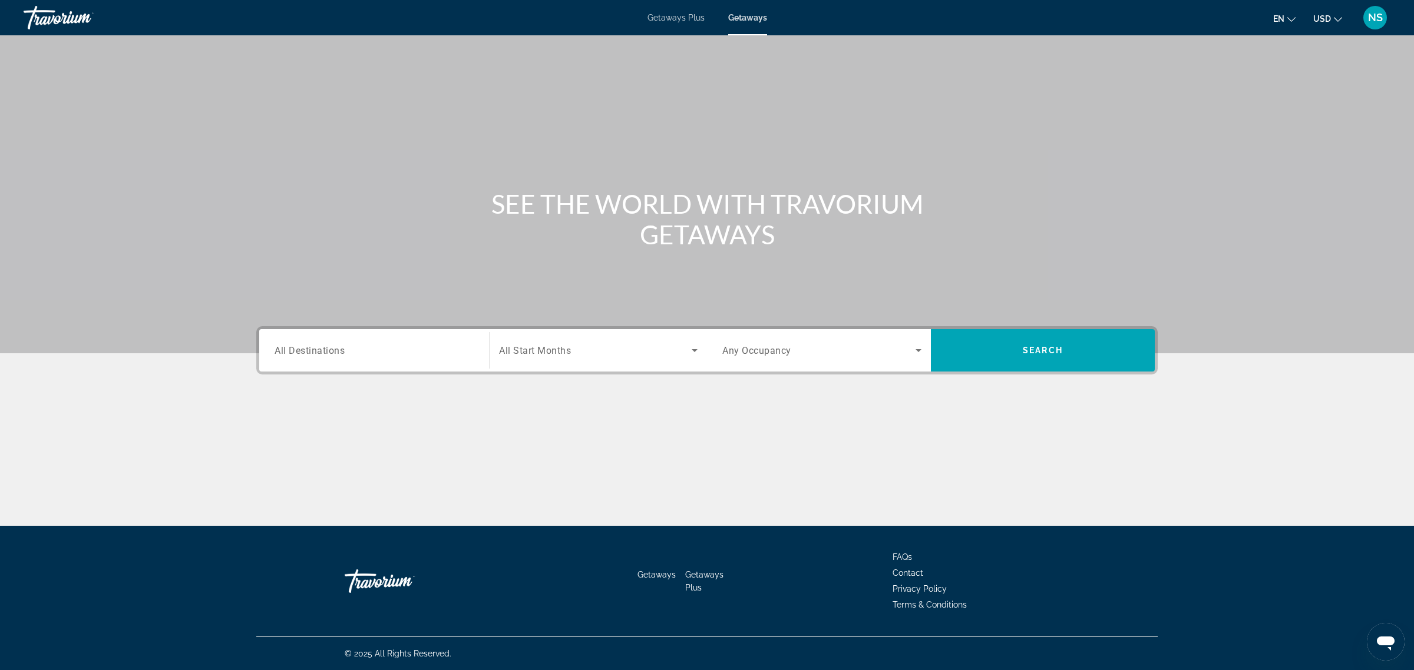
click at [337, 348] on span "All Destinations" at bounding box center [310, 350] width 70 height 11
click at [337, 348] on input "Destination All Destinations" at bounding box center [374, 351] width 199 height 14
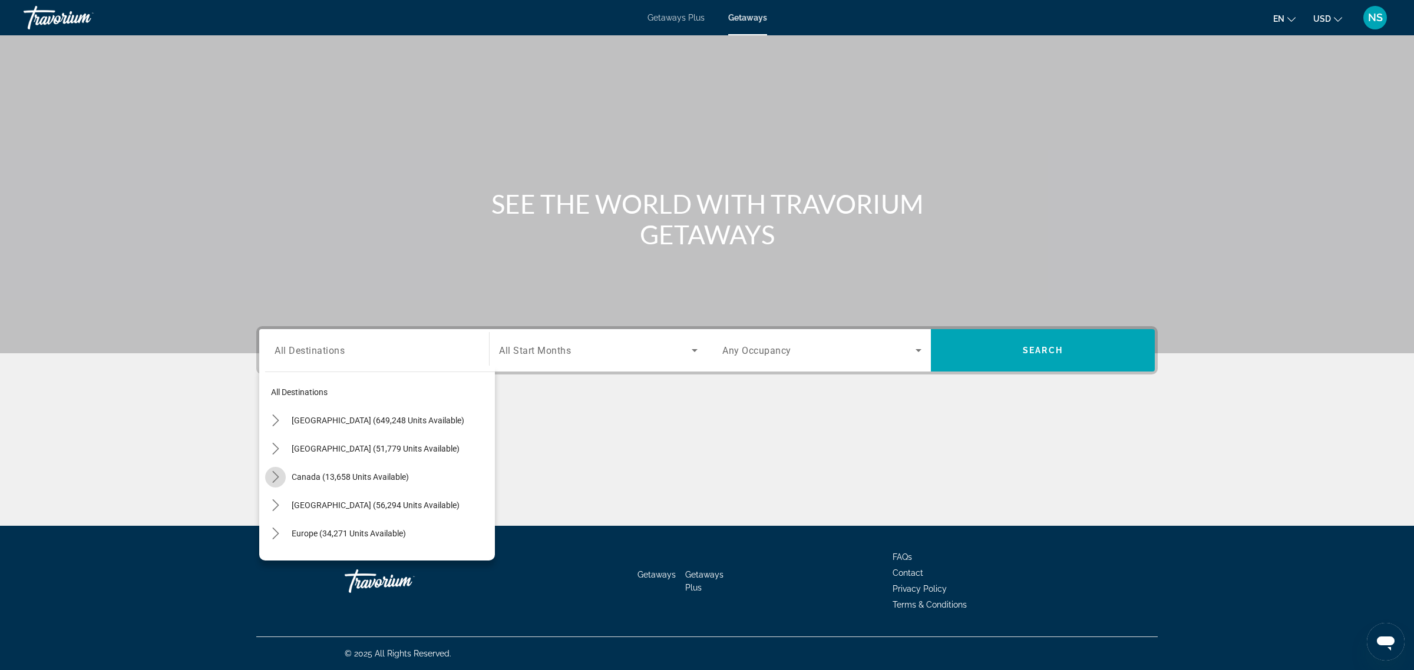
click at [277, 478] on icon "Toggle Canada (13,658 units available) submenu" at bounding box center [275, 477] width 6 height 12
click at [292, 524] on span "Select destination: Western Canada (6,761 units available)" at bounding box center [386, 534] width 218 height 28
type input "**********"
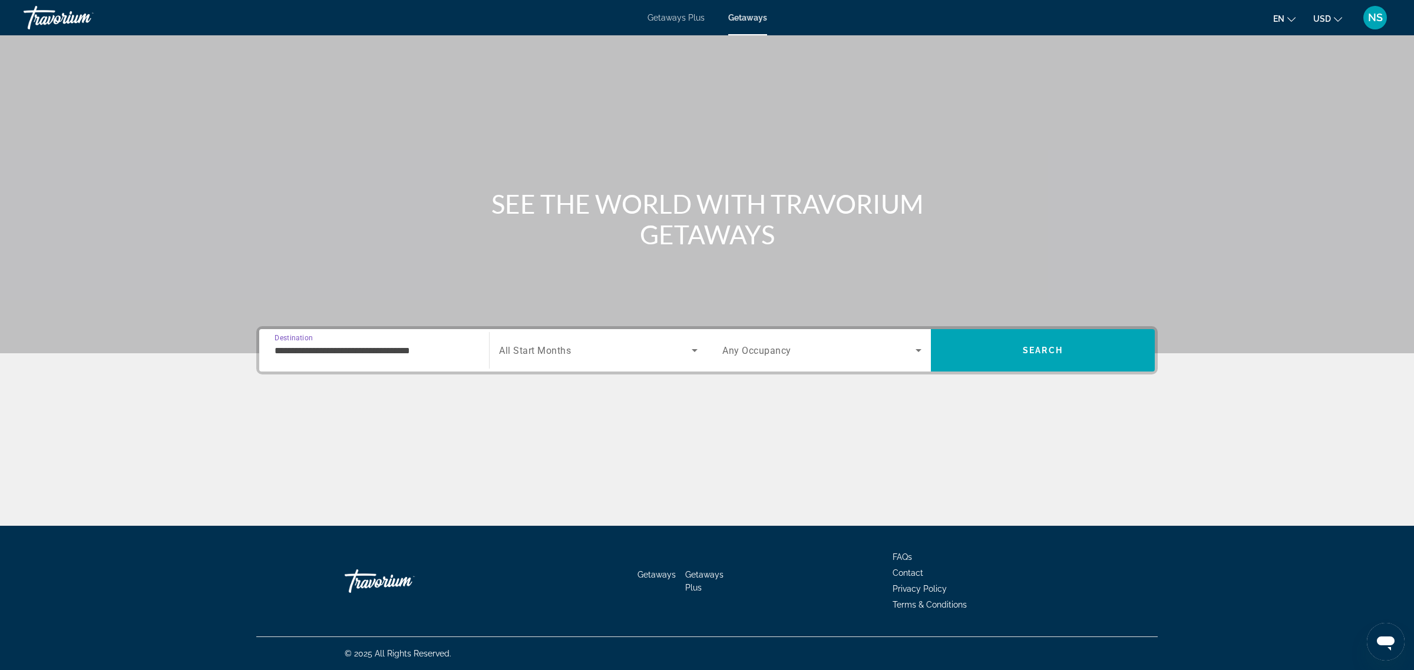
click at [544, 359] on div "Search widget" at bounding box center [598, 350] width 199 height 33
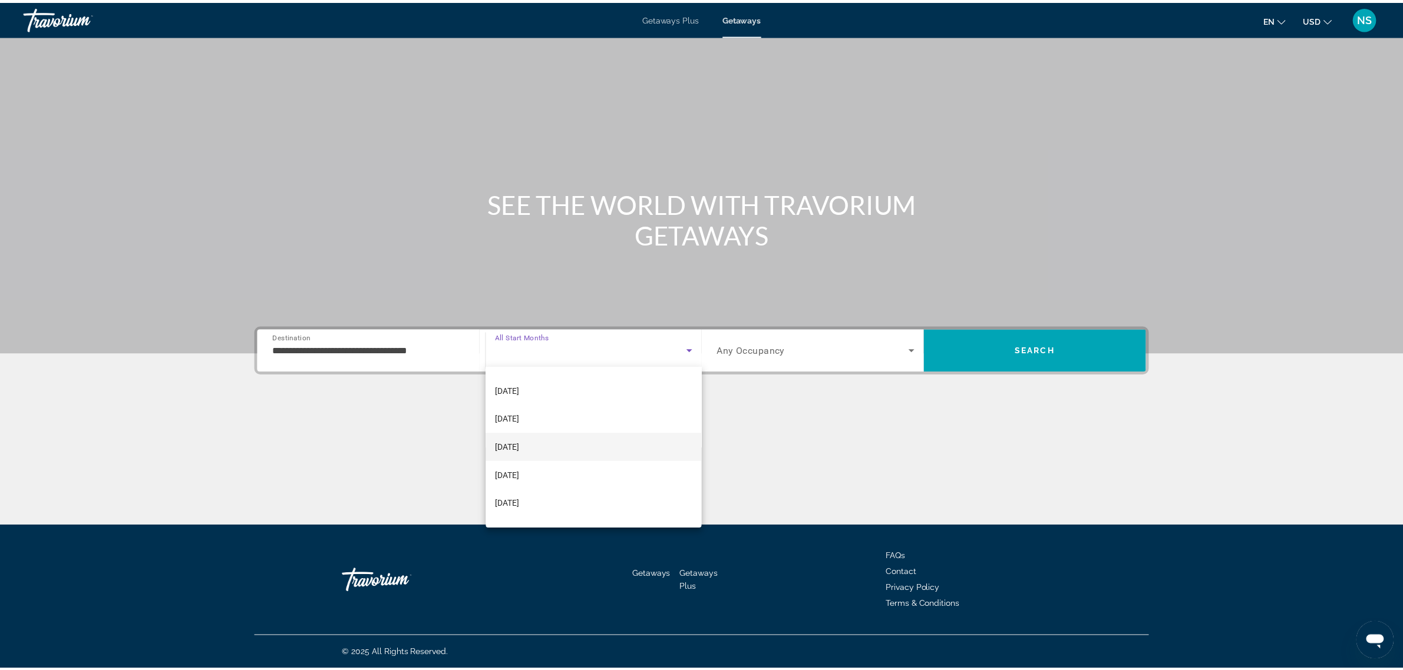
scroll to position [74, 0]
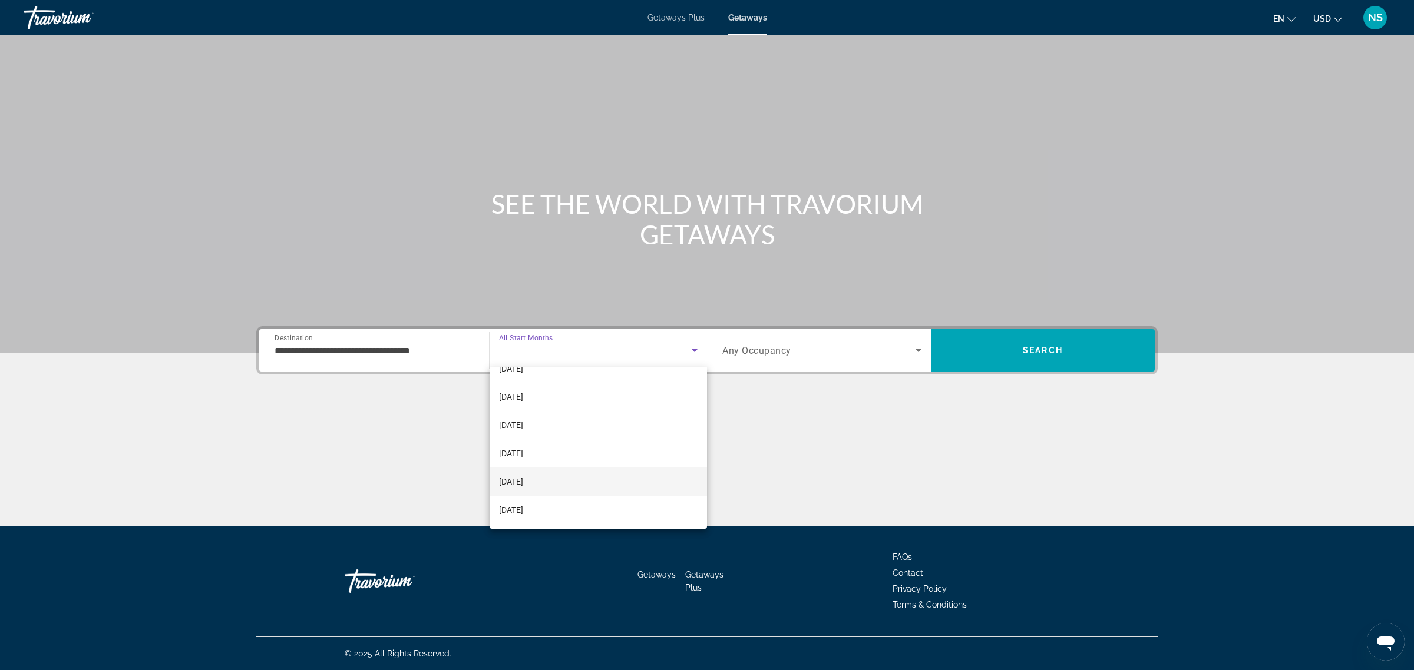
click at [514, 479] on span "[DATE]" at bounding box center [511, 482] width 24 height 14
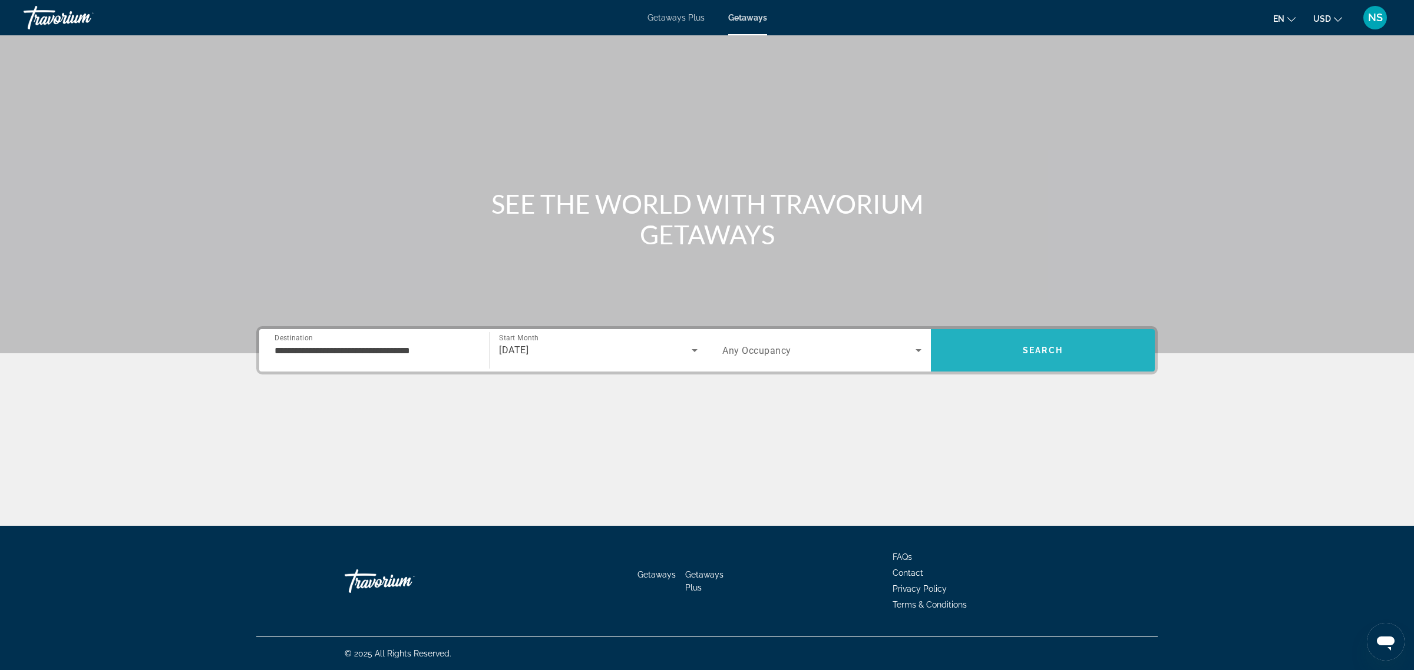
click at [1047, 352] on span "Search" at bounding box center [1043, 350] width 40 height 9
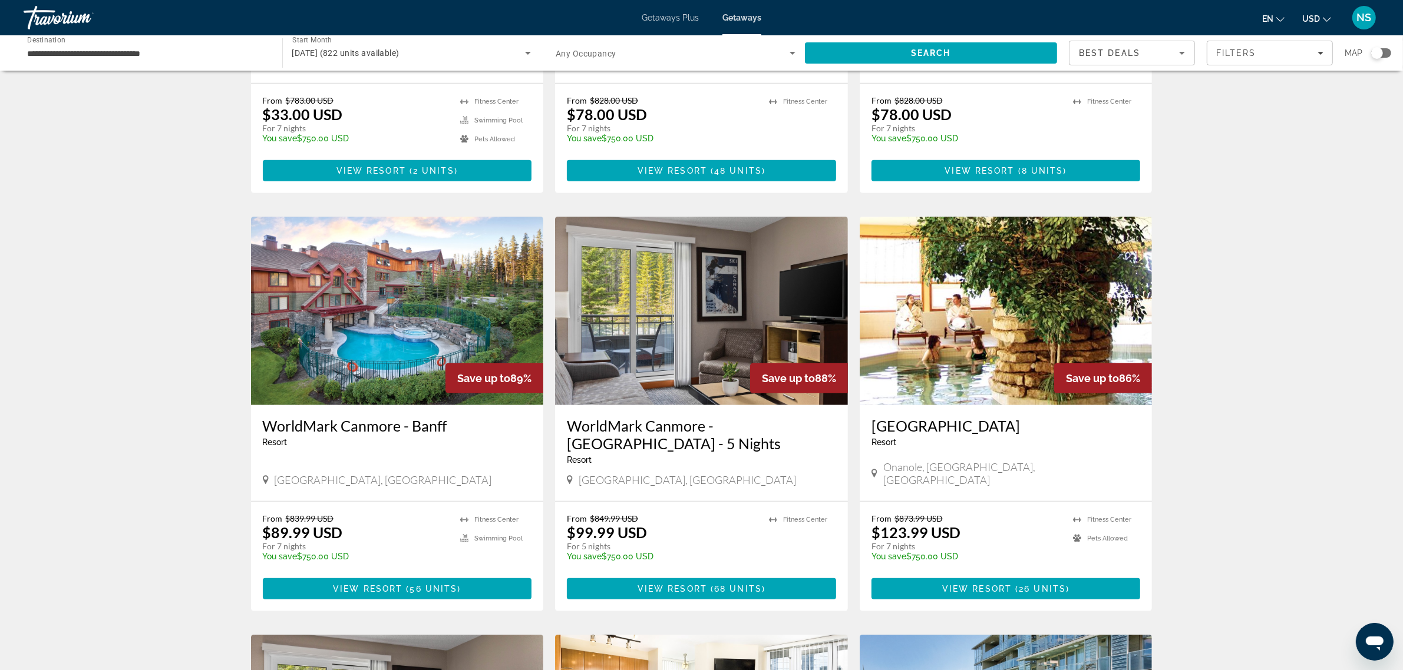
scroll to position [736, 0]
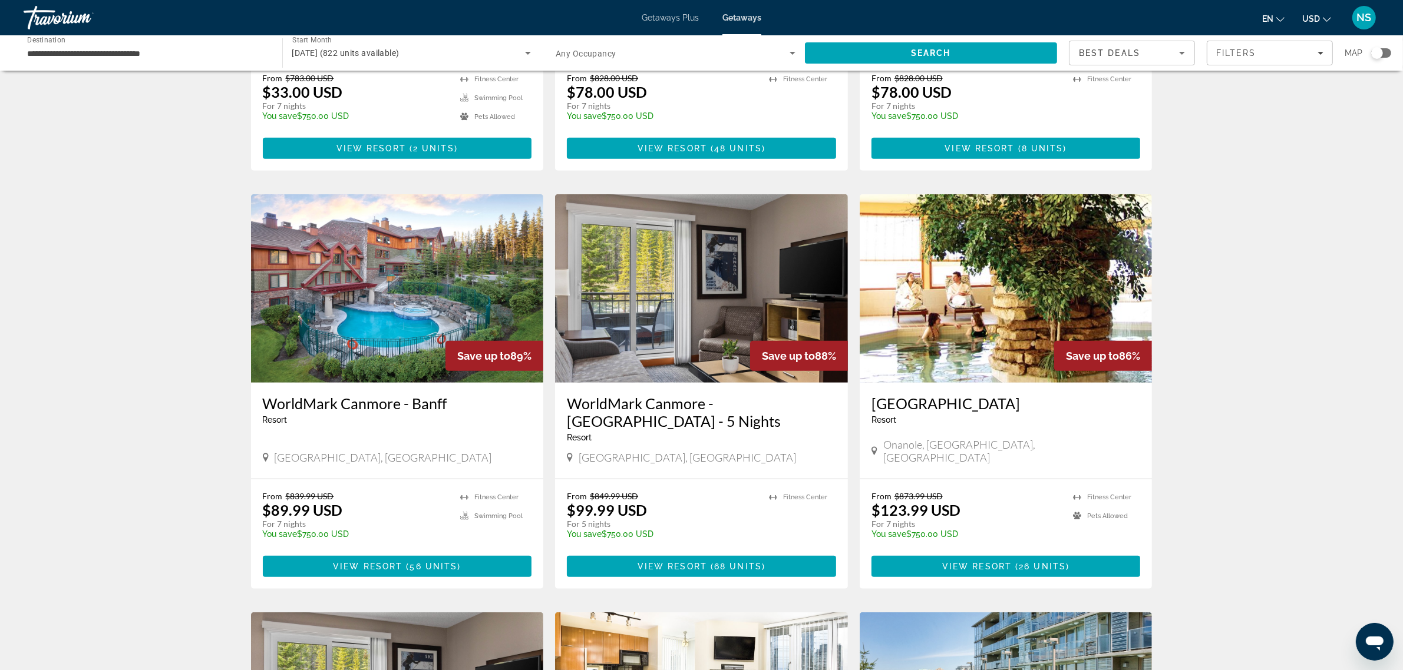
click at [1380, 52] on div "Search widget" at bounding box center [1377, 53] width 12 height 12
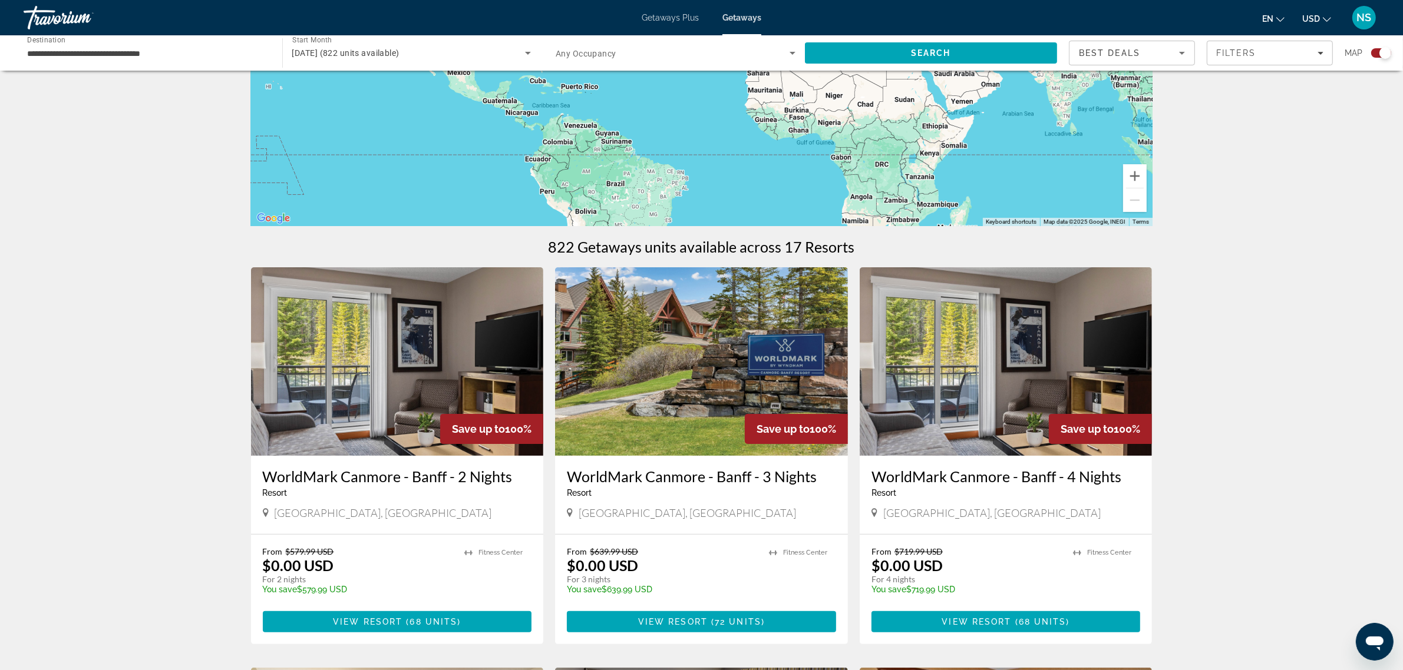
scroll to position [0, 0]
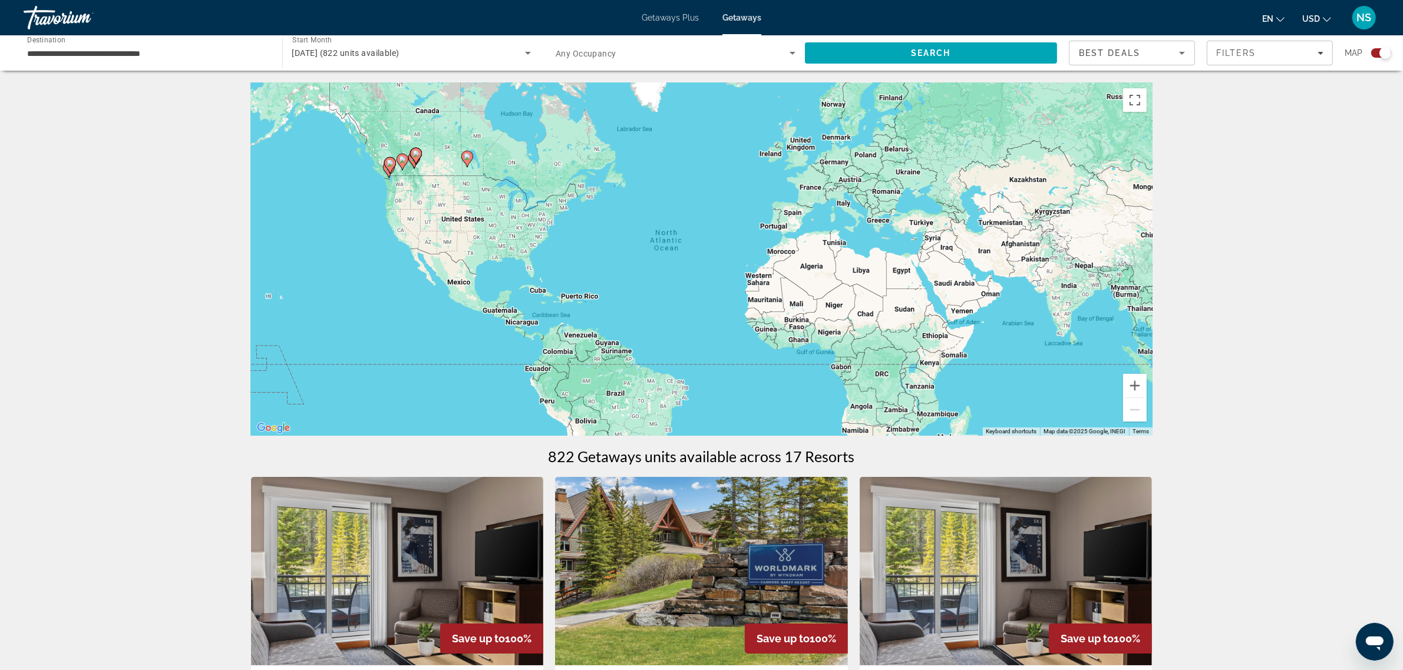
click at [461, 204] on div "To activate drag with keyboard, press Alt + Enter. Once in keyboard drag state,…" at bounding box center [701, 258] width 901 height 353
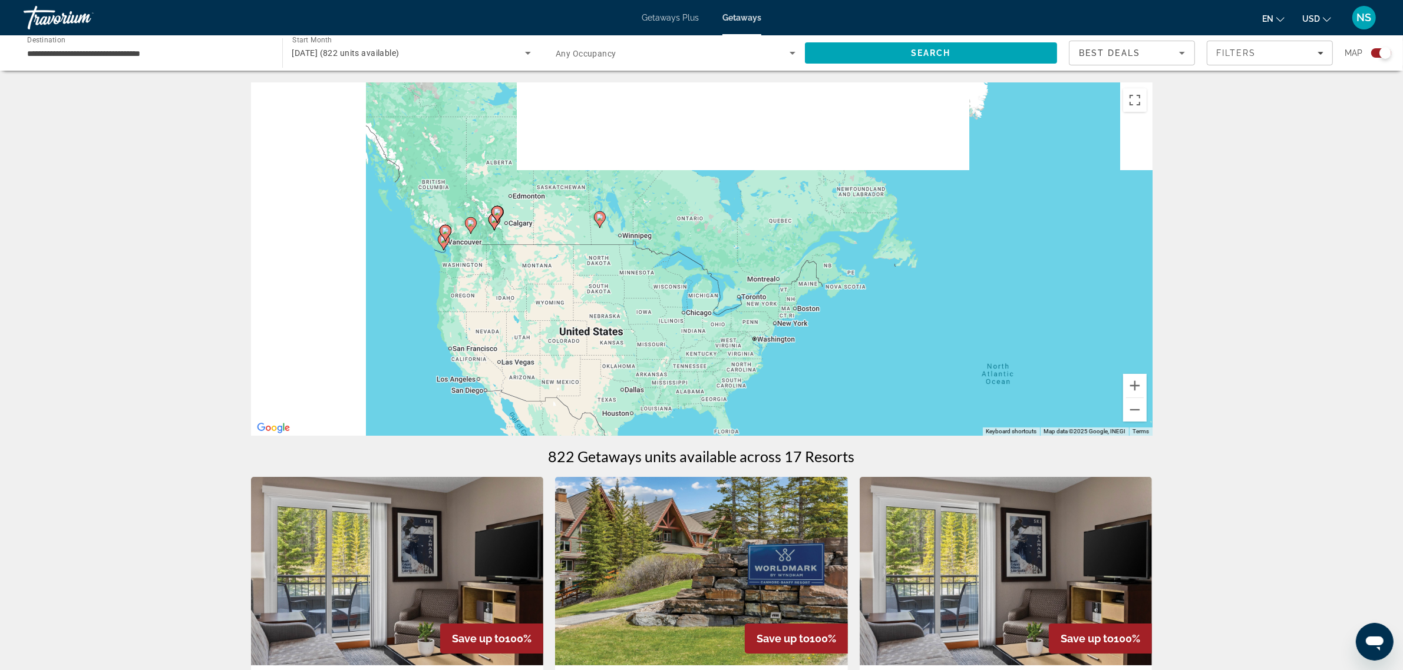
drag, startPoint x: 464, startPoint y: 194, endPoint x: 646, endPoint y: 318, distance: 220.6
click at [646, 318] on div "To activate drag with keyboard, press Alt + Enter. Once in keyboard drag state,…" at bounding box center [701, 258] width 901 height 353
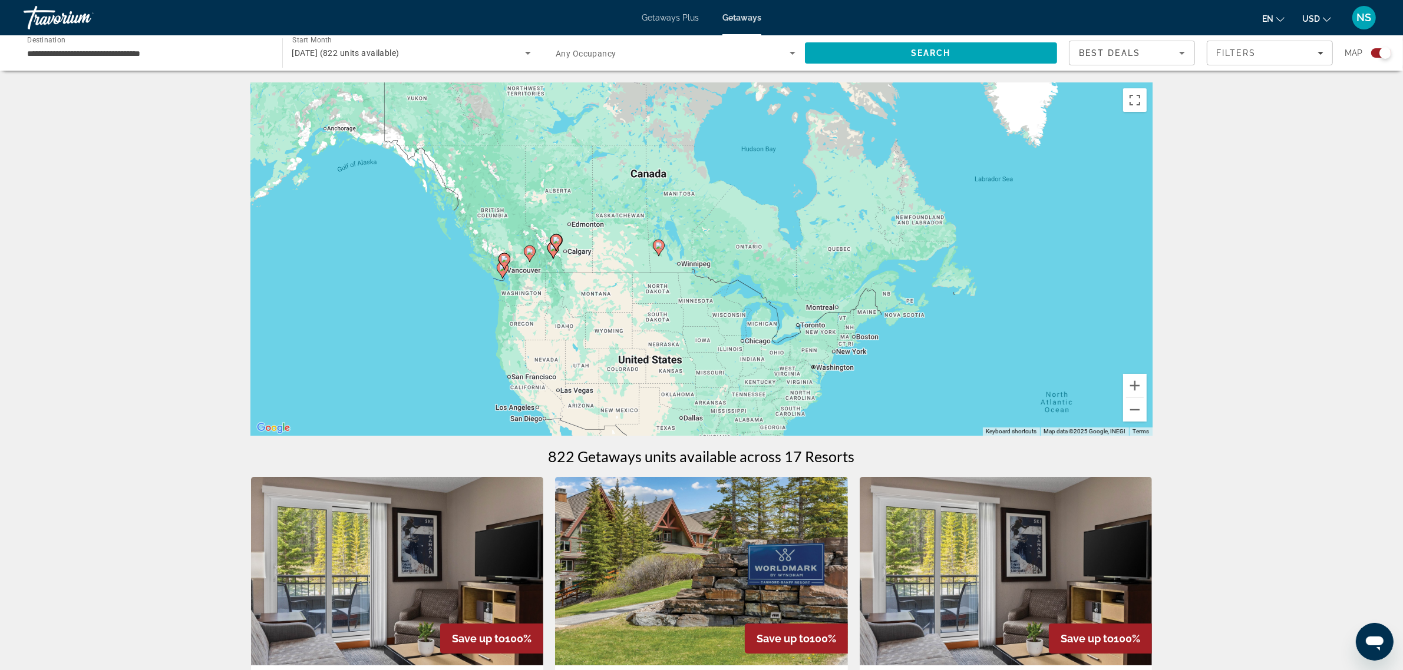
click at [594, 292] on div "To activate drag with keyboard, press Alt + Enter. Once in keyboard drag state,…" at bounding box center [701, 258] width 901 height 353
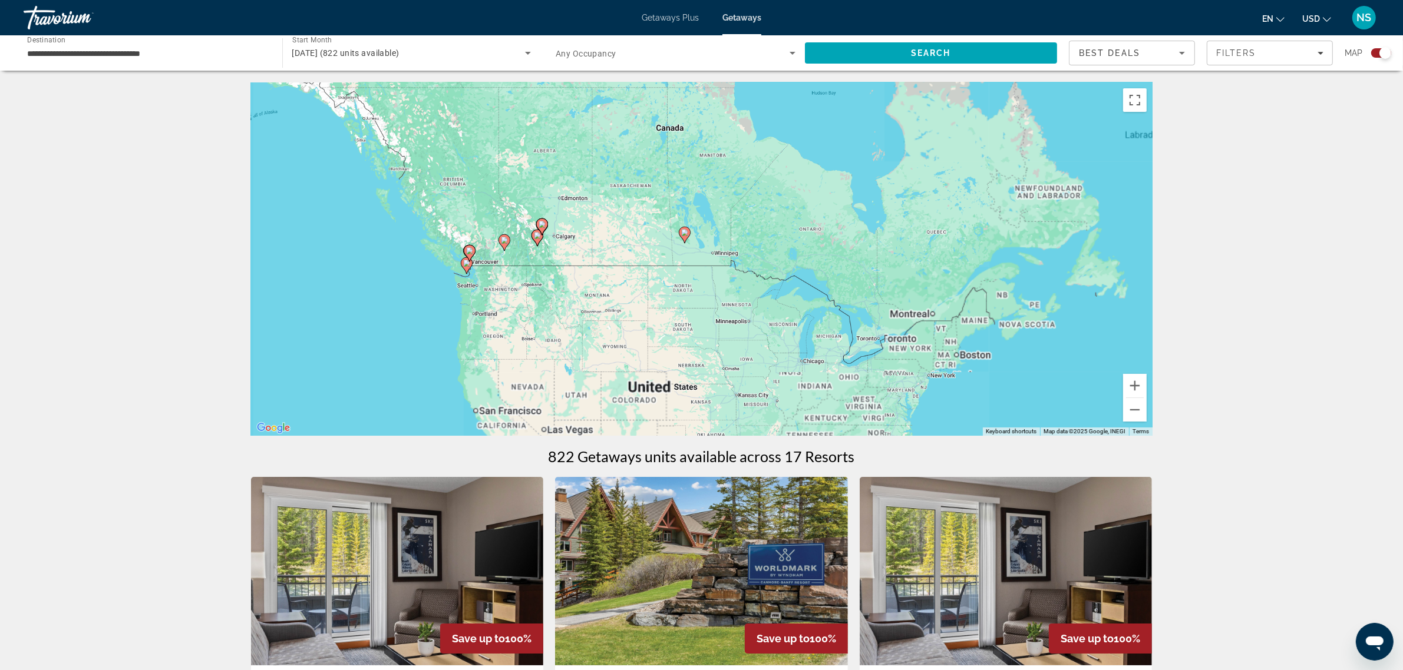
click at [594, 292] on div "To activate drag with keyboard, press Alt + Enter. Once in keyboard drag state,…" at bounding box center [701, 258] width 901 height 353
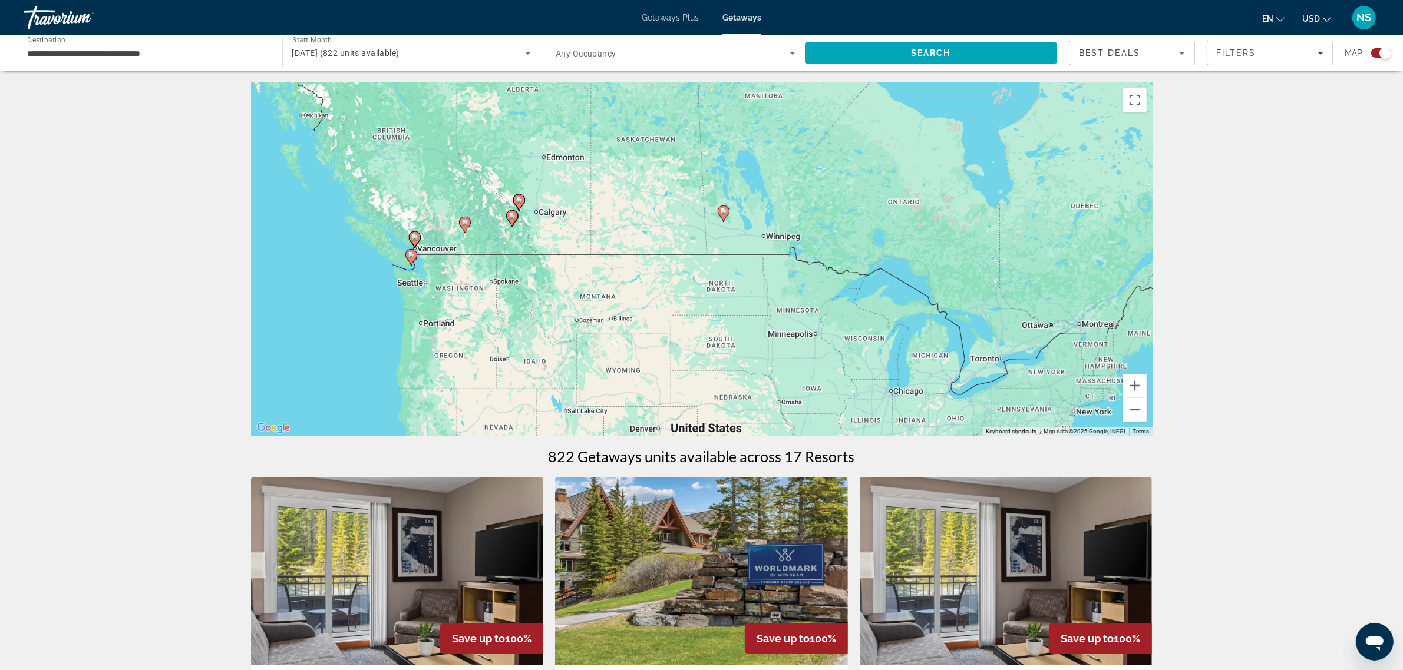
click at [594, 292] on div "To activate drag with keyboard, press Alt + Enter. Once in keyboard drag state,…" at bounding box center [701, 258] width 901 height 353
click at [534, 295] on div "To activate drag with keyboard, press Alt + Enter. Once in keyboard drag state,…" at bounding box center [701, 258] width 901 height 353
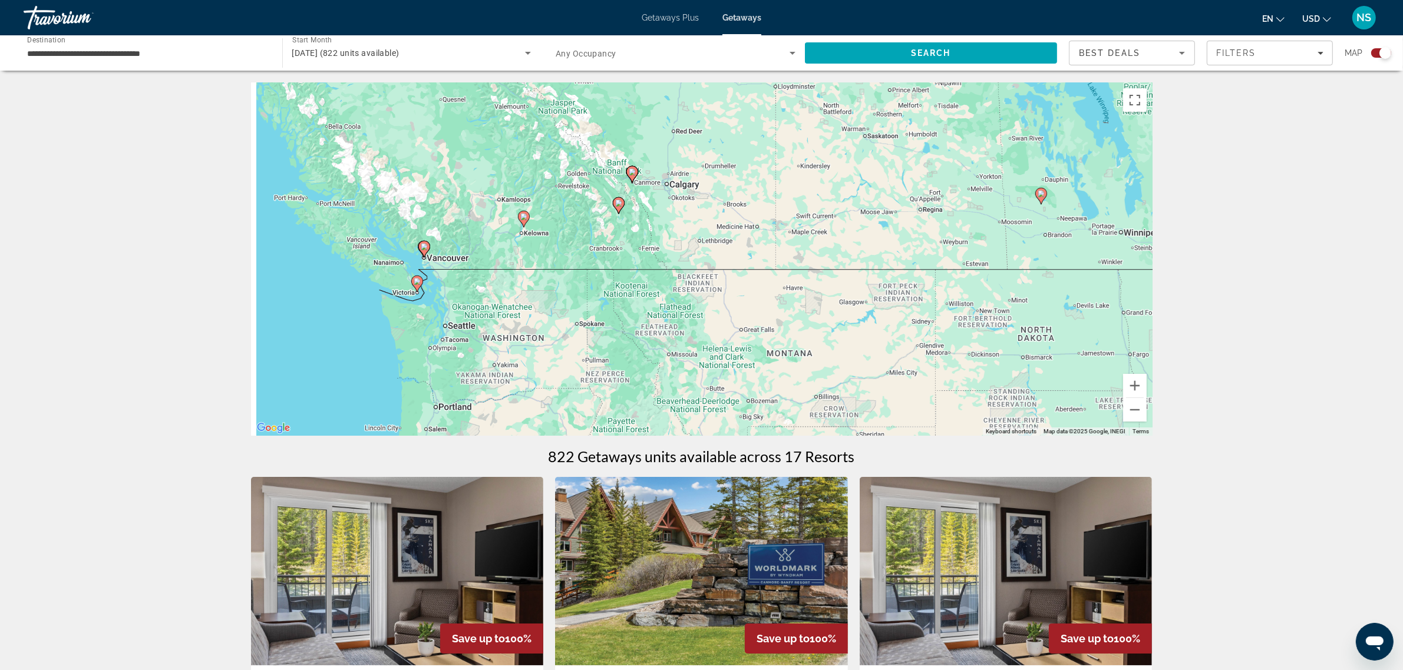
drag, startPoint x: 492, startPoint y: 272, endPoint x: 702, endPoint y: 374, distance: 232.6
click at [702, 374] on div "To activate drag with keyboard, press Alt + Enter. Once in keyboard drag state,…" at bounding box center [701, 258] width 901 height 353
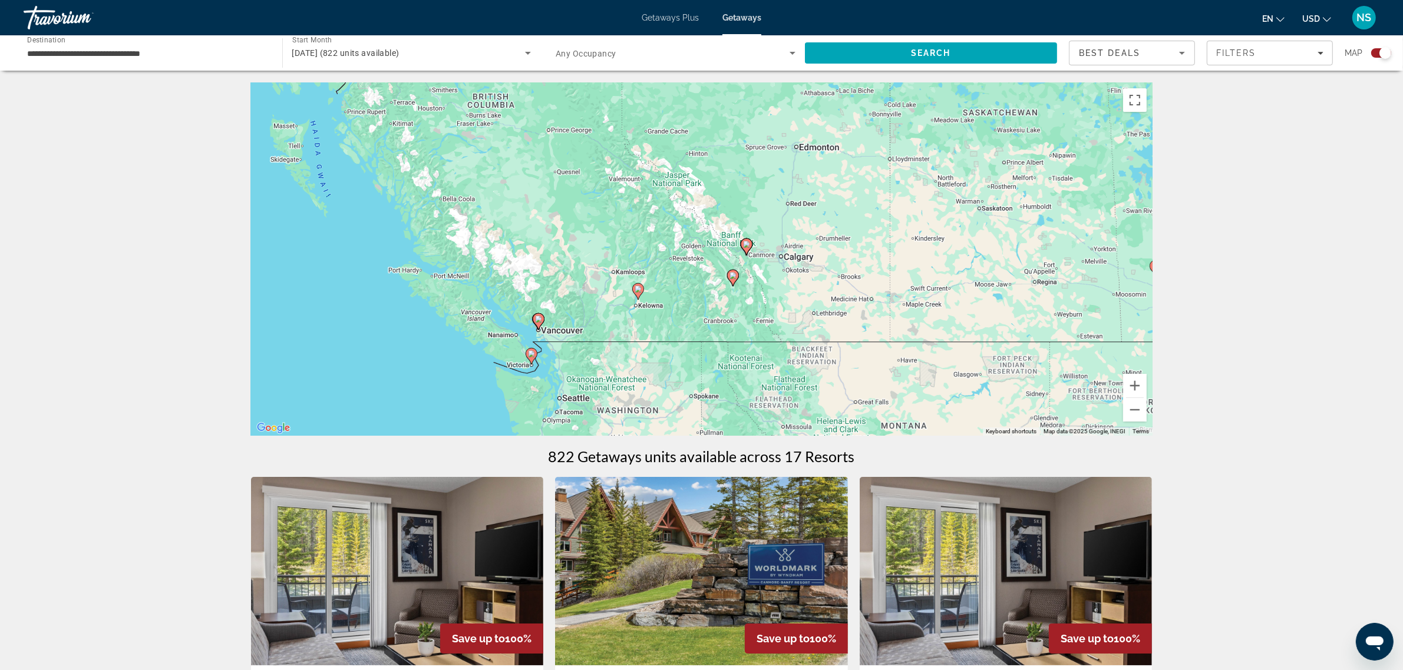
click at [675, 349] on div "To activate drag with keyboard, press Alt + Enter. Once in keyboard drag state,…" at bounding box center [701, 258] width 901 height 353
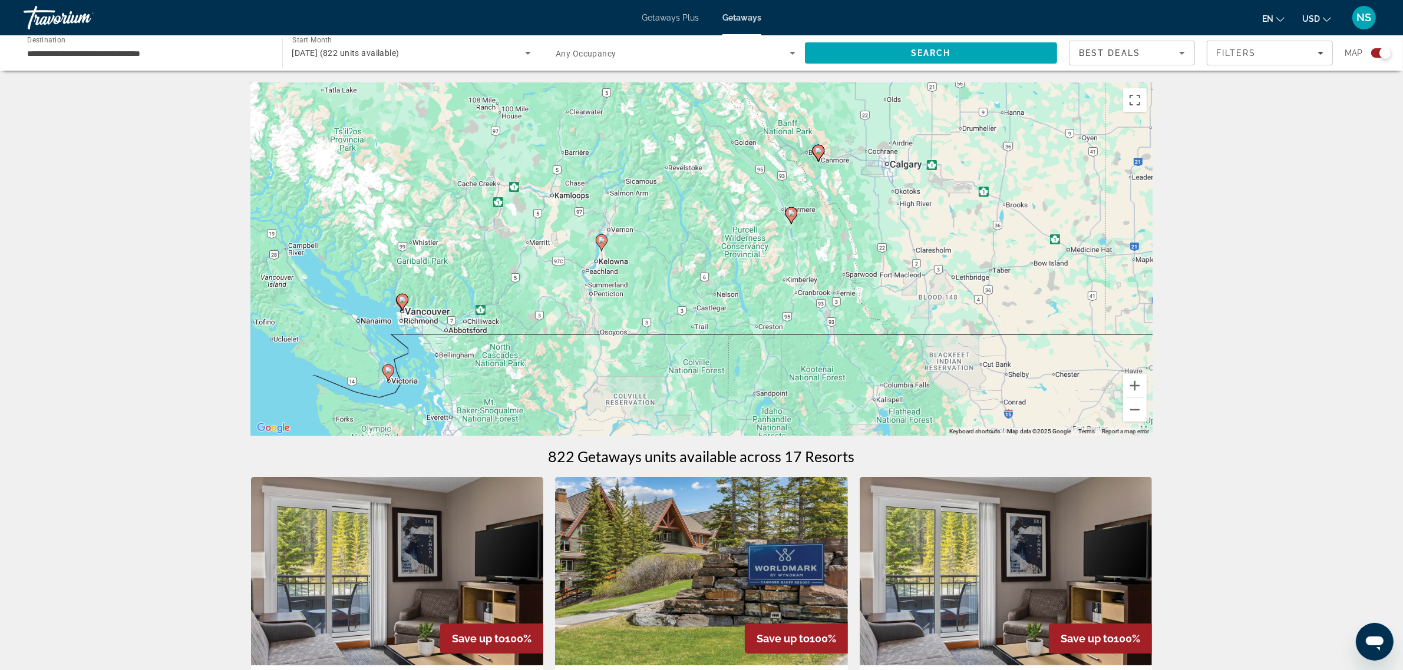
click at [696, 296] on div "To activate drag with keyboard, press Alt + Enter. Once in keyboard drag state,…" at bounding box center [701, 258] width 901 height 353
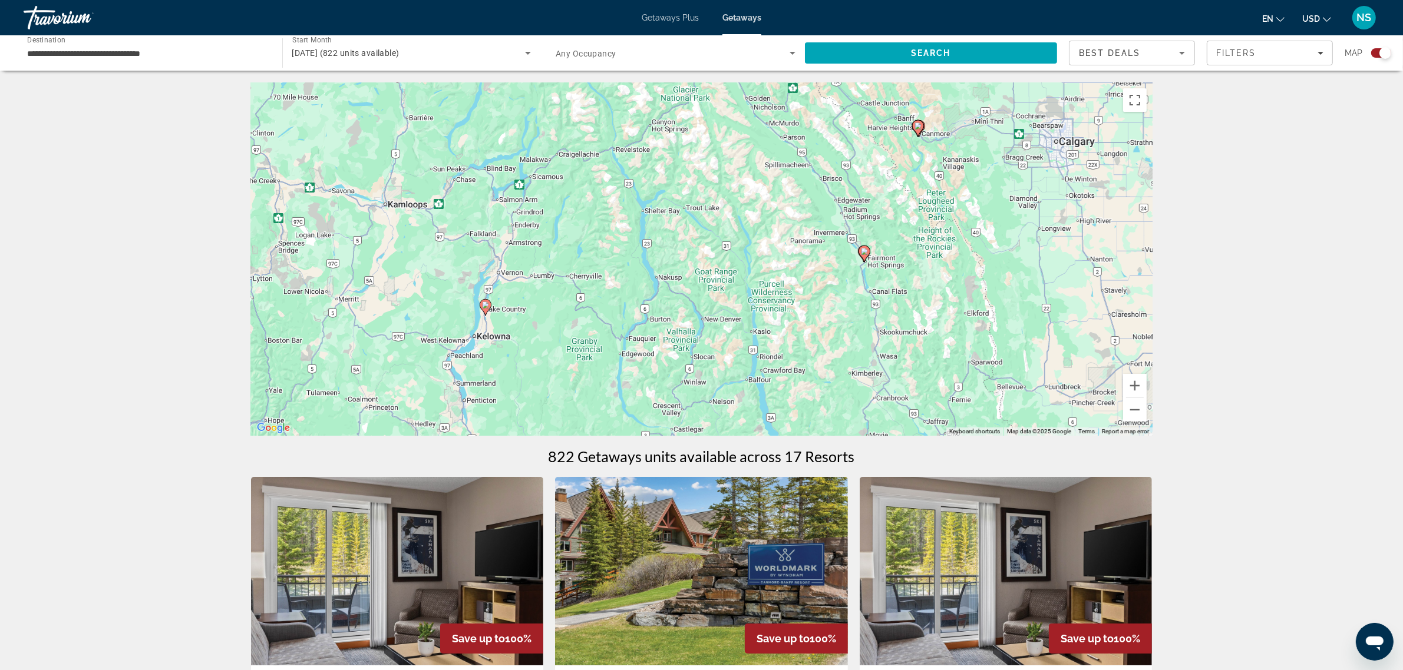
drag, startPoint x: 837, startPoint y: 246, endPoint x: 814, endPoint y: 359, distance: 116.0
click at [814, 359] on div "To activate drag with keyboard, press Alt + Enter. Once in keyboard drag state,…" at bounding box center [701, 258] width 901 height 353
click at [946, 313] on div "To activate drag with keyboard, press Alt + Enter. Once in keyboard drag state,…" at bounding box center [701, 258] width 901 height 353
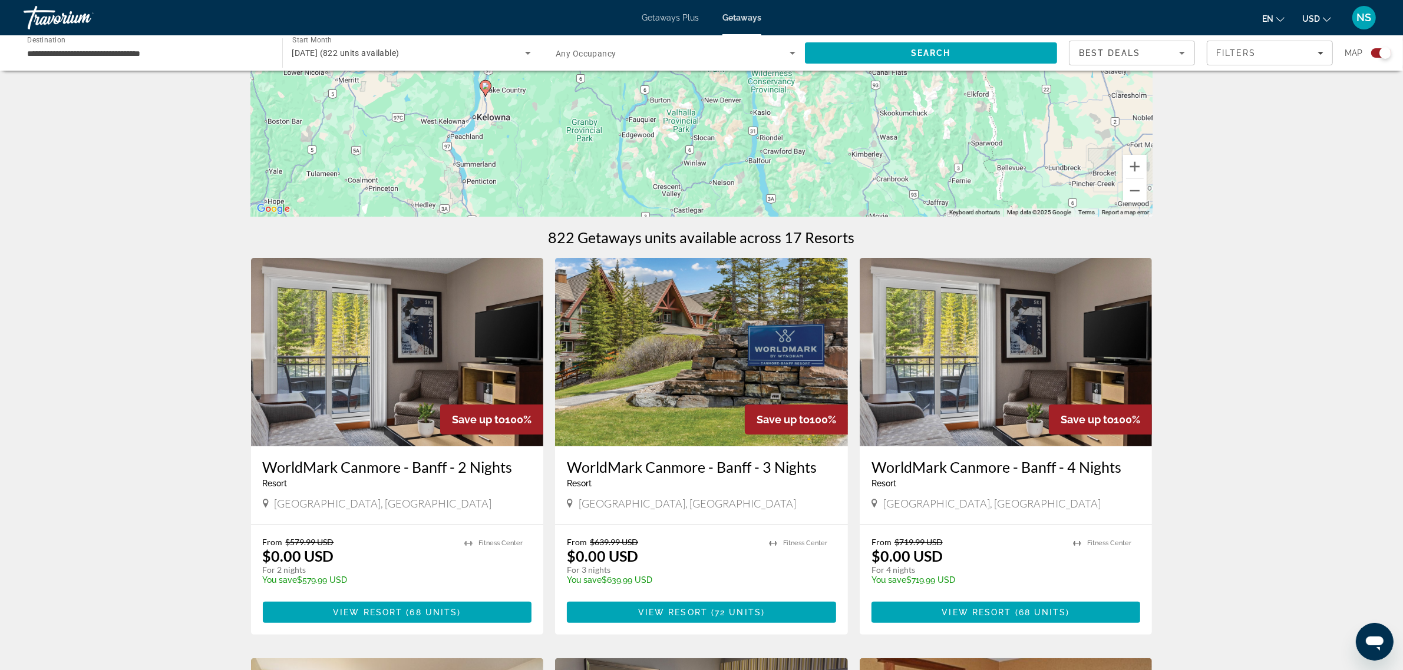
scroll to position [221, 0]
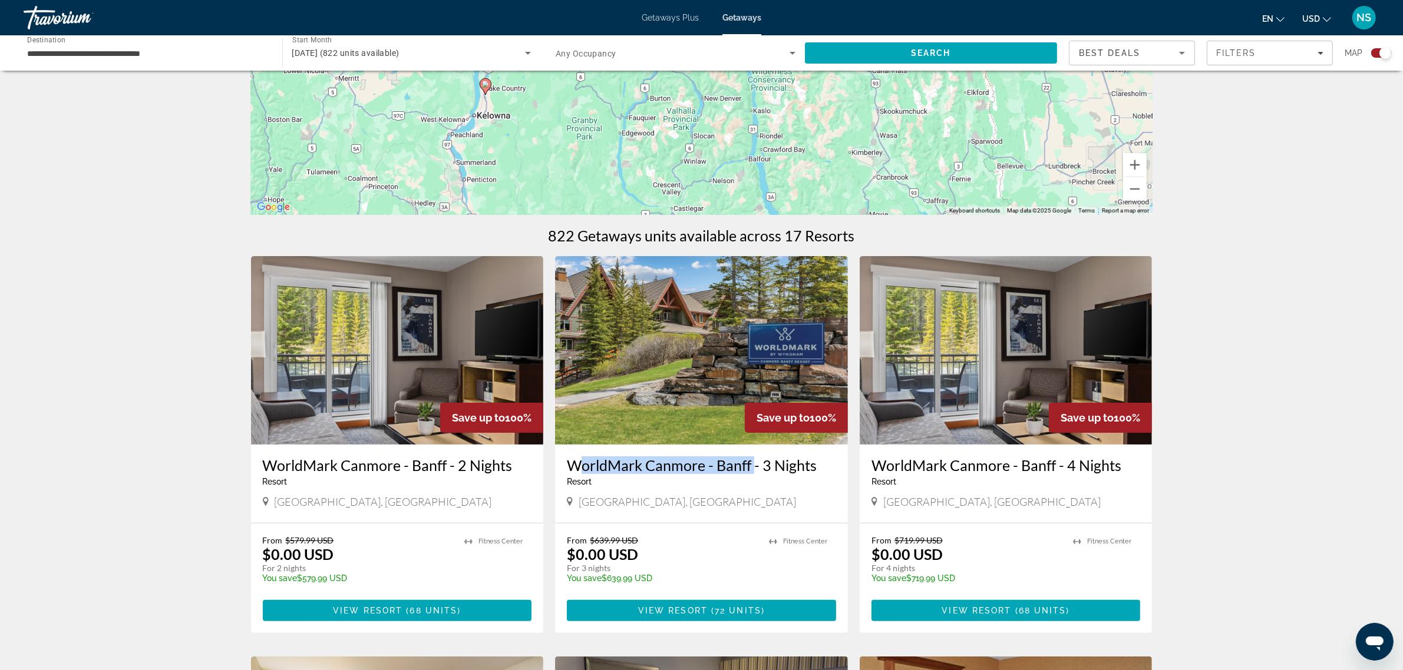
drag, startPoint x: 560, startPoint y: 466, endPoint x: 749, endPoint y: 468, distance: 189.1
click at [749, 468] on div "WorldMark Canmore - [GEOGRAPHIC_DATA] - 3 Nights Resort - This is an adults onl…" at bounding box center [701, 484] width 293 height 78
copy h3 "WorldMark Canmore - Banff"
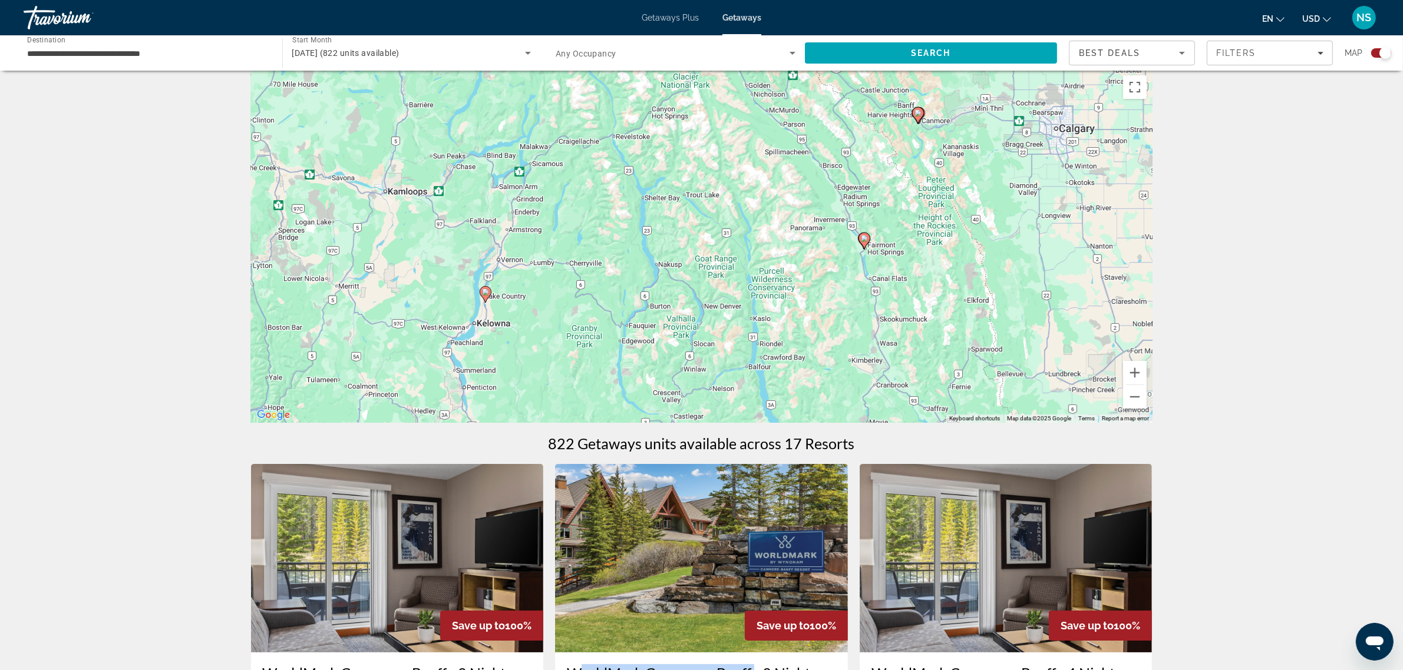
scroll to position [0, 0]
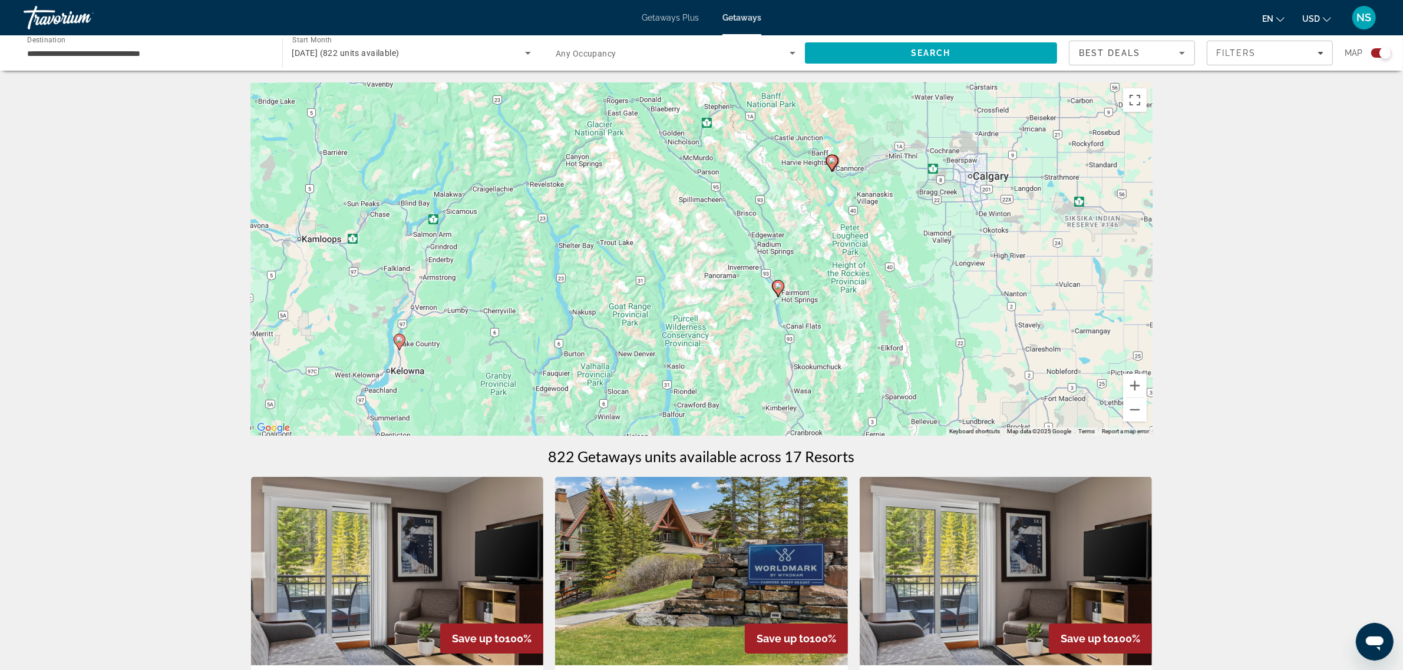
drag, startPoint x: 950, startPoint y: 215, endPoint x: 857, endPoint y: 250, distance: 99.0
click at [857, 250] on div "To activate drag with keyboard, press Alt + Enter. Once in keyboard drag state,…" at bounding box center [701, 258] width 901 height 353
click at [776, 289] on image "Main content" at bounding box center [778, 286] width 7 height 7
type input "**********"
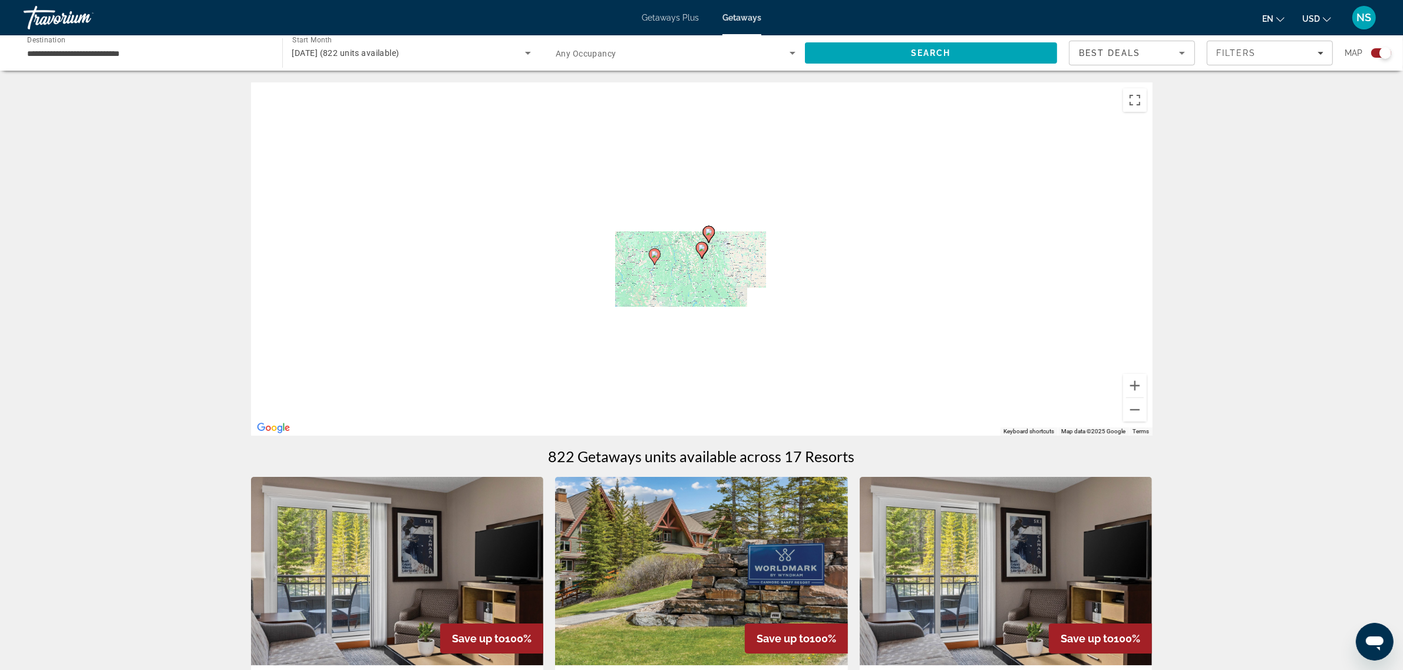
click at [725, 269] on div "To navigate, press the arrow keys. To activate drag with keyboard, press Alt + …" at bounding box center [701, 258] width 901 height 353
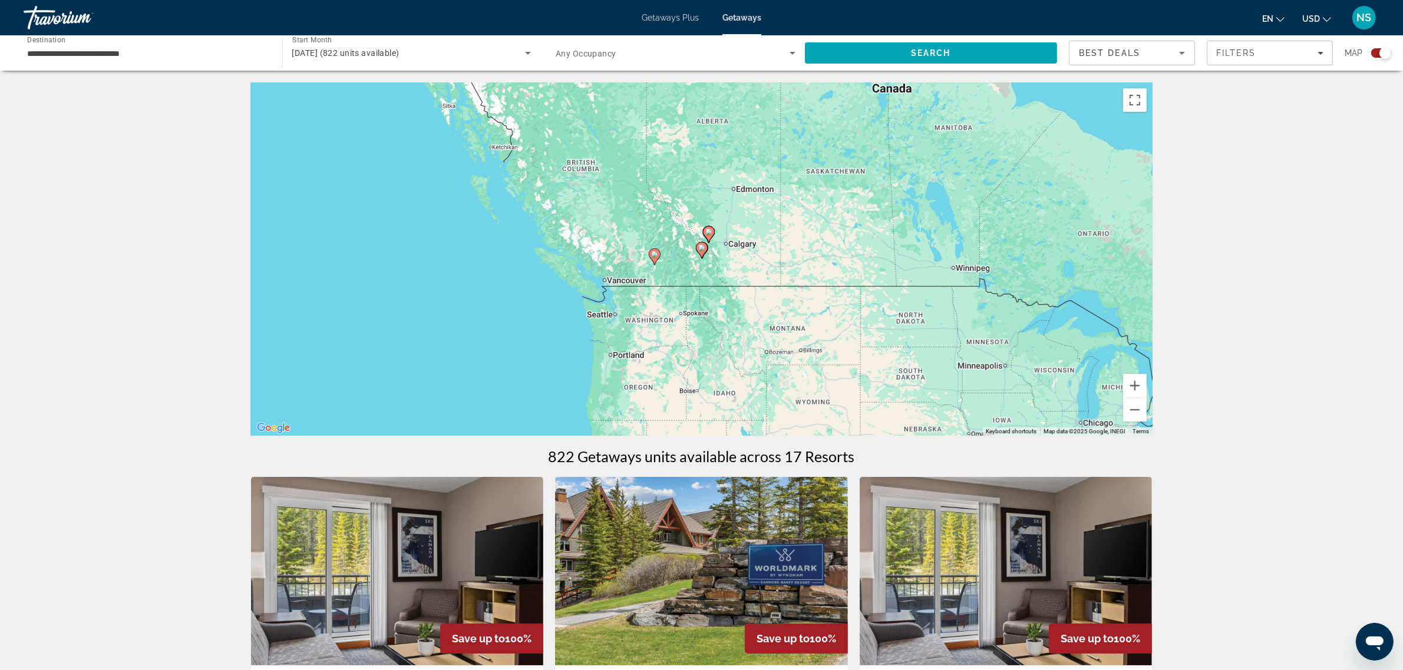
click at [725, 269] on div "To activate drag with keyboard, press Alt + Enter. Once in keyboard drag state,…" at bounding box center [701, 258] width 901 height 353
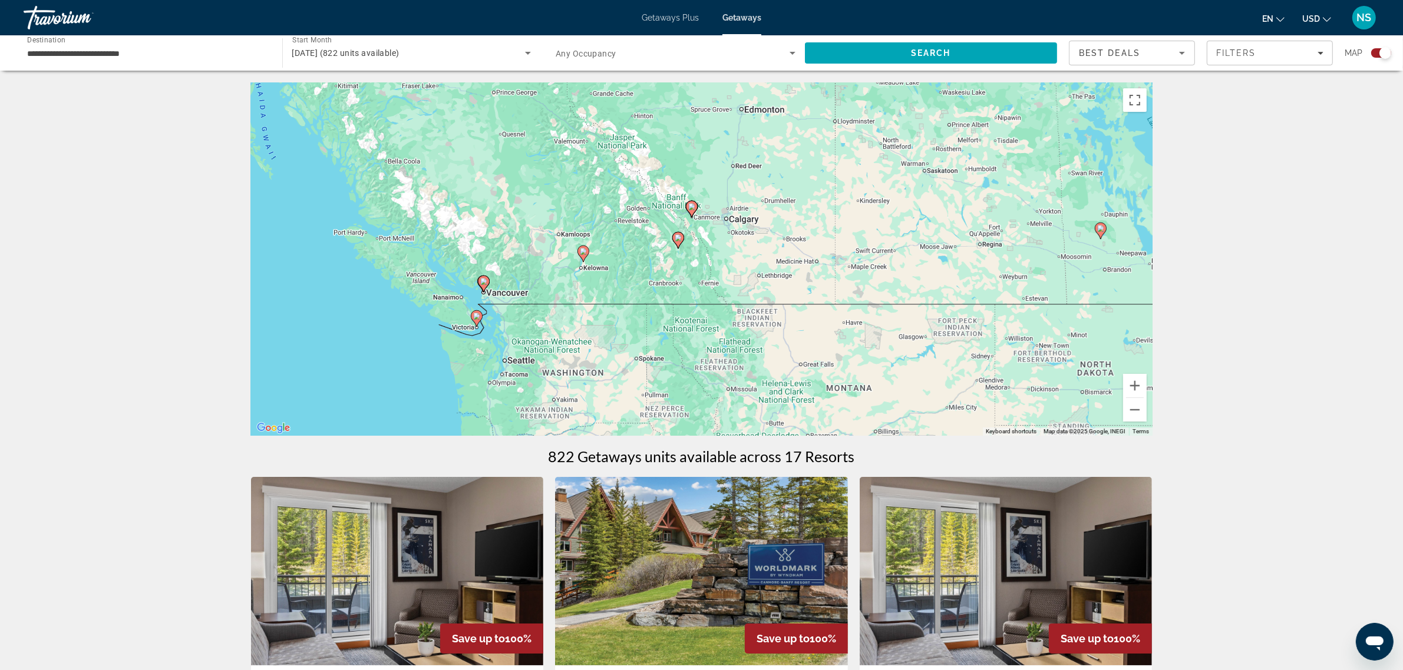
click at [702, 249] on div "To activate drag with keyboard, press Alt + Enter. Once in keyboard drag state,…" at bounding box center [701, 258] width 901 height 353
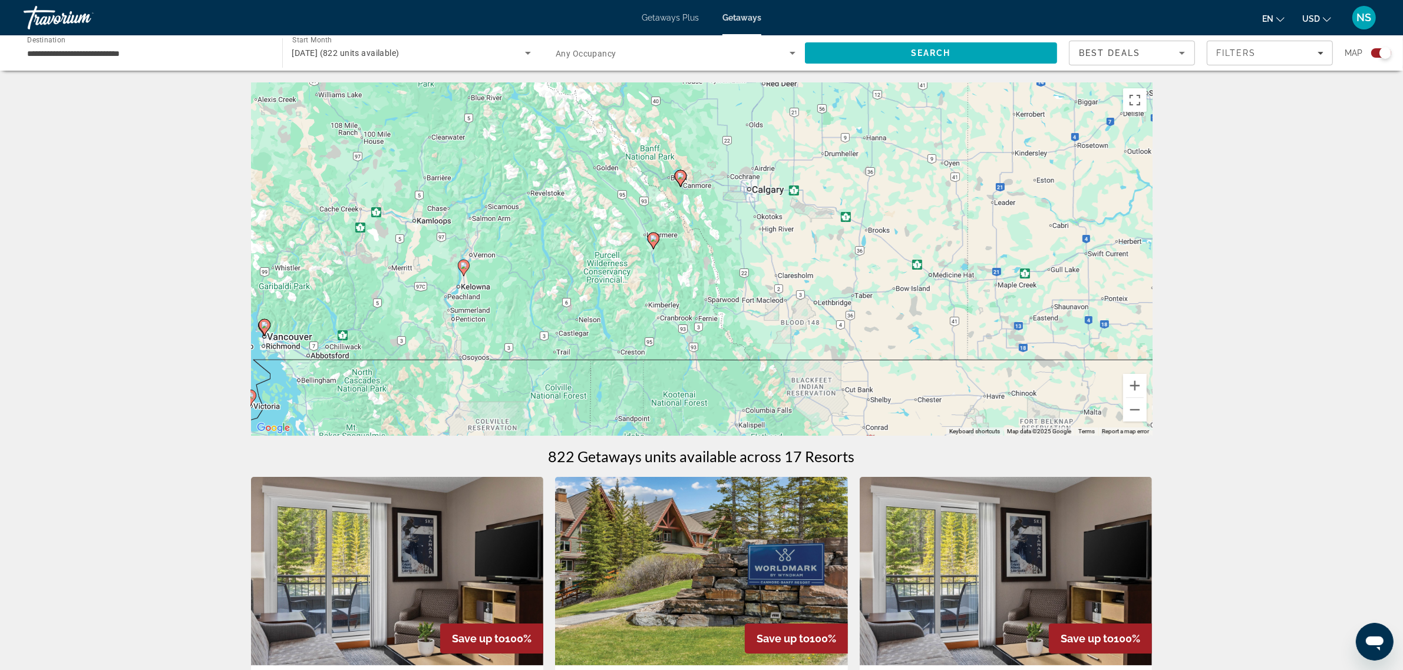
click at [705, 234] on div "To activate drag with keyboard, press Alt + Enter. Once in keyboard drag state,…" at bounding box center [701, 258] width 901 height 353
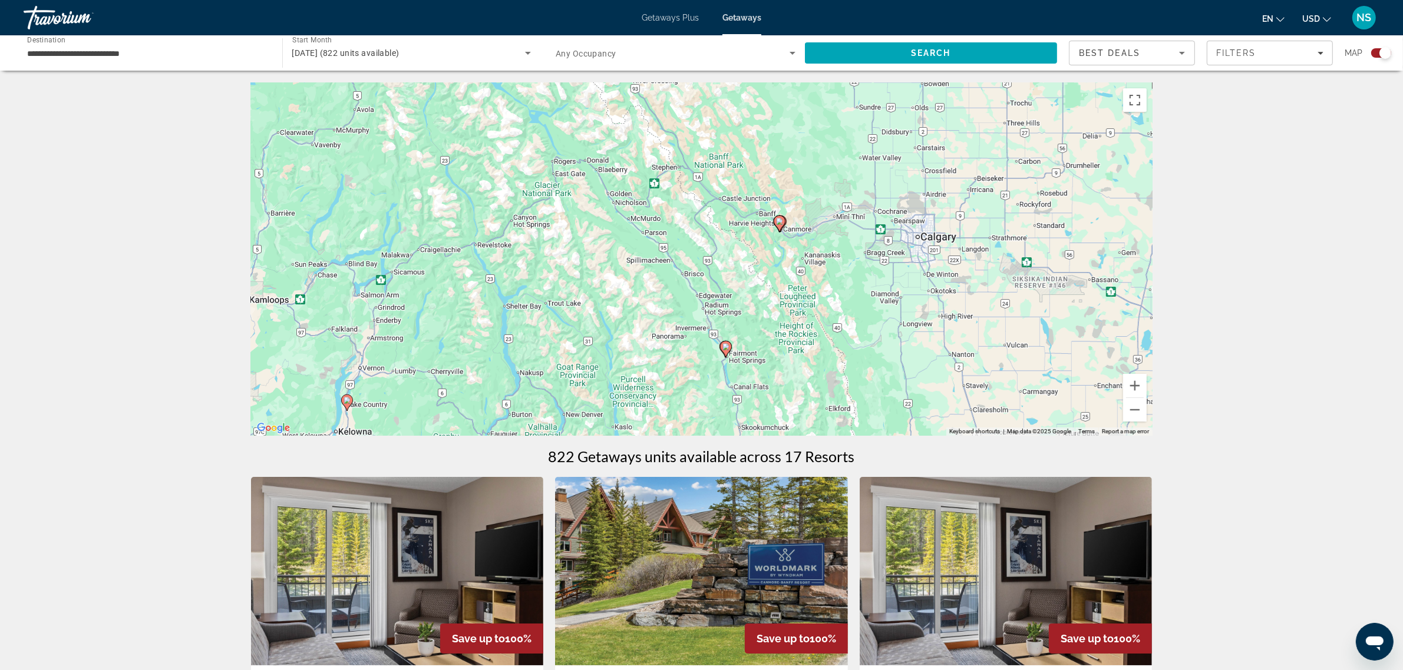
drag, startPoint x: 693, startPoint y: 210, endPoint x: 826, endPoint y: 310, distance: 166.6
click at [826, 310] on div "To activate drag with keyboard, press Alt + Enter. Once in keyboard drag state,…" at bounding box center [701, 258] width 901 height 353
click at [776, 314] on div "To activate drag with keyboard, press Alt + Enter. Once in keyboard drag state,…" at bounding box center [701, 258] width 901 height 353
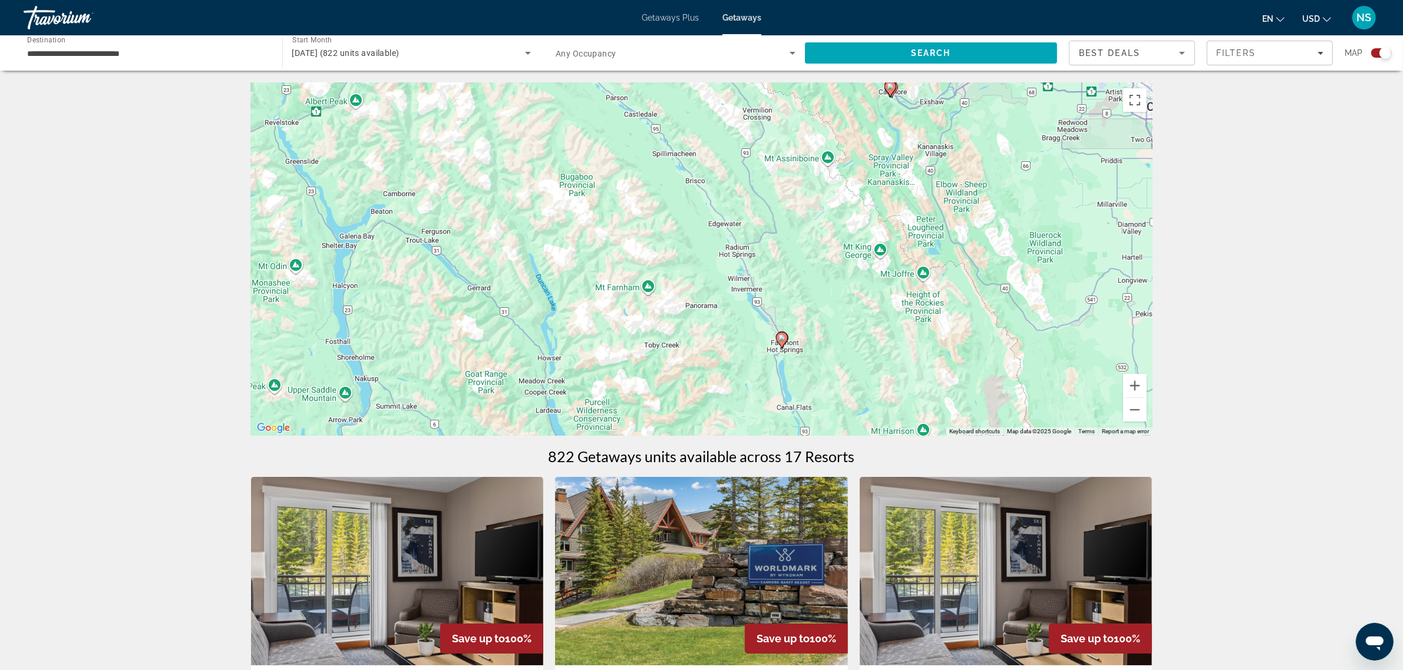
drag, startPoint x: 683, startPoint y: 335, endPoint x: 794, endPoint y: 278, distance: 123.8
click at [794, 278] on div "To activate drag with keyboard, press Alt + Enter. Once in keyboard drag state,…" at bounding box center [701, 258] width 901 height 353
click at [772, 298] on div "To activate drag with keyboard, press Alt + Enter. Once in keyboard drag state,…" at bounding box center [701, 258] width 901 height 353
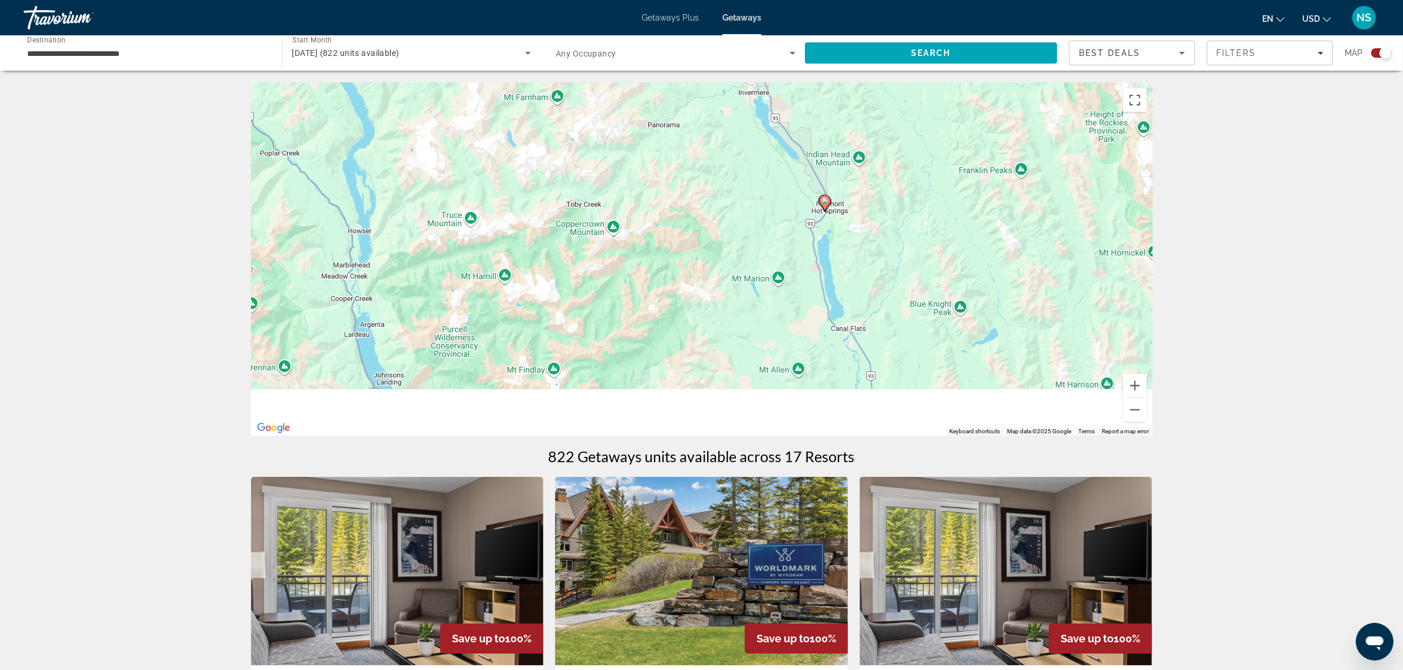
drag, startPoint x: 876, startPoint y: 336, endPoint x: 909, endPoint y: 140, distance: 199.5
click at [909, 140] on div "To activate drag with keyboard, press Alt + Enter. Once in keyboard drag state,…" at bounding box center [701, 258] width 901 height 353
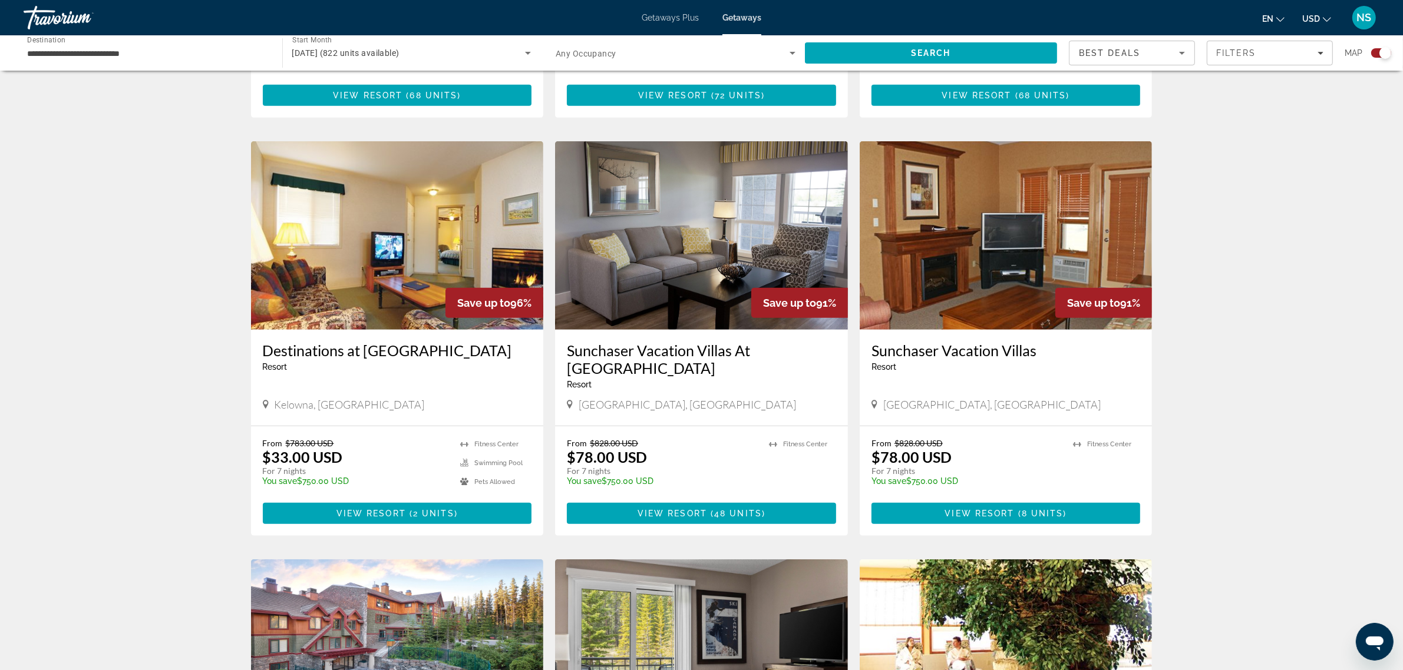
scroll to position [368, 0]
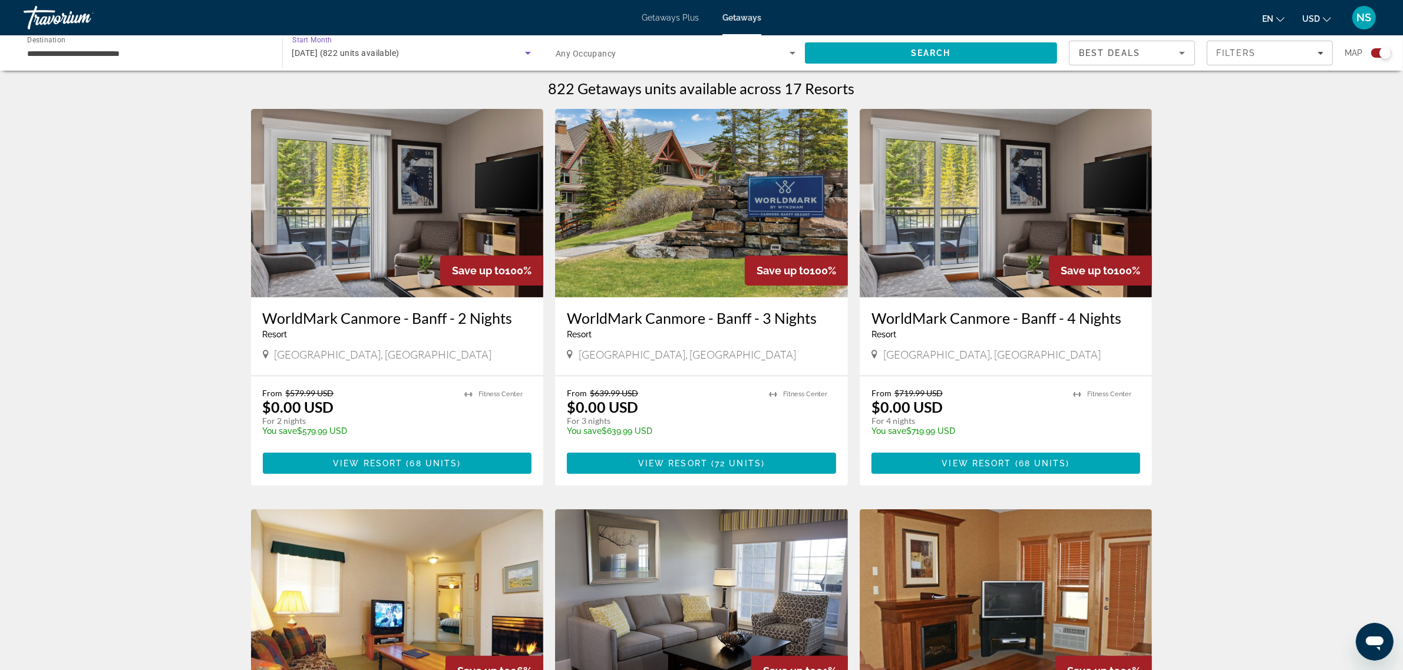
click at [369, 54] on span "[DATE] (822 units available)" at bounding box center [345, 52] width 107 height 9
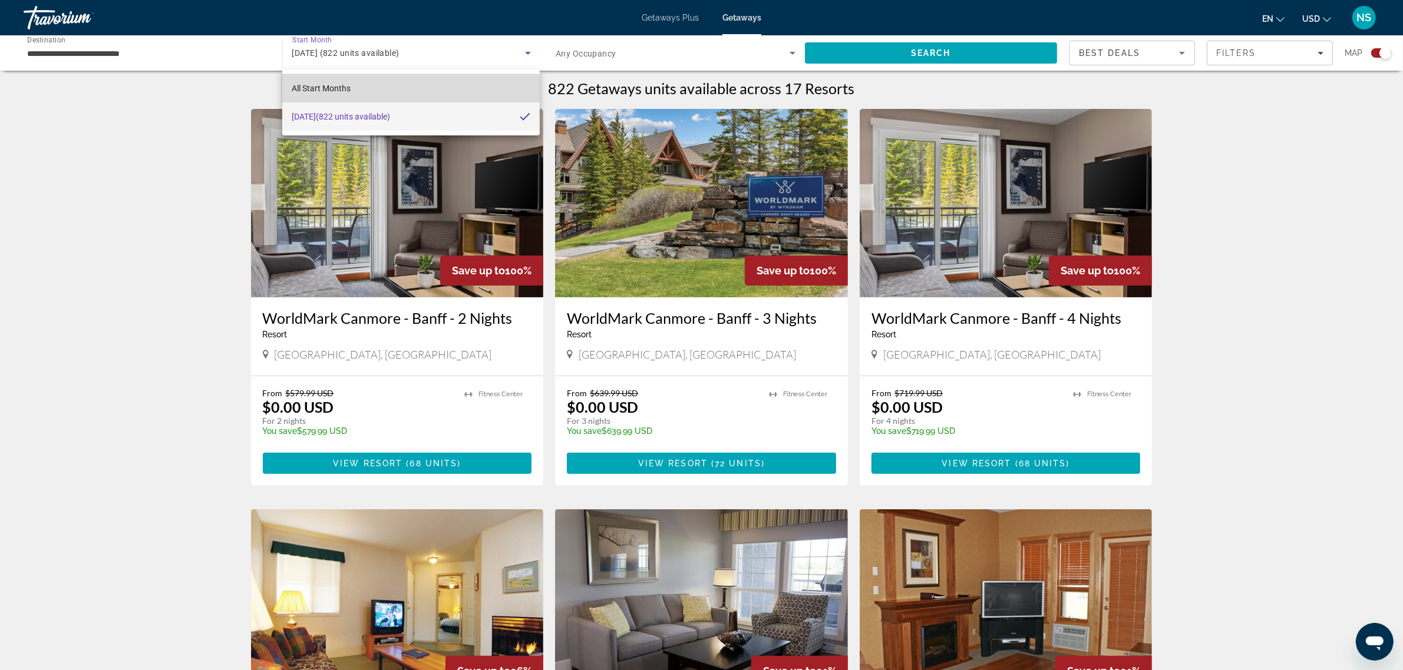
click at [352, 77] on mat-option "All Start Months" at bounding box center [410, 88] width 257 height 28
